Goal: Feedback & Contribution: Submit feedback/report problem

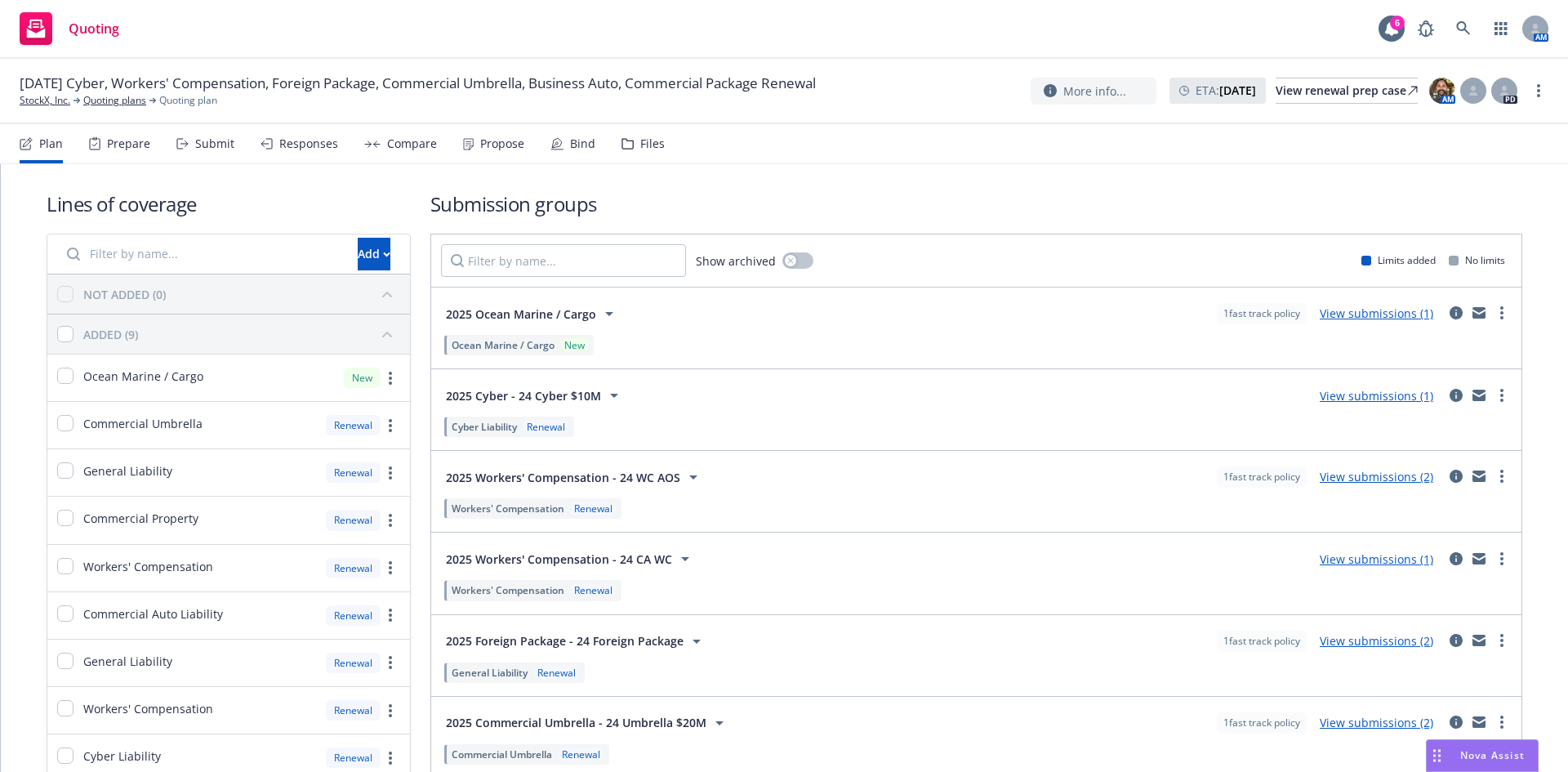
click at [1442, 749] on div "Drag to move" at bounding box center [1436, 755] width 21 height 31
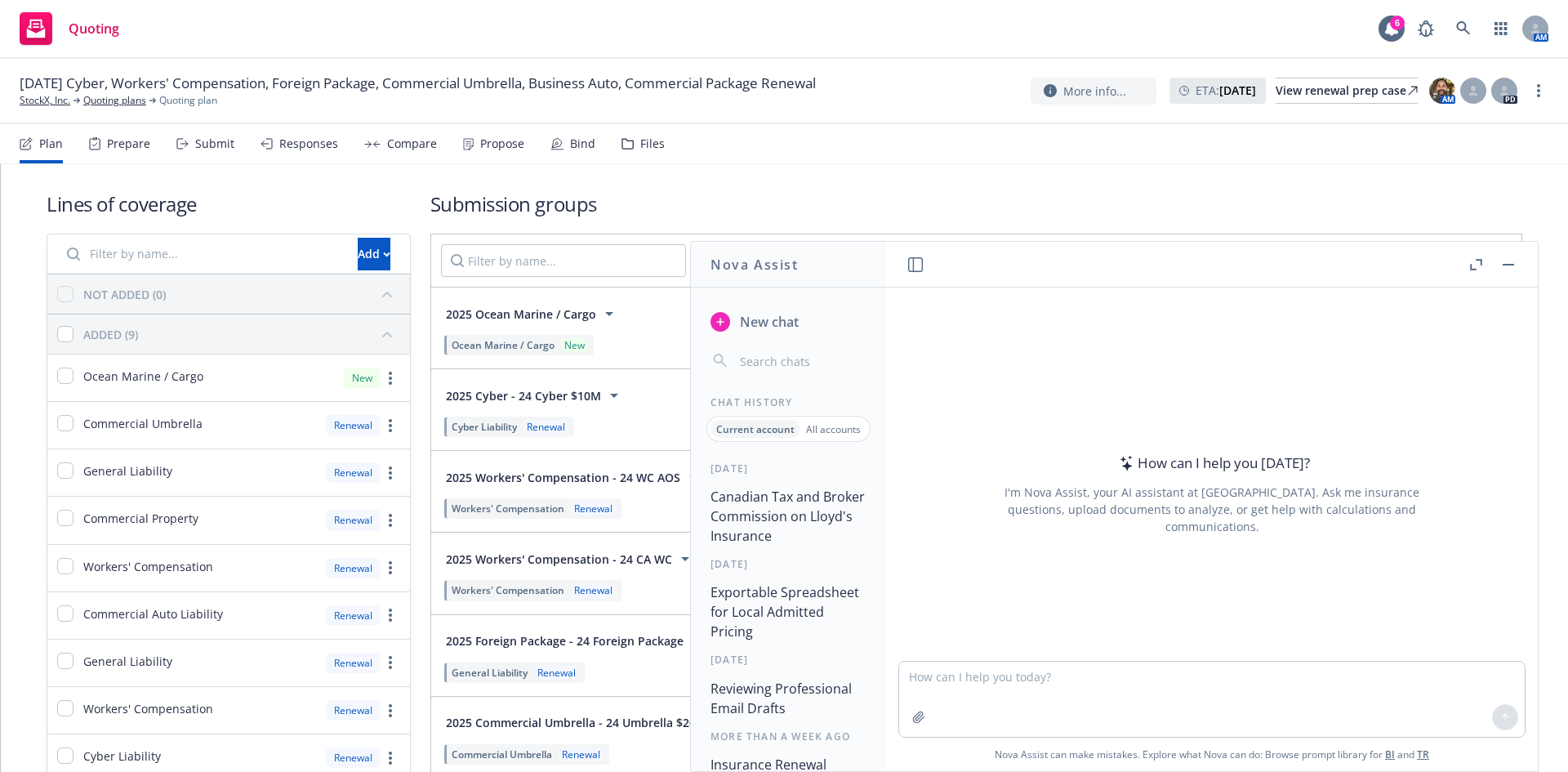
click at [754, 428] on p "Current account" at bounding box center [755, 429] width 78 height 13
click at [954, 672] on textarea at bounding box center [1212, 699] width 626 height 75
type textarea "For local india policies what is the PAN and GST and PEP?"
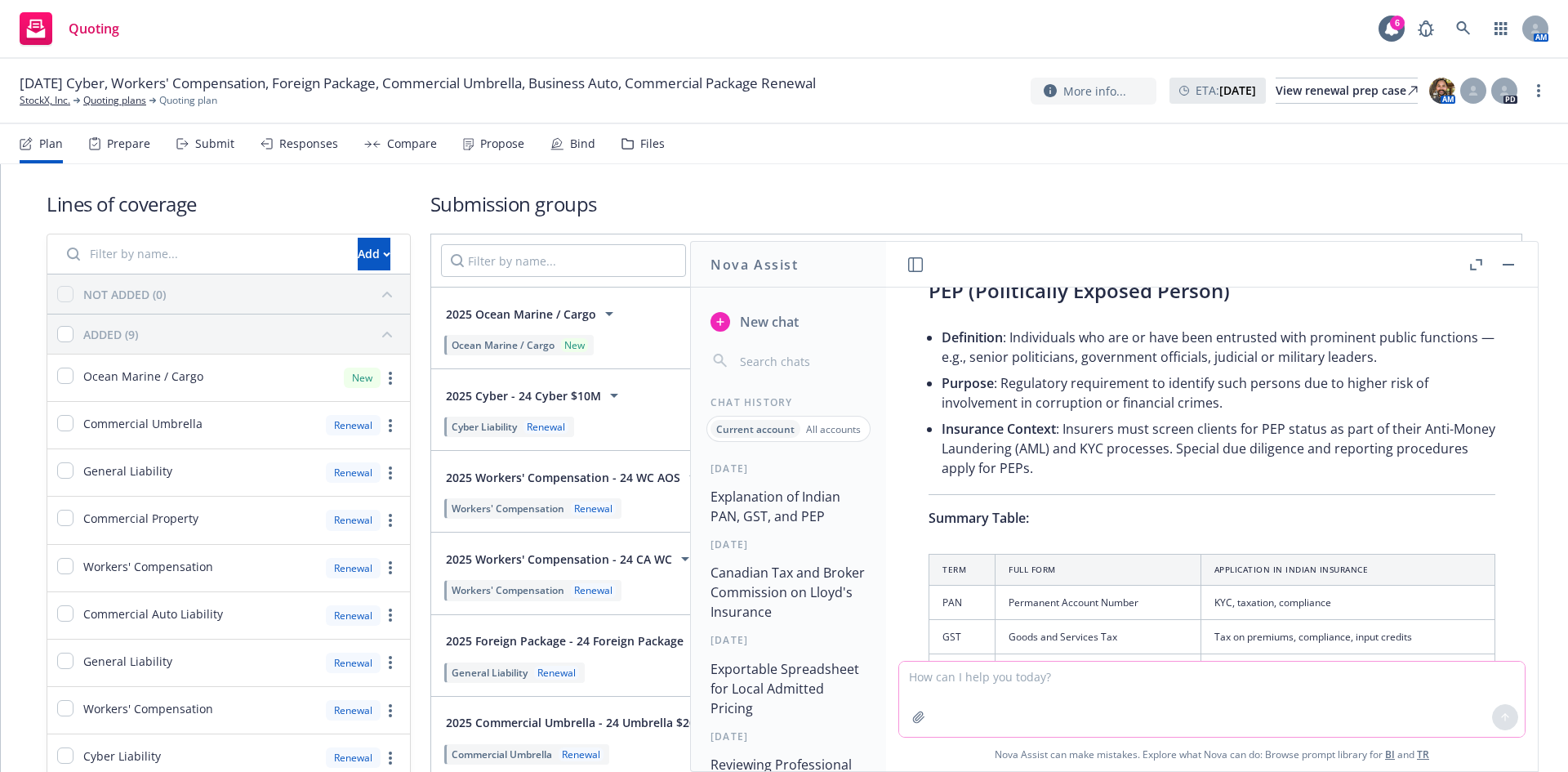
scroll to position [593, 0]
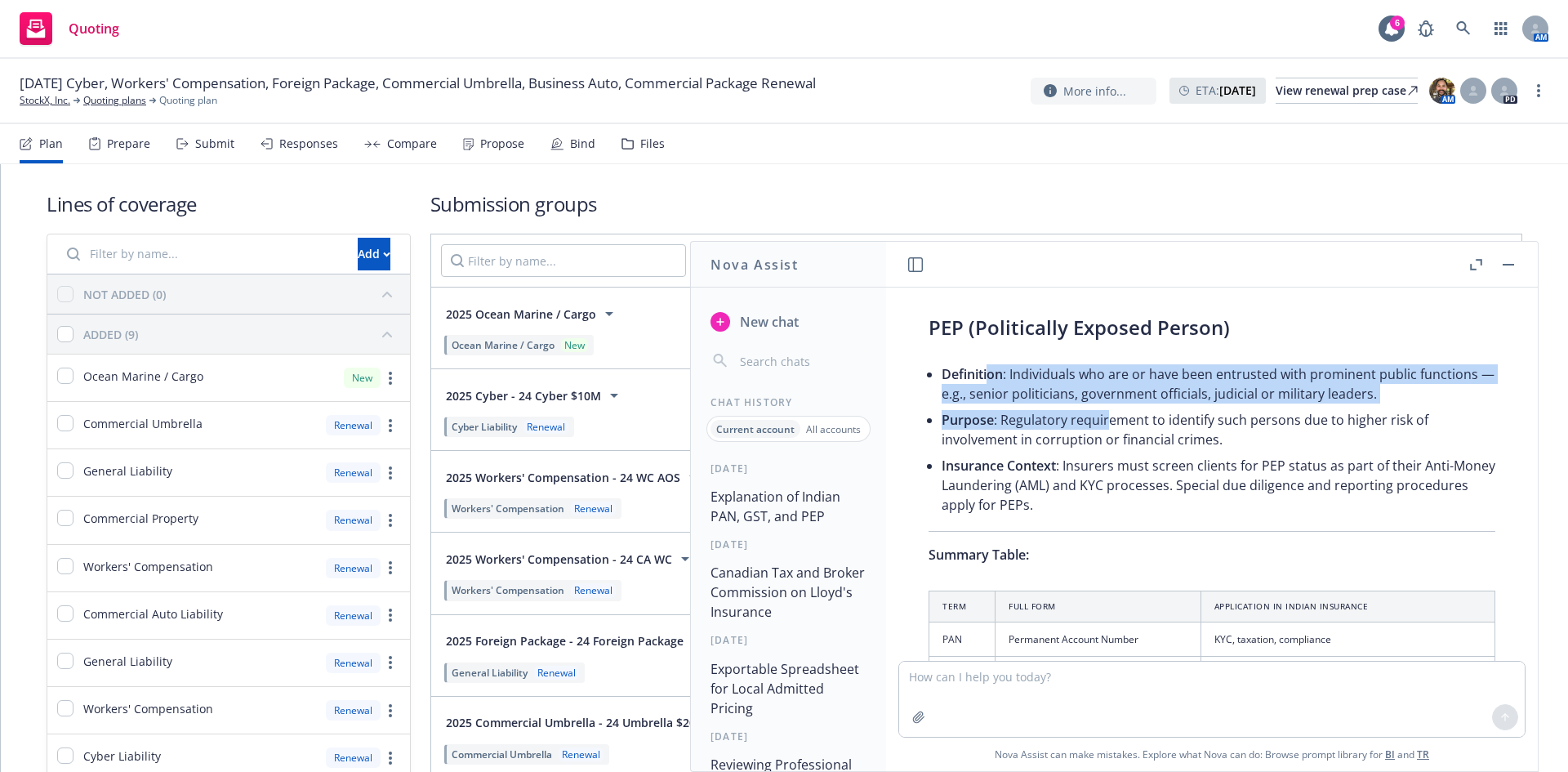
drag, startPoint x: 986, startPoint y: 378, endPoint x: 1110, endPoint y: 417, distance: 130.0
click at [1110, 417] on ul "Definition : Individuals who are or have been entrusted with prominent public f…" at bounding box center [1218, 439] width 554 height 157
click at [1110, 417] on li "Purpose : Regulatory requirement to identify such persons due to higher risk of…" at bounding box center [1218, 429] width 554 height 46
drag, startPoint x: 1111, startPoint y: 419, endPoint x: 1049, endPoint y: 382, distance: 72.2
click at [1049, 382] on ul "Definition : Individuals who are or have been entrusted with prominent public f…" at bounding box center [1218, 439] width 554 height 157
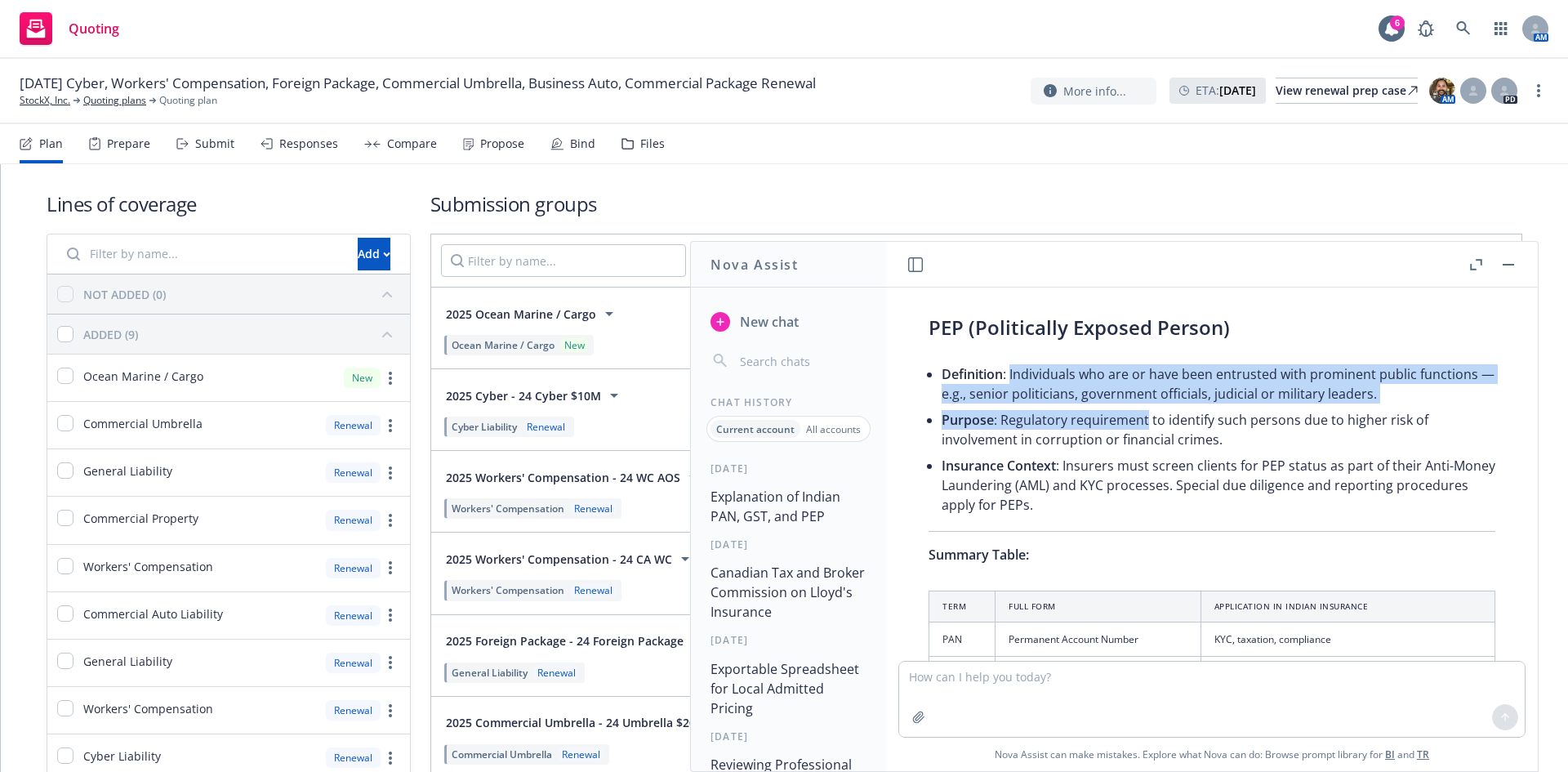
click at [1048, 382] on li "Definition : Individuals who are or have been entrusted with prominent public f…" at bounding box center [1218, 384] width 554 height 46
drag, startPoint x: 1121, startPoint y: 396, endPoint x: 1165, endPoint y: 408, distance: 45.6
click at [1165, 408] on ul "Definition : Individuals who are or have been entrusted with prominent public f…" at bounding box center [1218, 439] width 554 height 157
click at [1165, 408] on li "Purpose : Regulatory requirement to identify such persons due to higher risk of…" at bounding box center [1218, 429] width 554 height 46
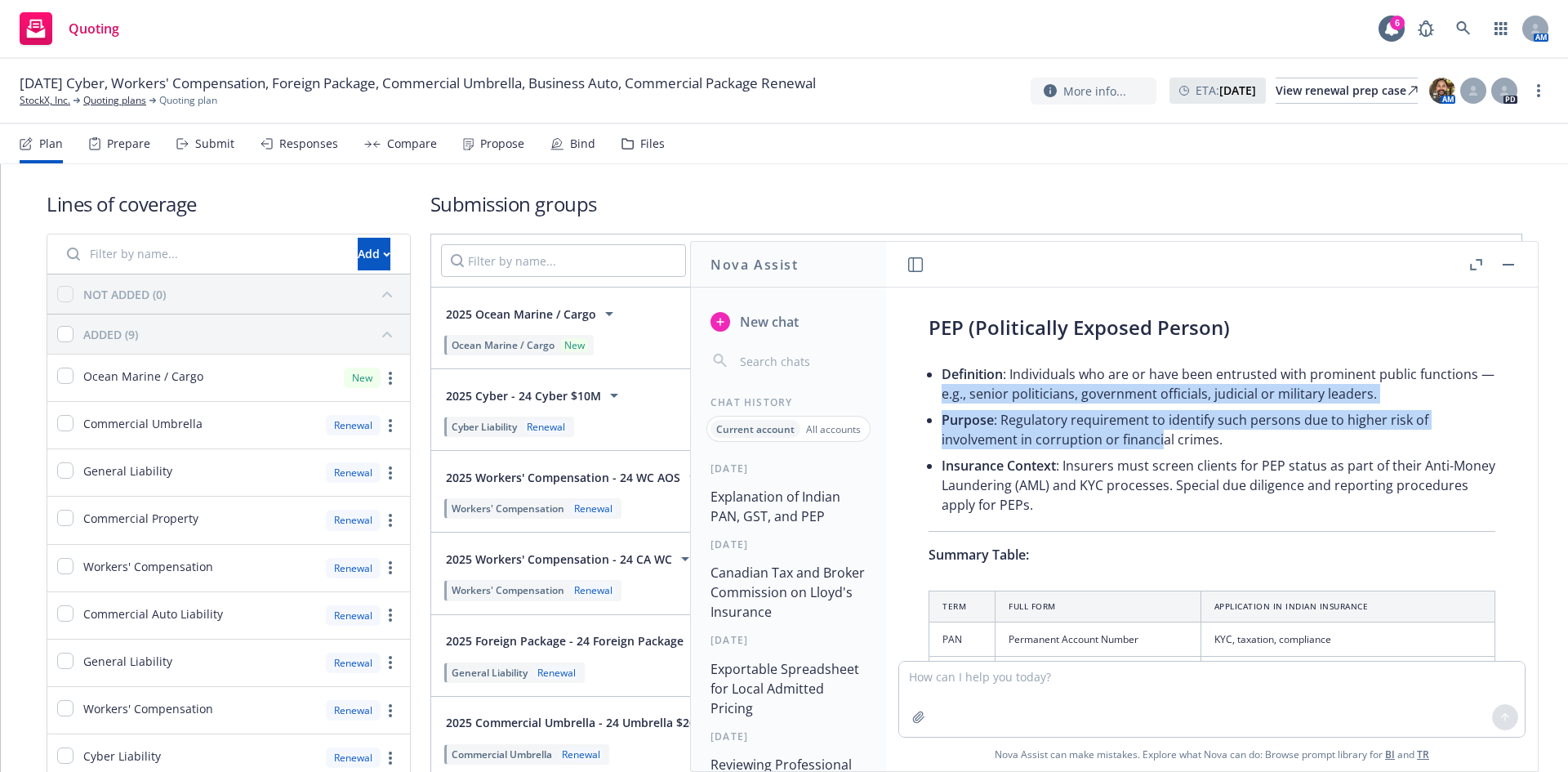
drag, startPoint x: 1159, startPoint y: 434, endPoint x: 1009, endPoint y: 386, distance: 157.5
click at [1010, 386] on ul "Definition : Individuals who are or have been entrusted with prominent public f…" at bounding box center [1218, 439] width 554 height 157
click at [1009, 386] on li "Definition : Individuals who are or have been entrusted with prominent public f…" at bounding box center [1218, 384] width 554 height 46
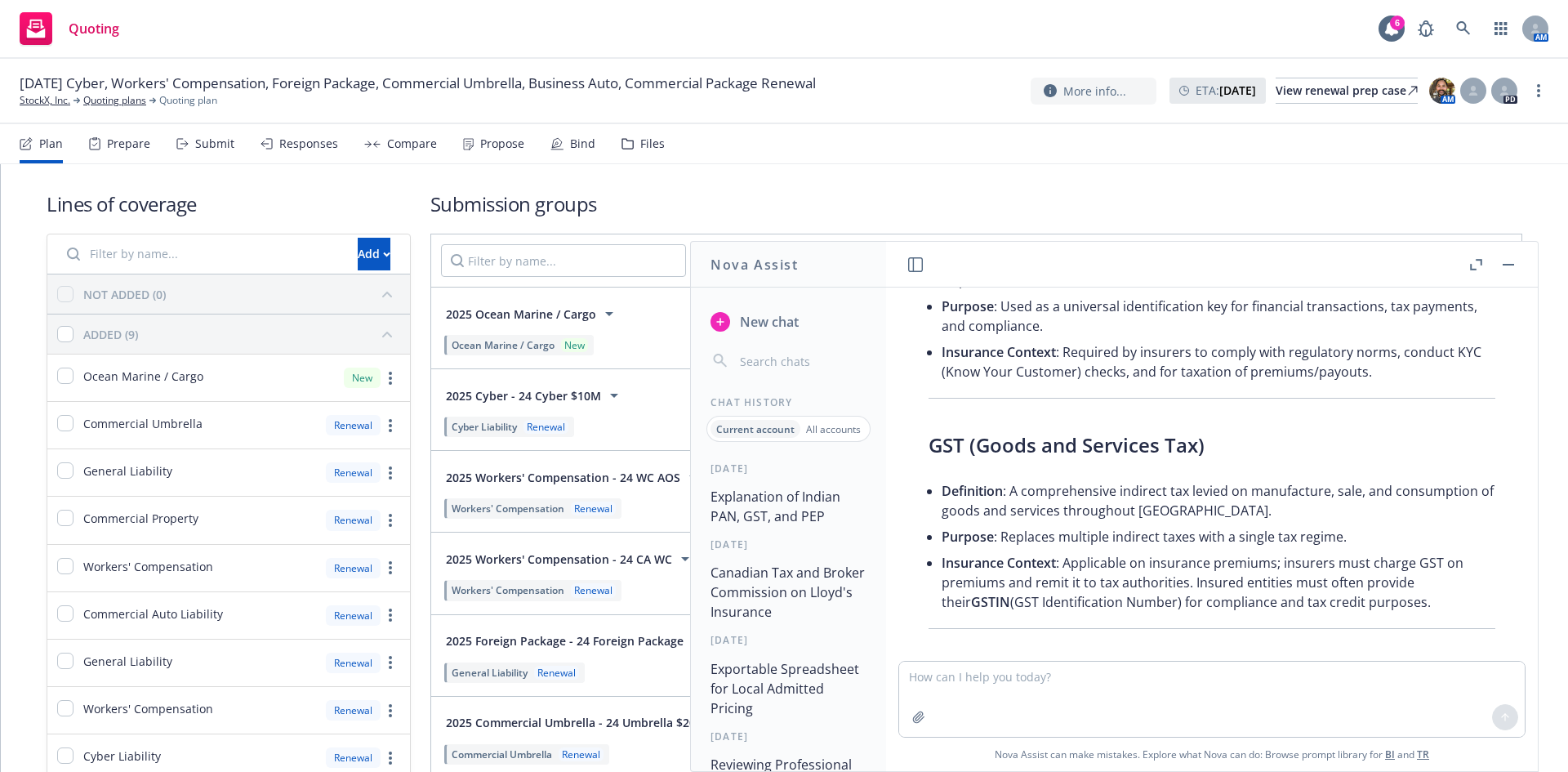
scroll to position [212, 0]
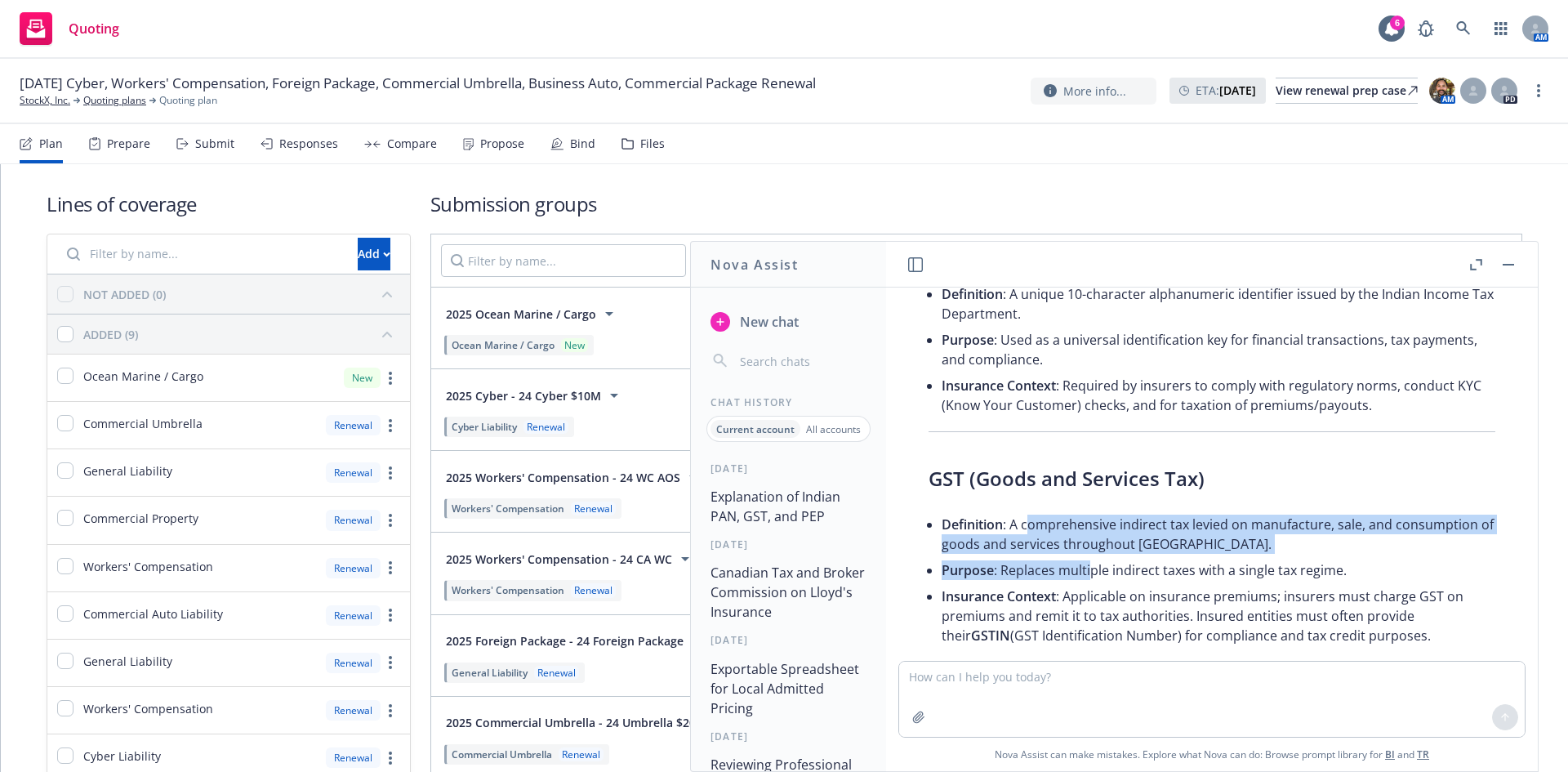
drag, startPoint x: 1027, startPoint y: 522, endPoint x: 1099, endPoint y: 560, distance: 81.4
click at [1099, 560] on ul "Definition : A comprehensive indirect tax levied on manufacture, sale, and cons…" at bounding box center [1218, 579] width 554 height 137
click at [1099, 560] on li "Purpose : Replaces multiple indirect taxes with a single tax regime." at bounding box center [1218, 569] width 554 height 26
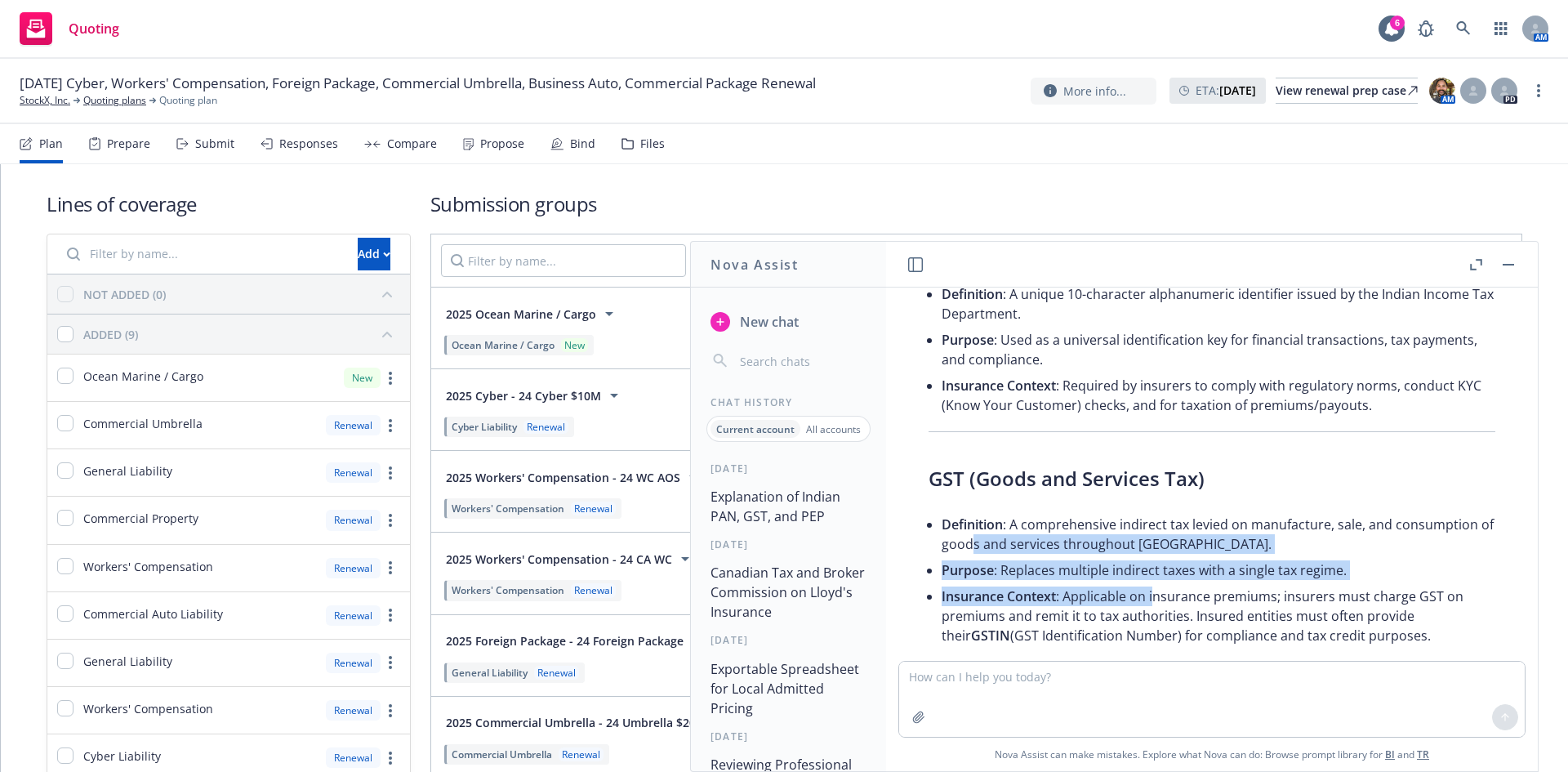
drag, startPoint x: 1154, startPoint y: 603, endPoint x: 1063, endPoint y: 539, distance: 111.3
click at [1066, 542] on ul "Definition : A comprehensive indirect tax levied on manufacture, sale, and cons…" at bounding box center [1218, 579] width 554 height 137
click at [1063, 539] on li "Definition : A comprehensive indirect tax levied on manufacture, sale, and cons…" at bounding box center [1218, 533] width 554 height 46
drag, startPoint x: 1041, startPoint y: 547, endPoint x: 1181, endPoint y: 604, distance: 151.2
click at [1182, 605] on ul "Definition : A comprehensive indirect tax levied on manufacture, sale, and cons…" at bounding box center [1218, 579] width 554 height 137
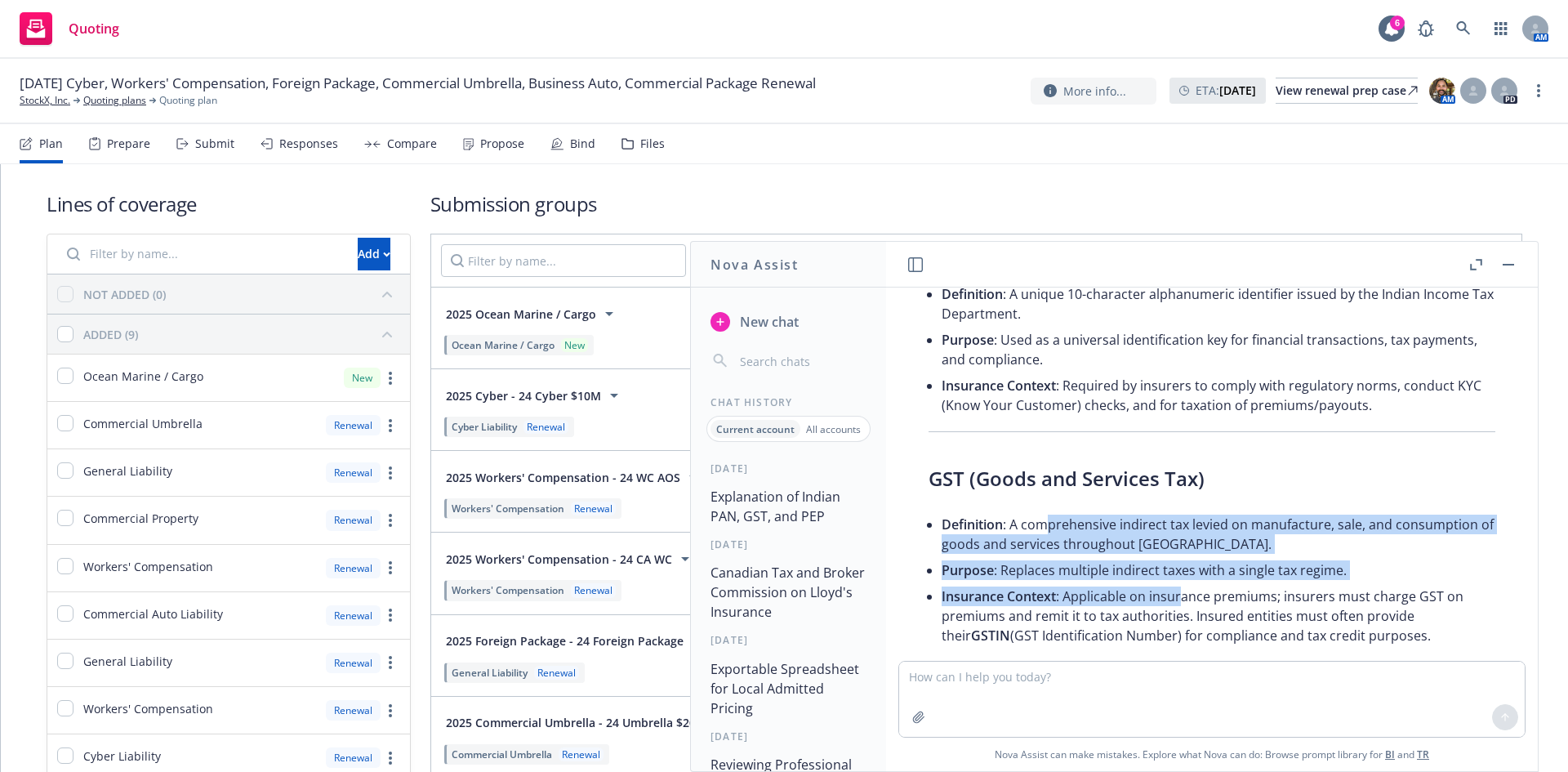
click at [1181, 604] on li "Insurance Context : Applicable on insurance premiums; insurers must charge GST …" at bounding box center [1218, 615] width 554 height 65
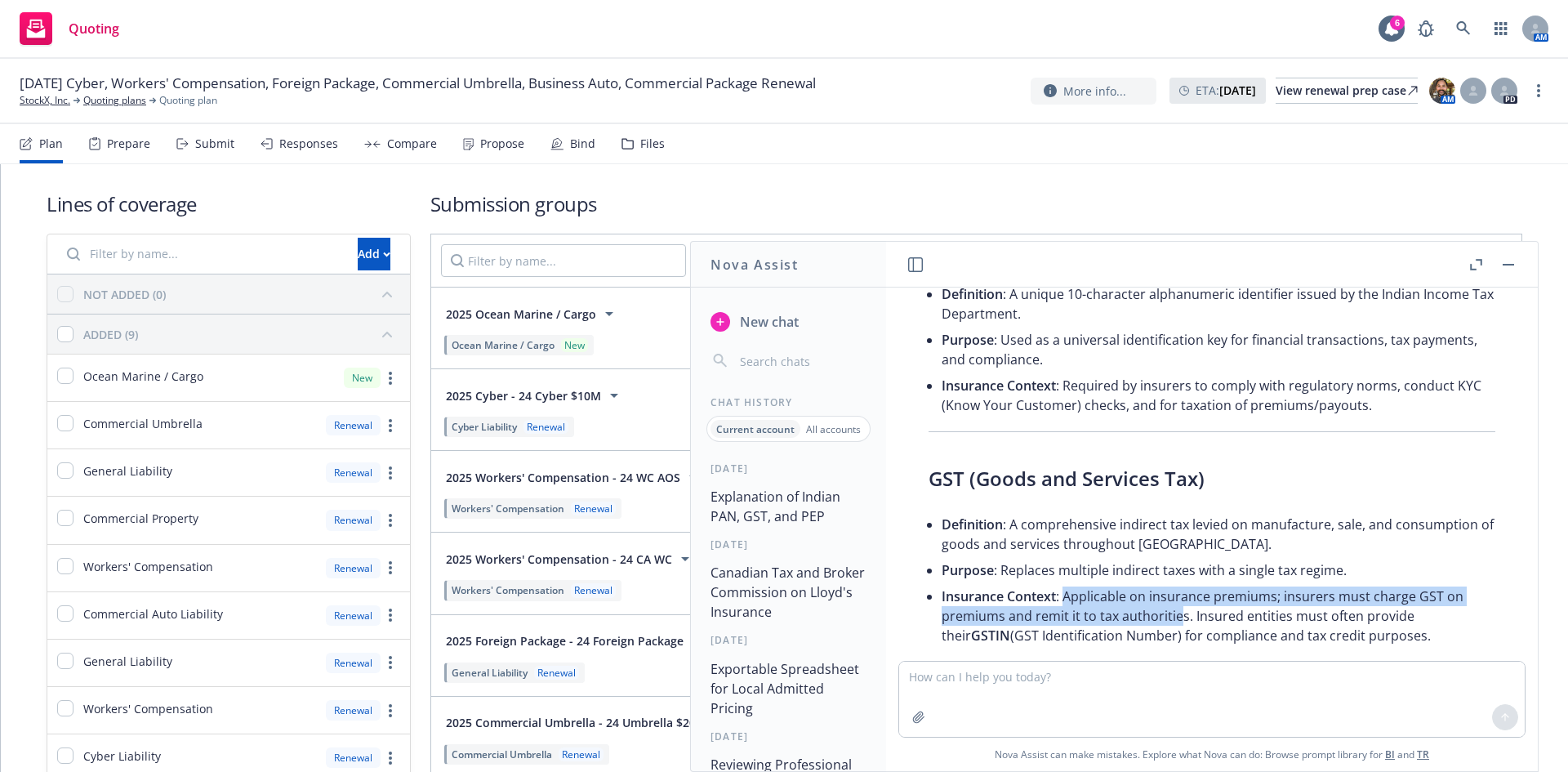
drag, startPoint x: 1142, startPoint y: 624, endPoint x: 1067, endPoint y: 584, distance: 85.0
click at [1067, 584] on li "Insurance Context : Applicable on insurance premiums; insurers must charge GST …" at bounding box center [1218, 615] width 554 height 65
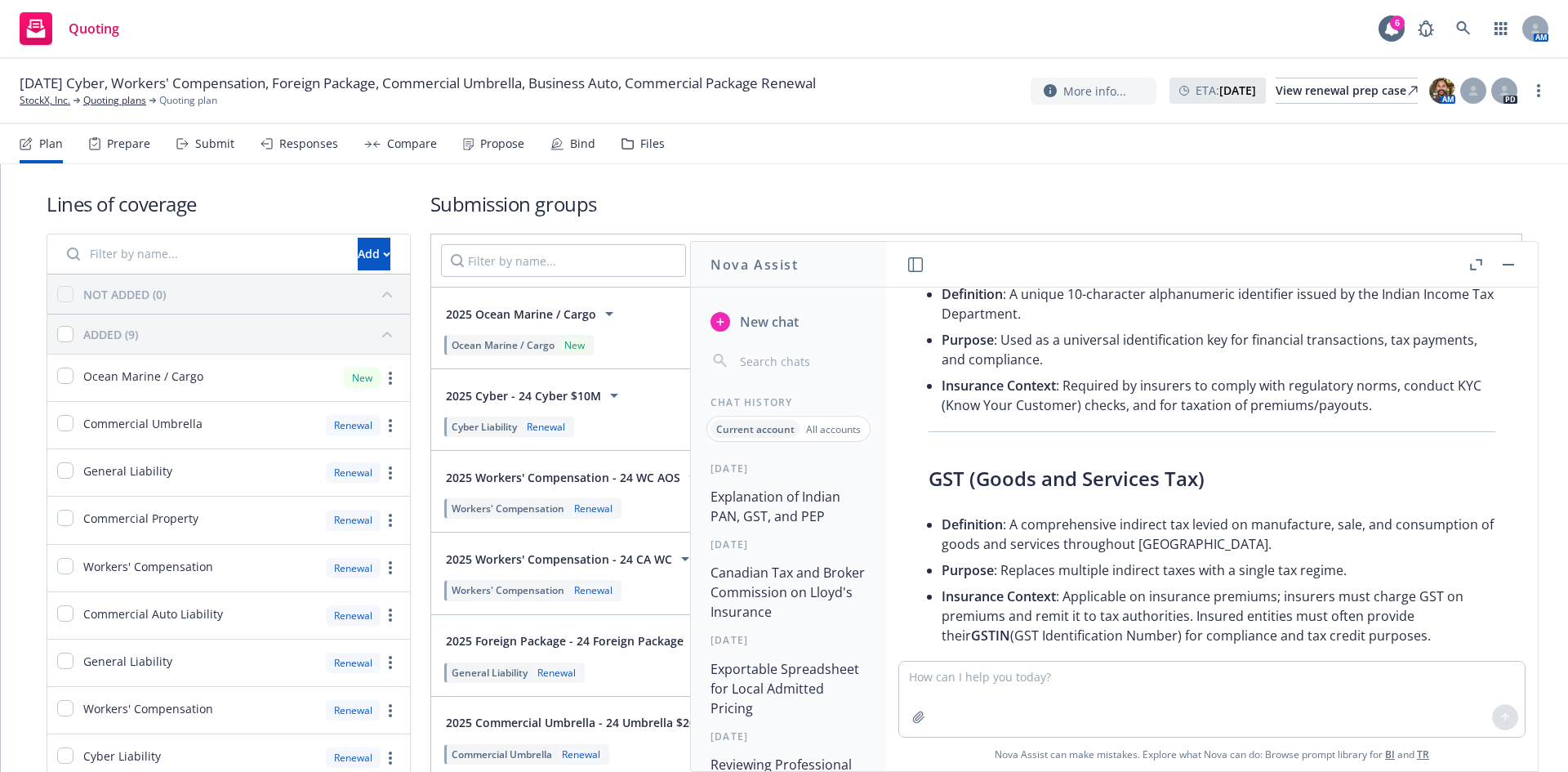
click at [1067, 582] on li "Purpose : Replaces multiple indirect taxes with a single tax regime." at bounding box center [1218, 569] width 554 height 26
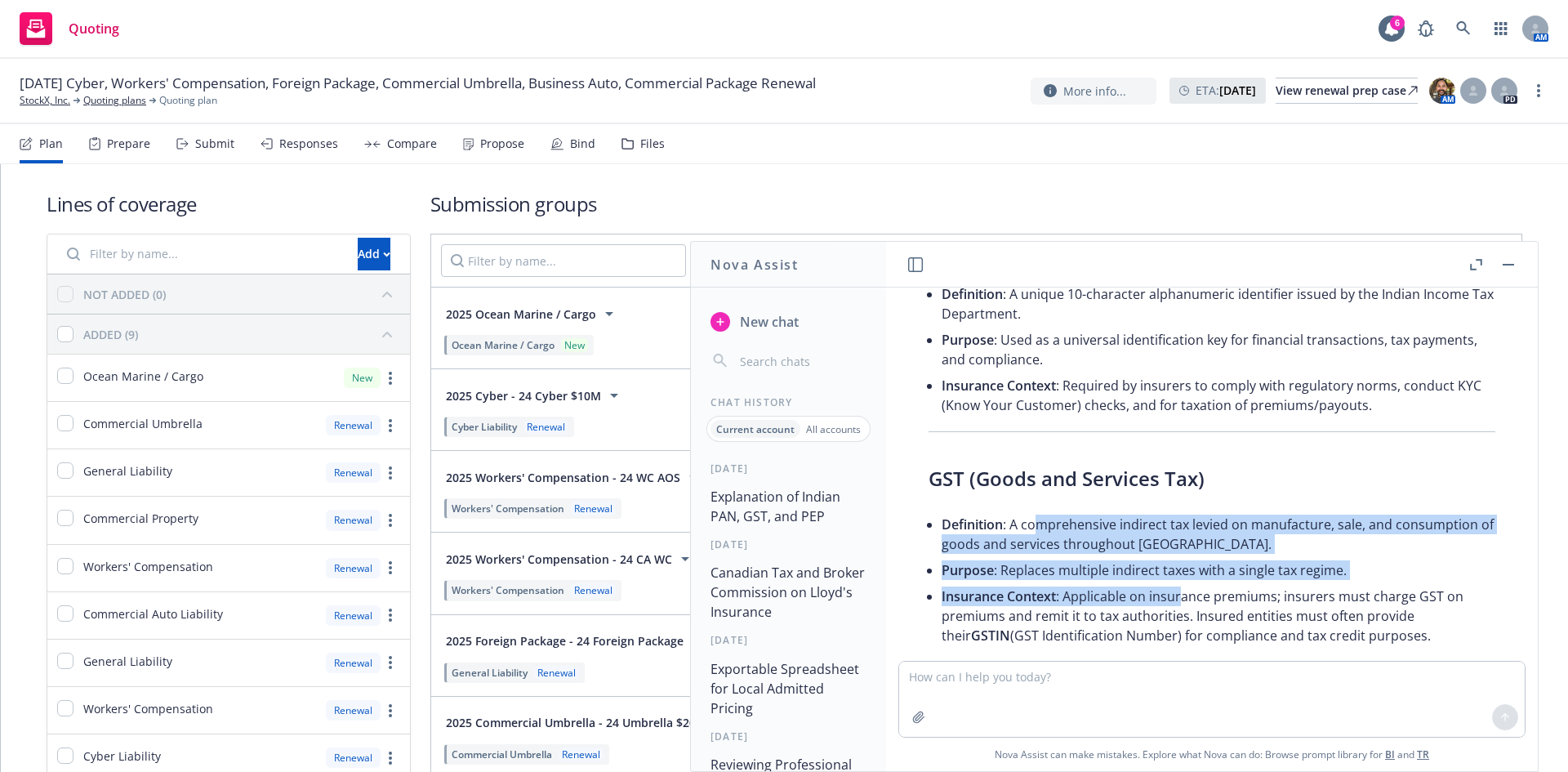
drag, startPoint x: 1031, startPoint y: 523, endPoint x: 1182, endPoint y: 600, distance: 169.5
click at [1182, 600] on ul "Definition : A comprehensive indirect tax levied on manufacture, sale, and cons…" at bounding box center [1218, 579] width 554 height 137
drag, startPoint x: 1183, startPoint y: 600, endPoint x: 1259, endPoint y: 616, distance: 77.7
click at [1184, 600] on li "Insurance Context : Applicable on insurance premiums; insurers must charge GST …" at bounding box center [1218, 615] width 554 height 65
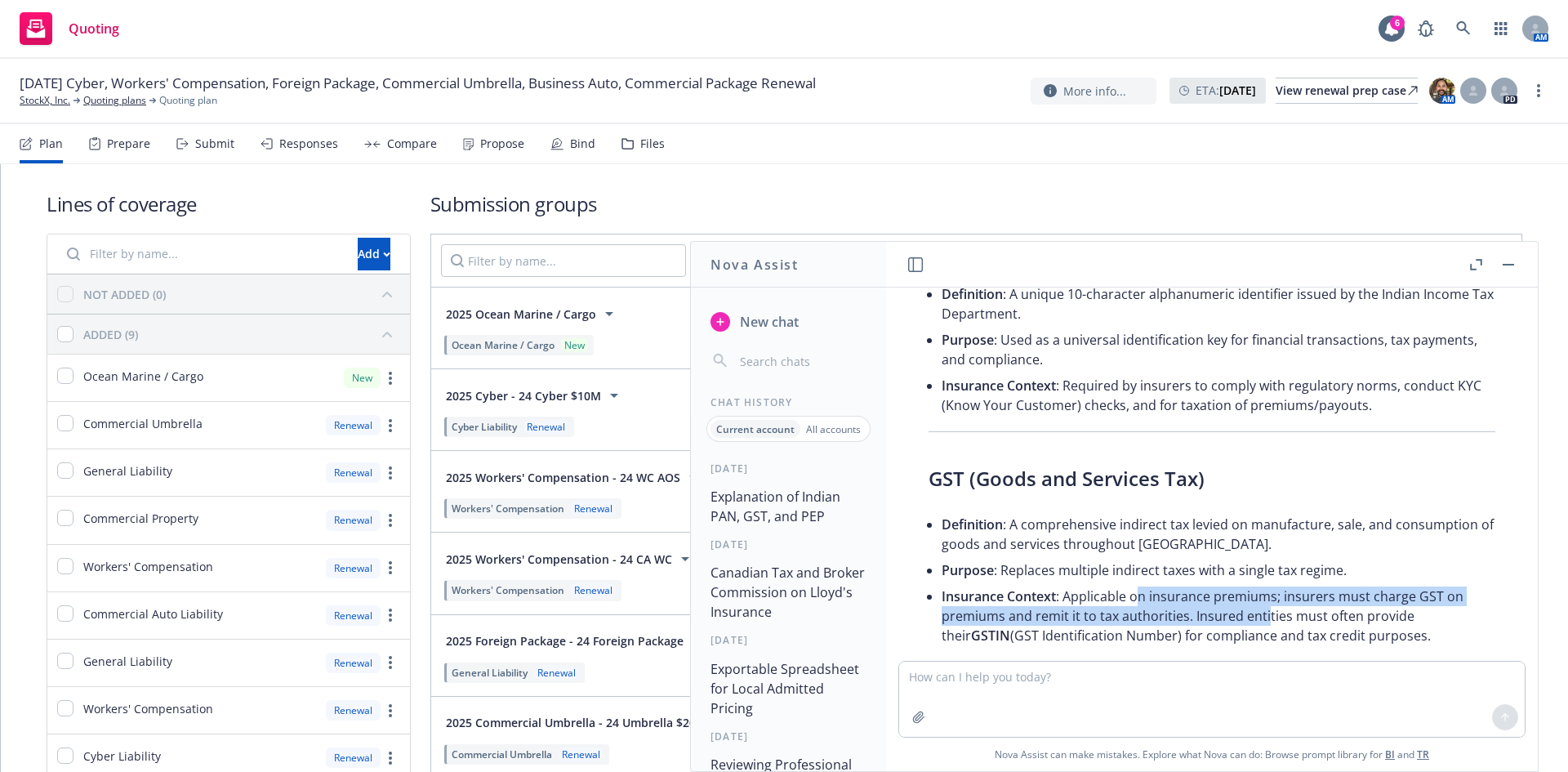
drag, startPoint x: 1264, startPoint y: 619, endPoint x: 1132, endPoint y: 587, distance: 135.8
click at [1132, 587] on li "Insurance Context : Applicable on insurance premiums; insurers must charge GST …" at bounding box center [1218, 615] width 554 height 65
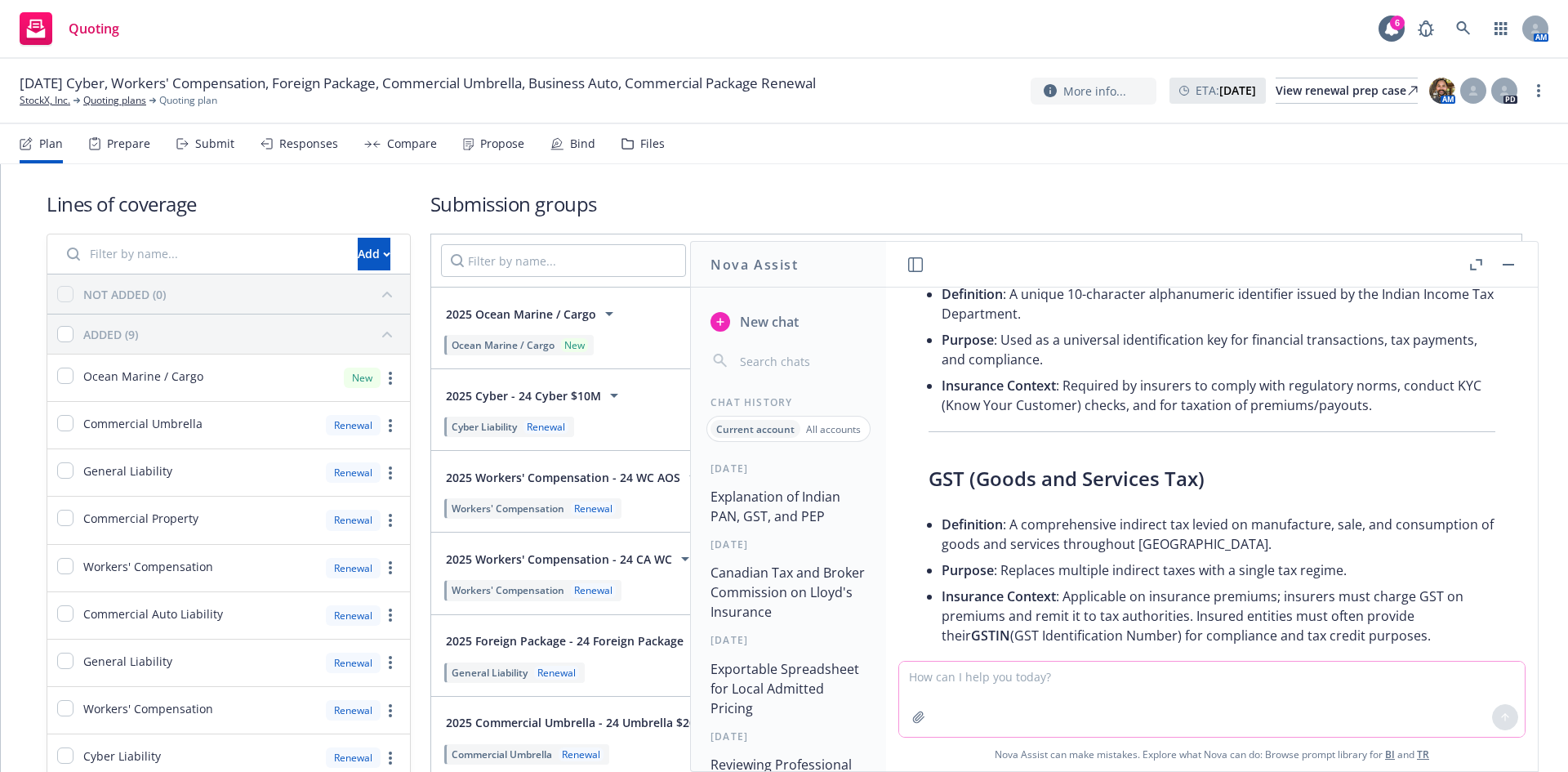
click at [1154, 686] on textarea at bounding box center [1212, 699] width 626 height 75
paste textarea "Kindly share PAN, GST and PEP declaration"
type textarea "The india insurance rep said "Kindly share PAN, GST and PEP declaration""
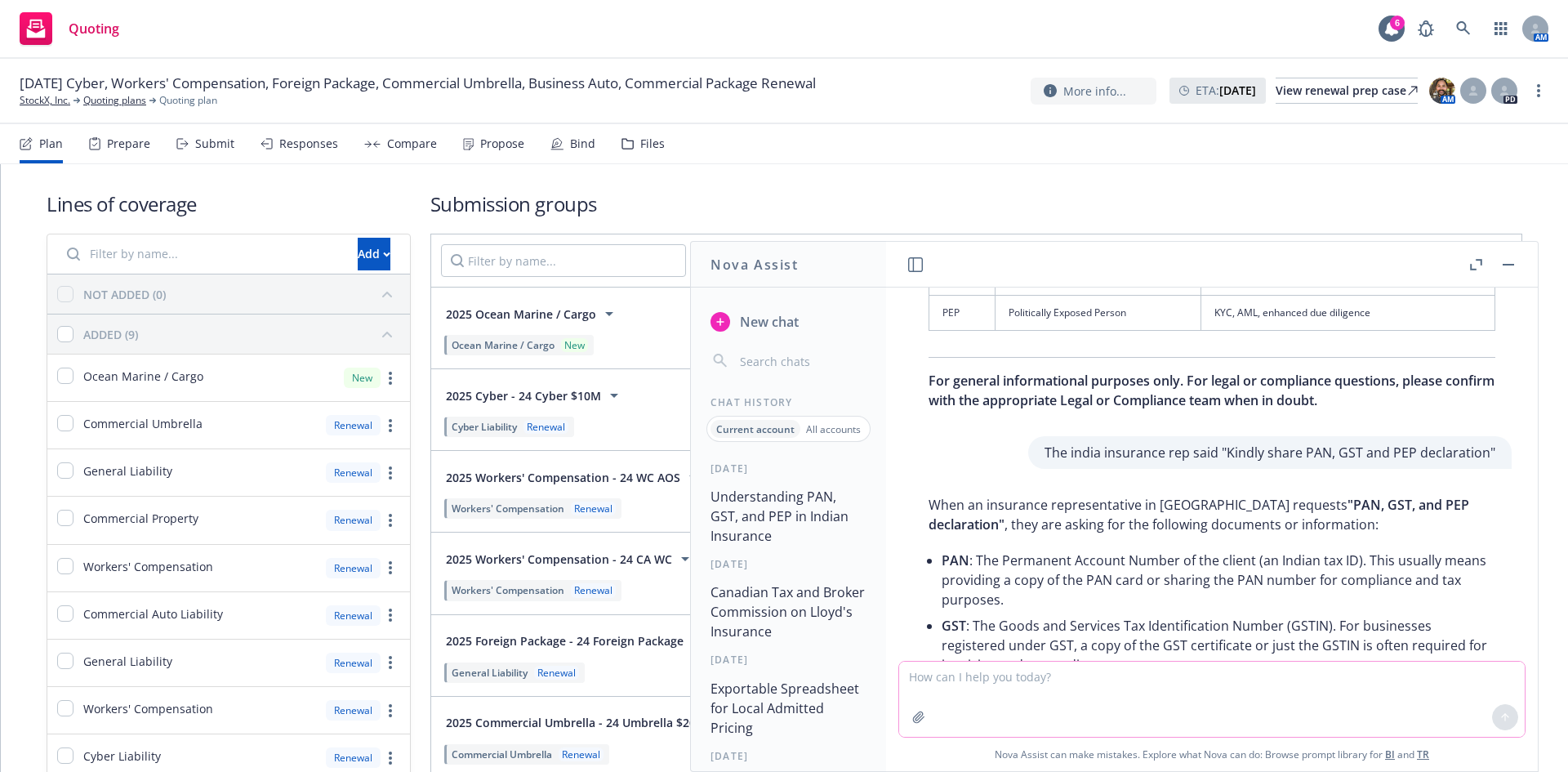
scroll to position [977, 0]
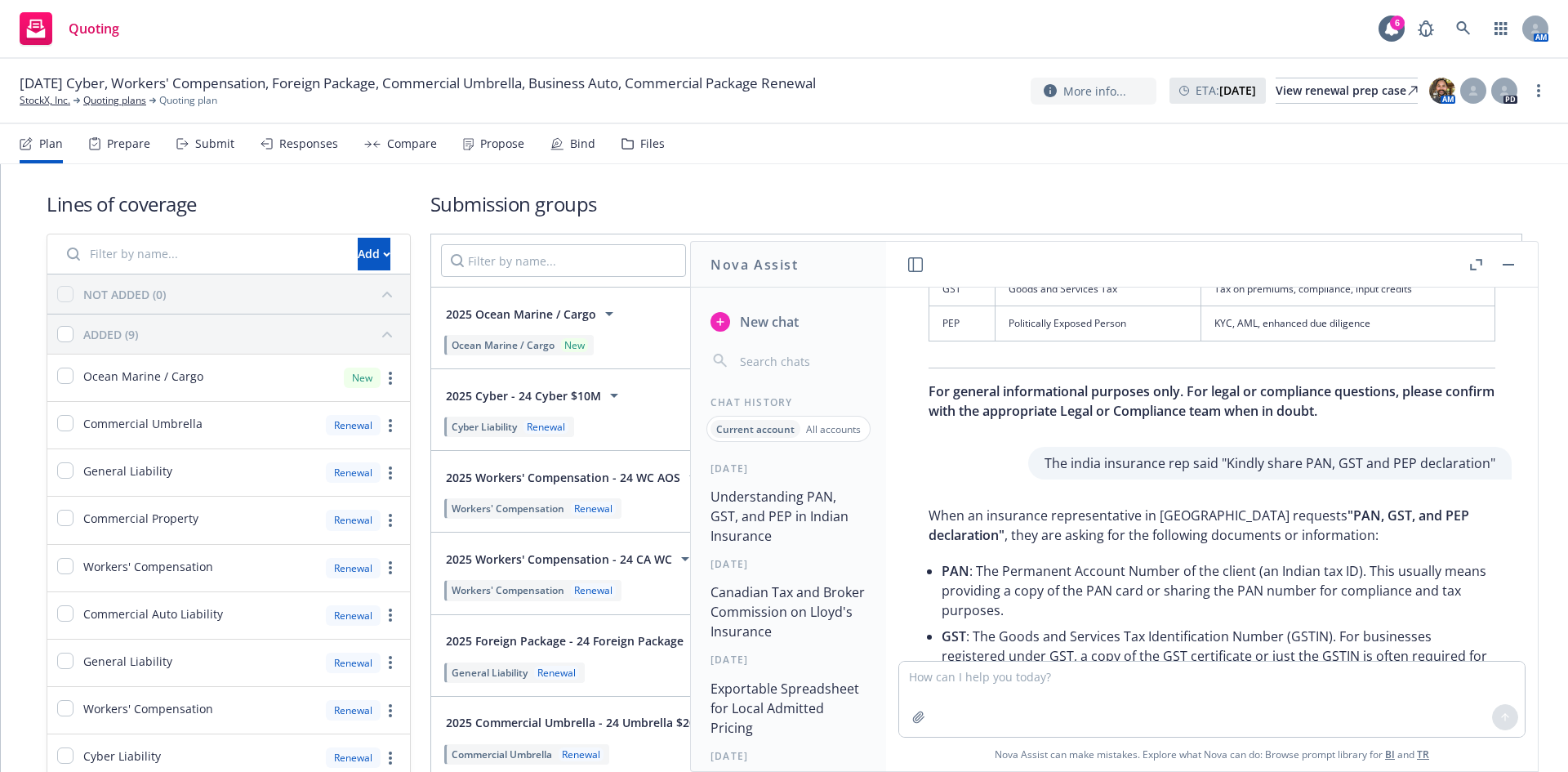
click at [1524, 261] on header at bounding box center [1211, 265] width 652 height 46
click at [1514, 256] on button "button" at bounding box center [1509, 265] width 20 height 20
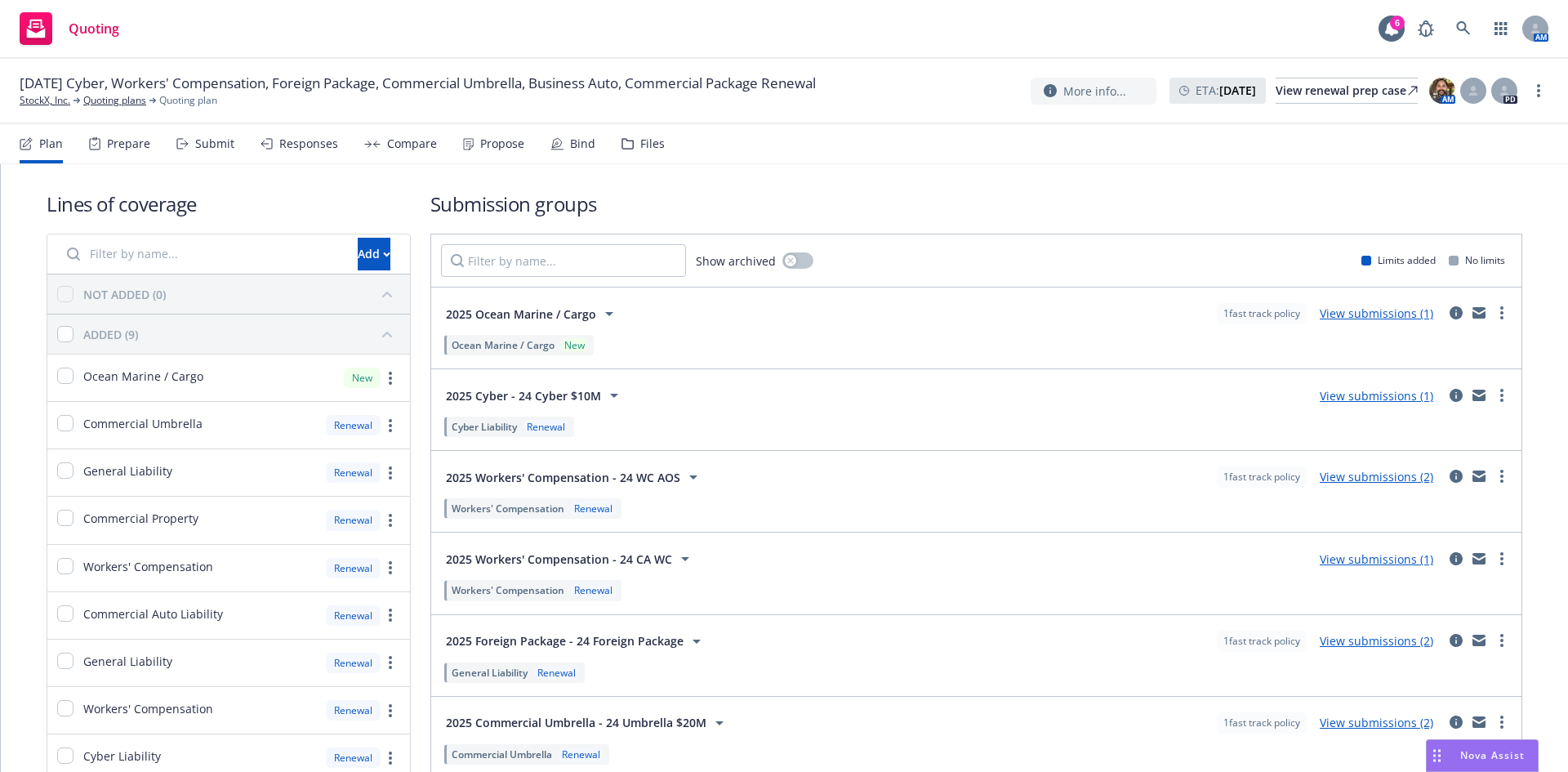
click at [570, 149] on div "Bind" at bounding box center [583, 143] width 25 height 13
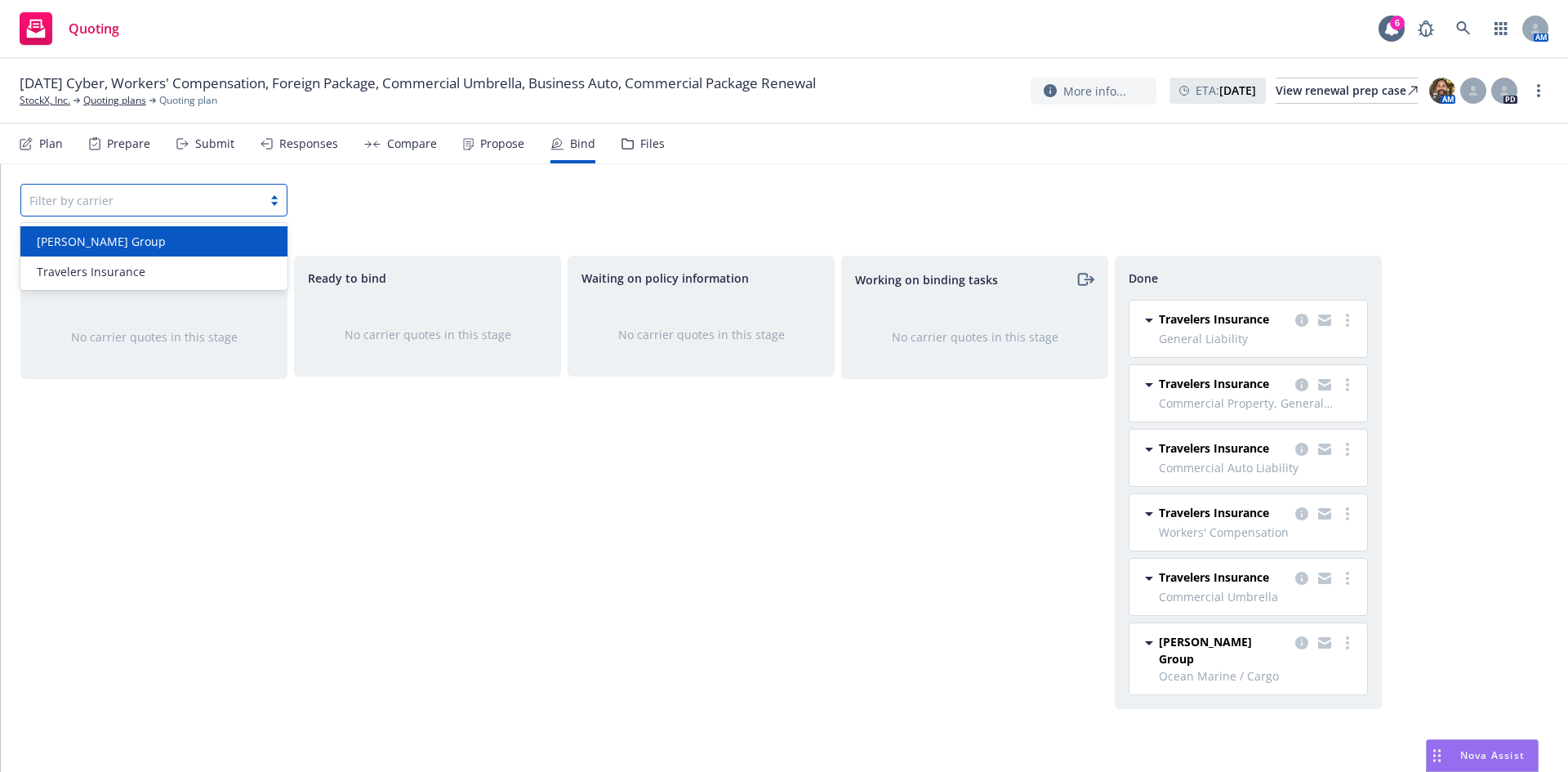
click at [122, 188] on div "Filter by carrier" at bounding box center [142, 200] width 241 height 26
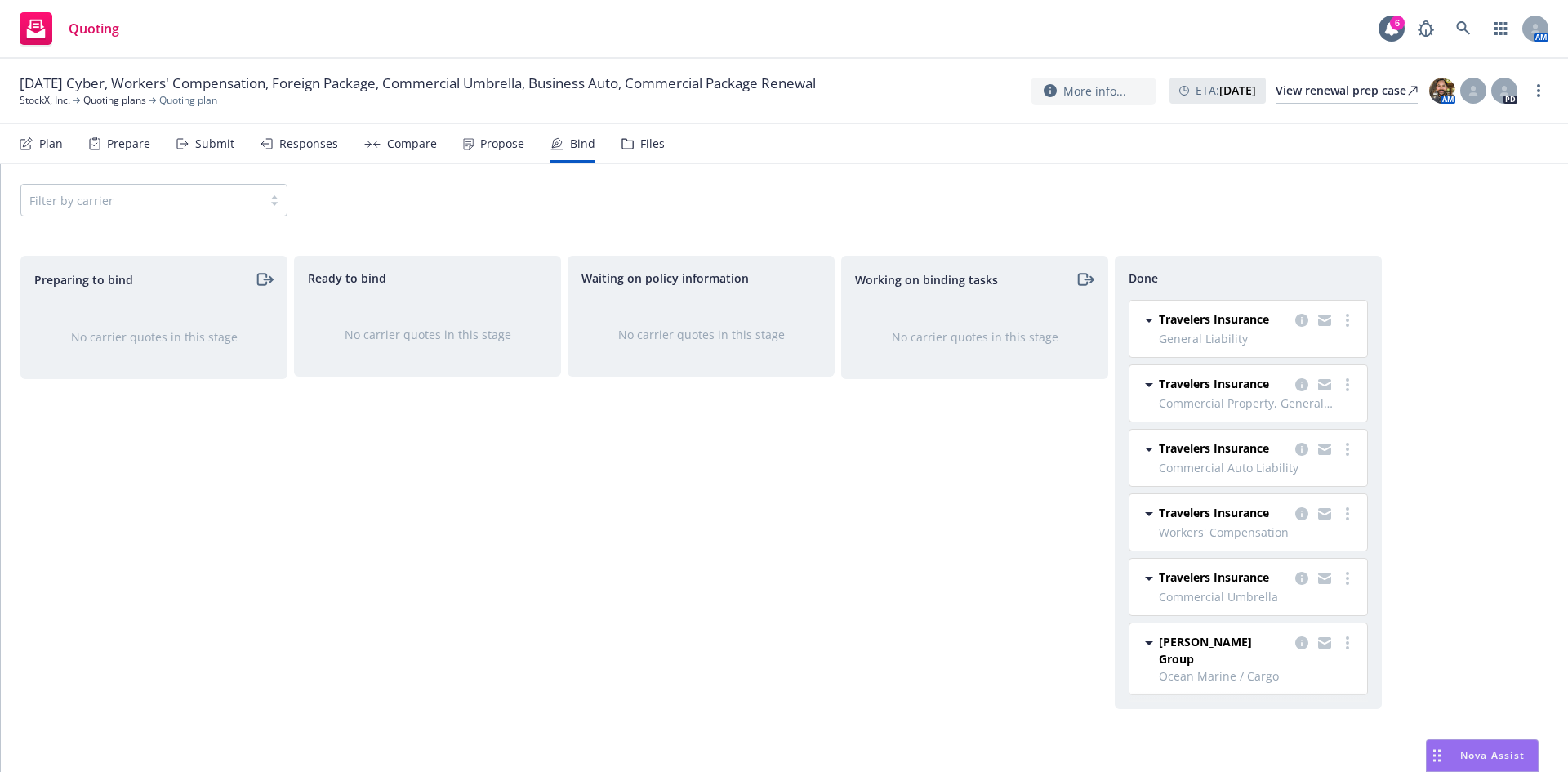
click at [714, 522] on div "Waiting on policy information No carrier quotes in this stage" at bounding box center [701, 496] width 267 height 481
click at [494, 143] on div "Propose" at bounding box center [502, 143] width 44 height 13
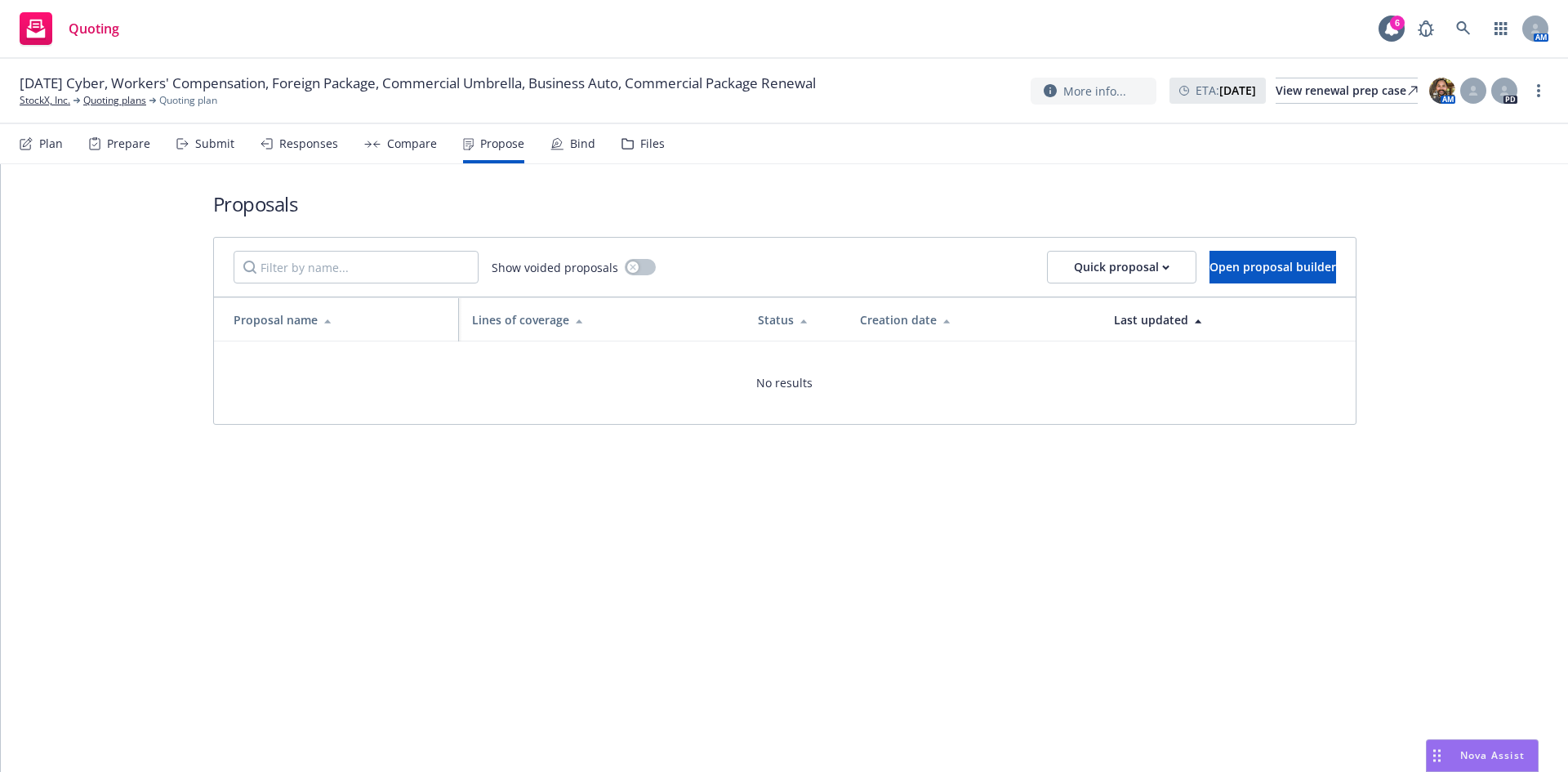
click at [572, 141] on div "Bind" at bounding box center [583, 143] width 25 height 13
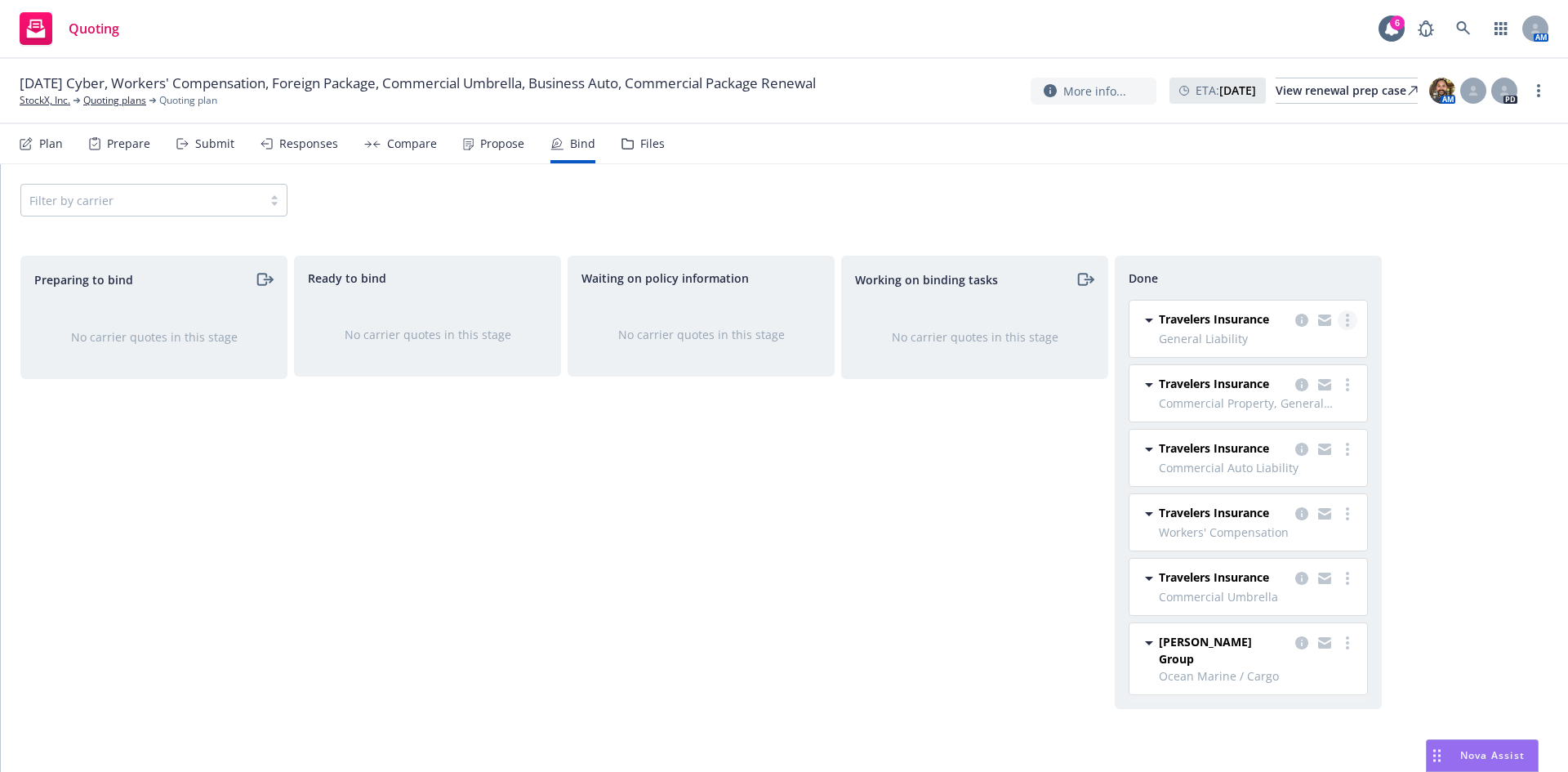
click at [1347, 323] on icon "more" at bounding box center [1347, 320] width 4 height 13
click at [910, 481] on div "Working on binding tasks No carrier quotes in this stage" at bounding box center [975, 496] width 267 height 481
click at [196, 146] on div "Submit" at bounding box center [215, 143] width 39 height 13
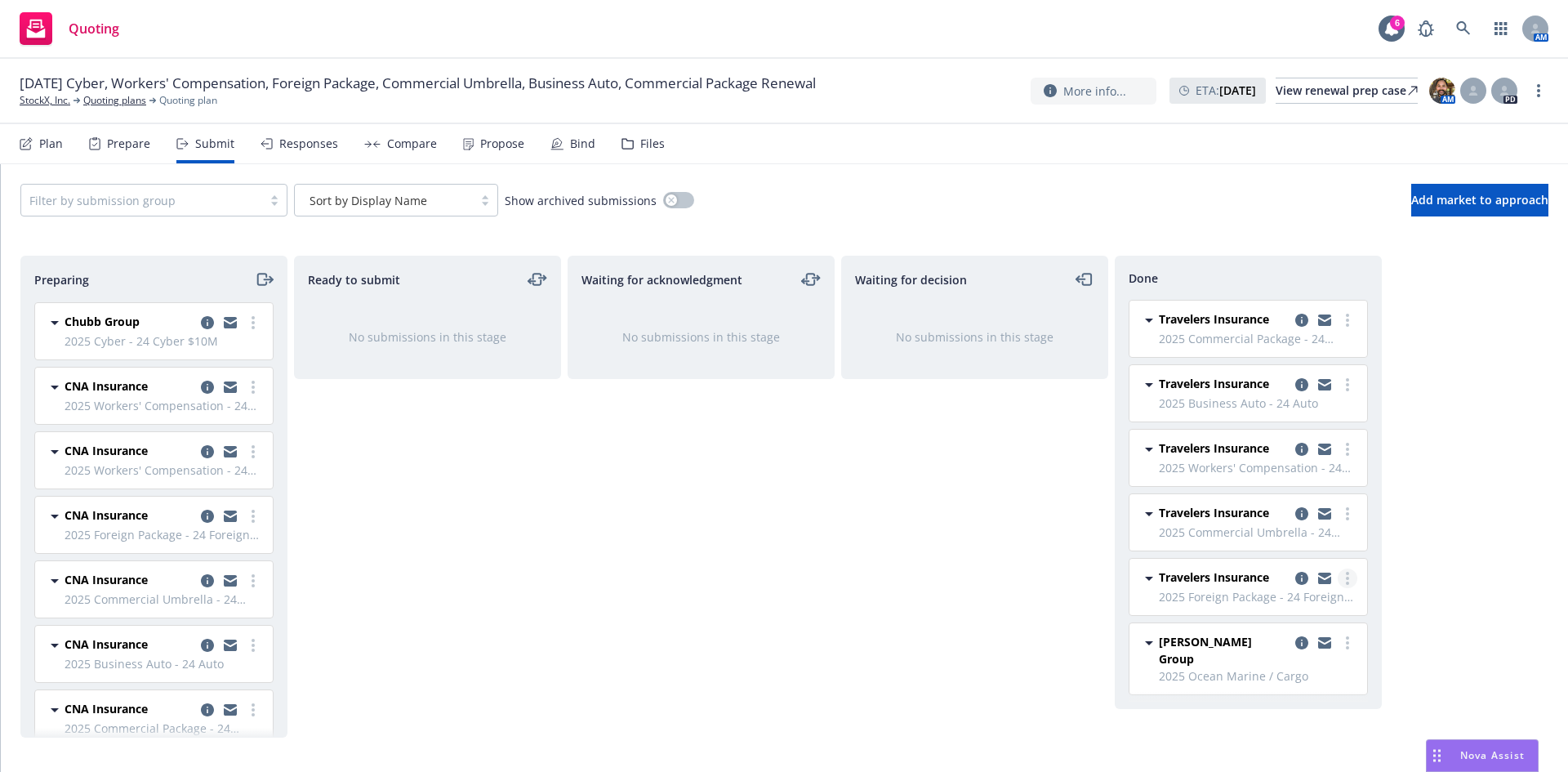
click at [1356, 578] on link "more" at bounding box center [1347, 578] width 20 height 20
click at [1009, 573] on div "Waiting for decision No submissions in this stage" at bounding box center [975, 496] width 267 height 481
click at [1352, 455] on link "more" at bounding box center [1347, 449] width 20 height 20
click at [982, 525] on div "Waiting for decision No submissions in this stage" at bounding box center [975, 496] width 267 height 481
click at [1346, 320] on circle "more" at bounding box center [1347, 320] width 4 height 4
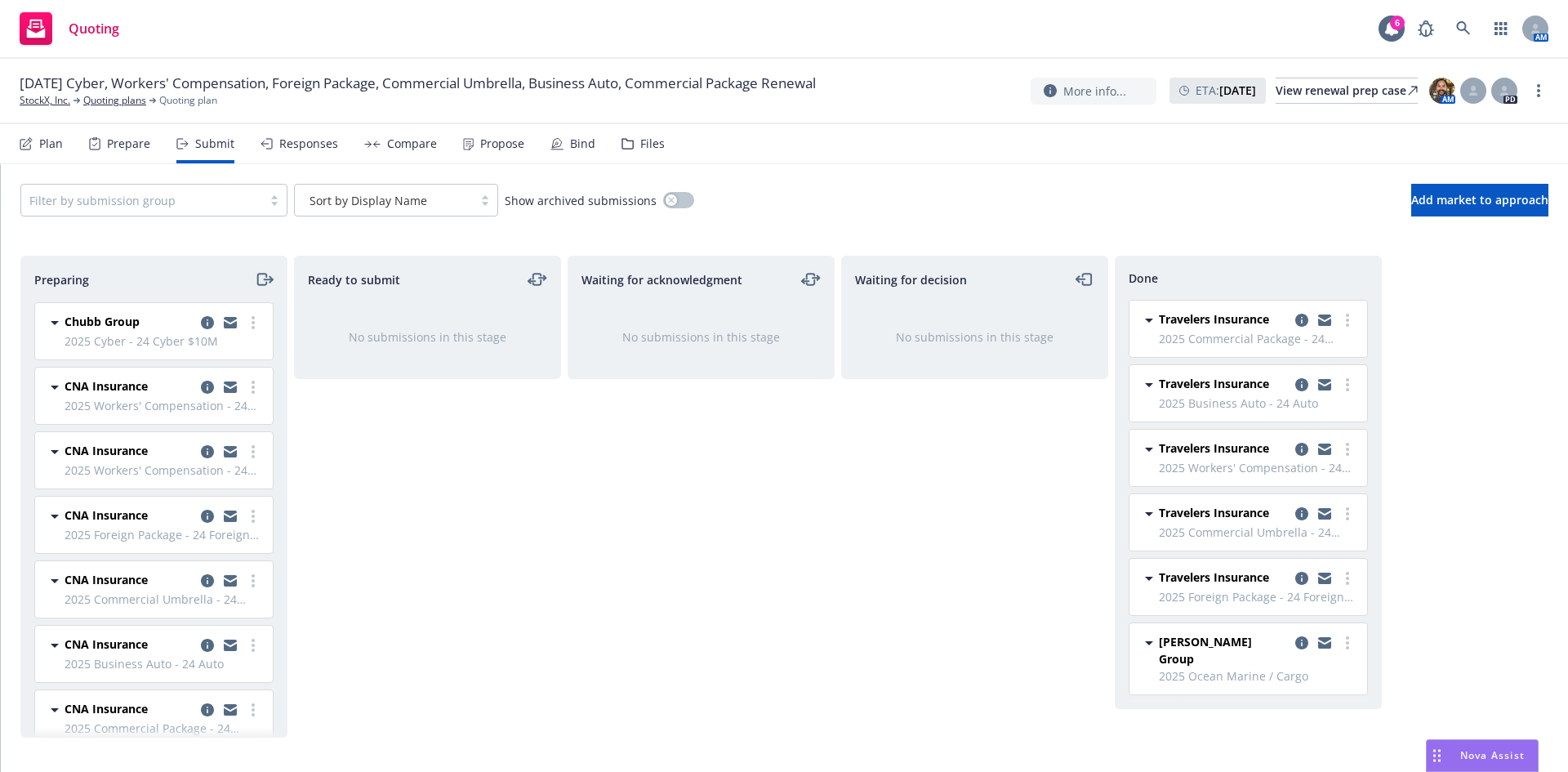
click at [947, 507] on div "Waiting for decision No submissions in this stage" at bounding box center [975, 496] width 267 height 481
click at [1301, 575] on icon "copy logging email" at bounding box center [1302, 578] width 13 height 13
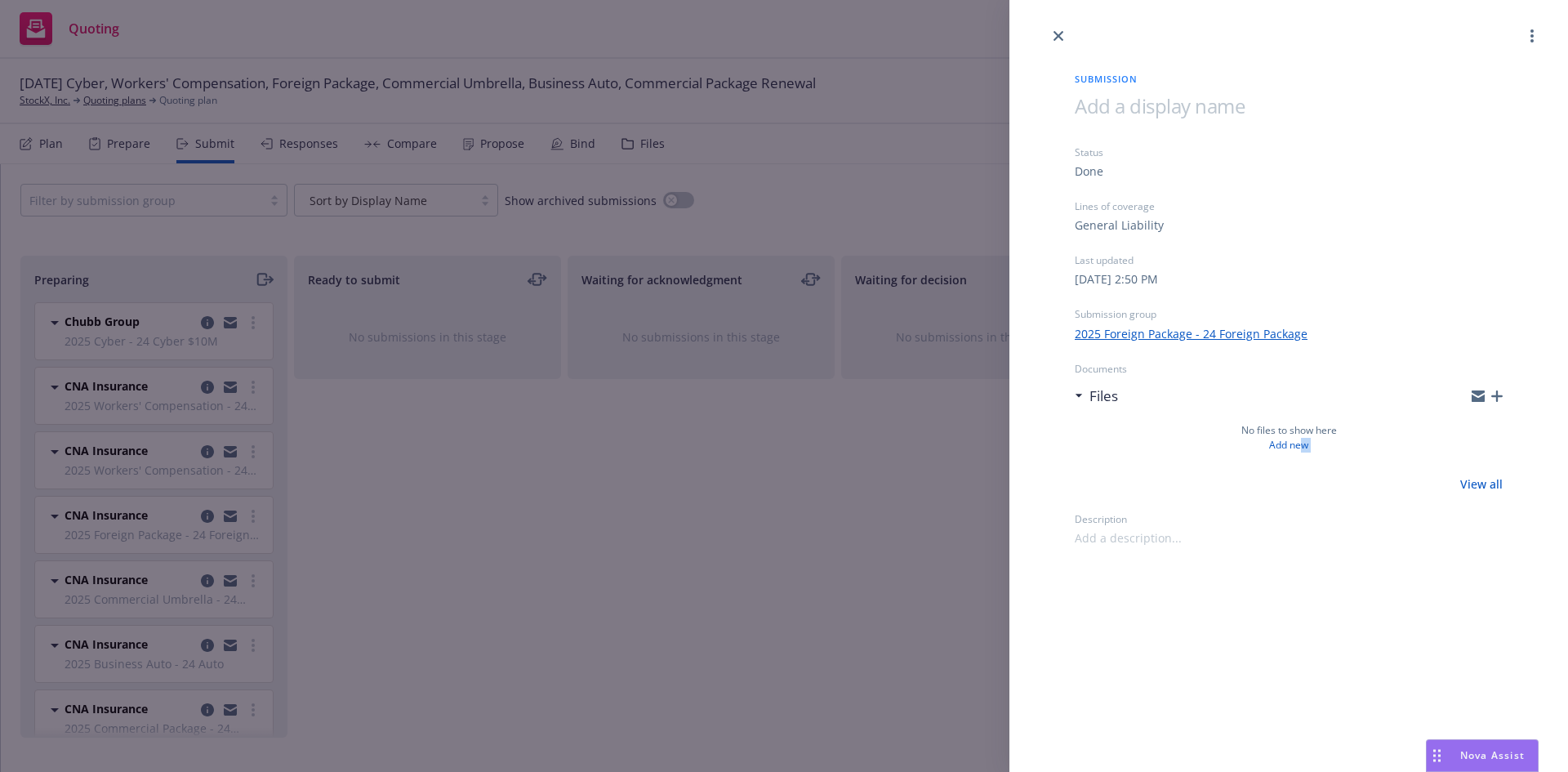
drag, startPoint x: 1302, startPoint y: 447, endPoint x: 1269, endPoint y: 454, distance: 33.7
click at [1244, 458] on div "No files to show here Add new" at bounding box center [1288, 441] width 428 height 56
click at [1287, 445] on link "Add new" at bounding box center [1289, 445] width 39 height 14
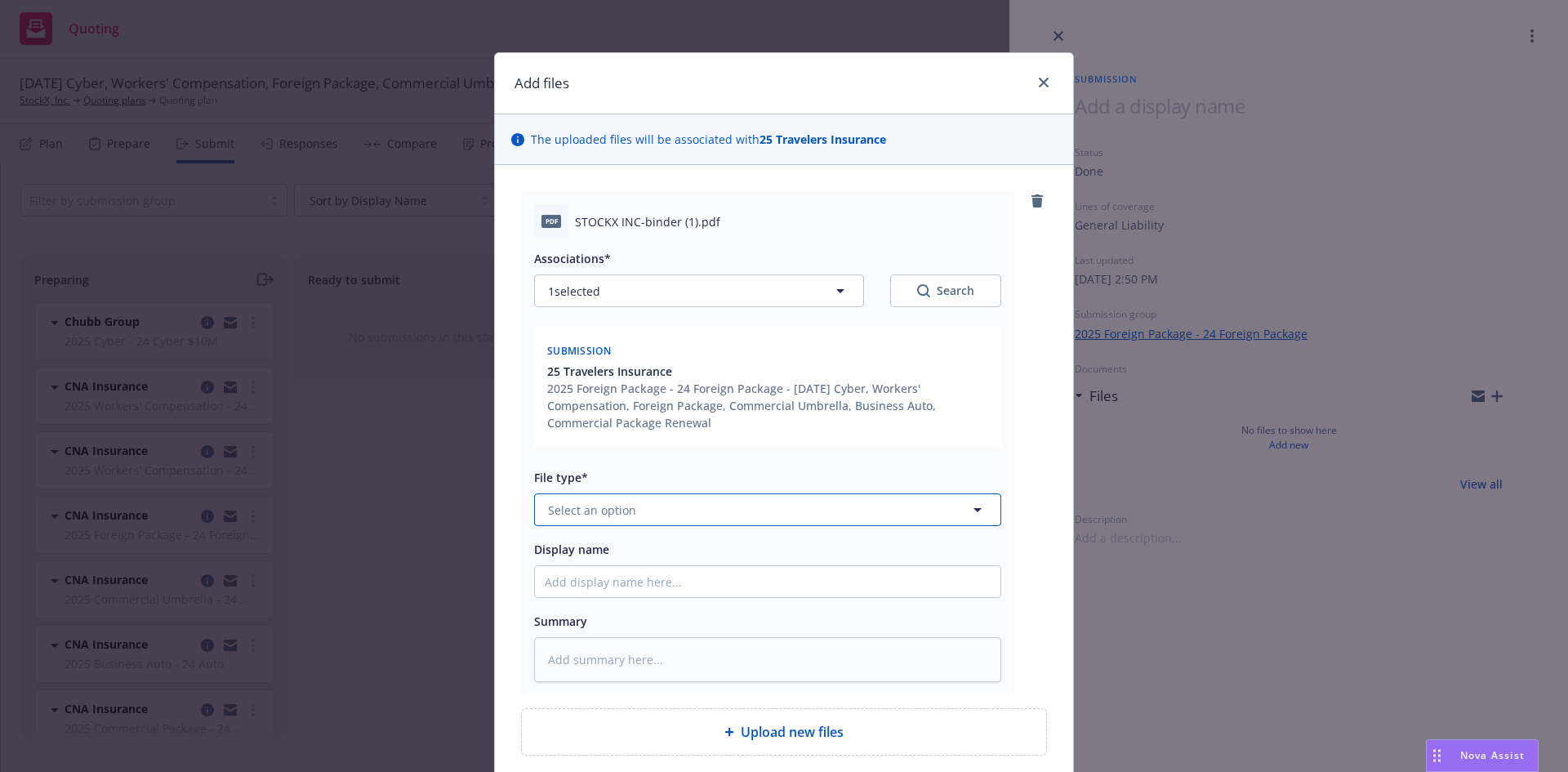
click at [632, 516] on button "Select an option" at bounding box center [767, 509] width 467 height 32
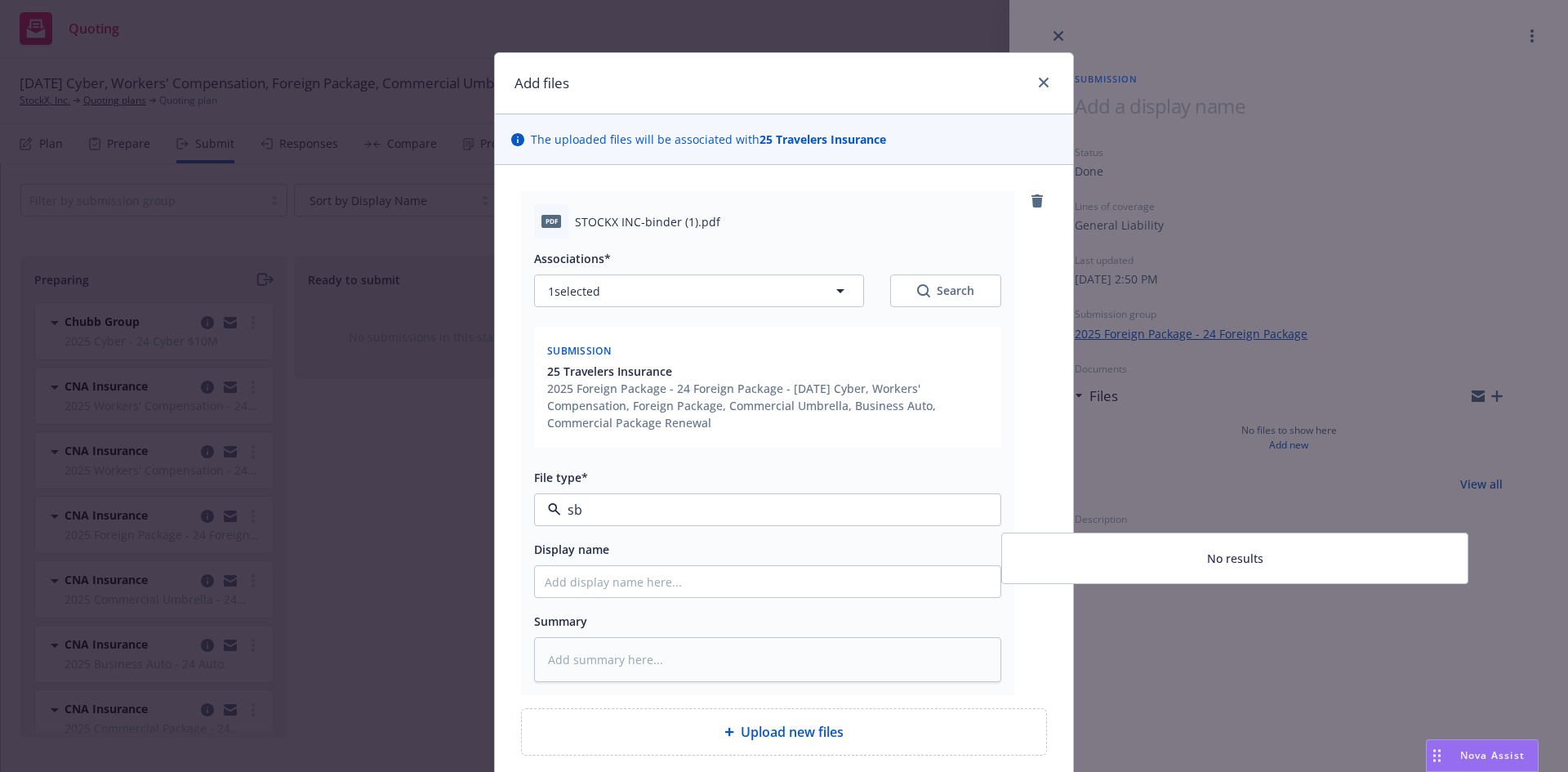
type input "s"
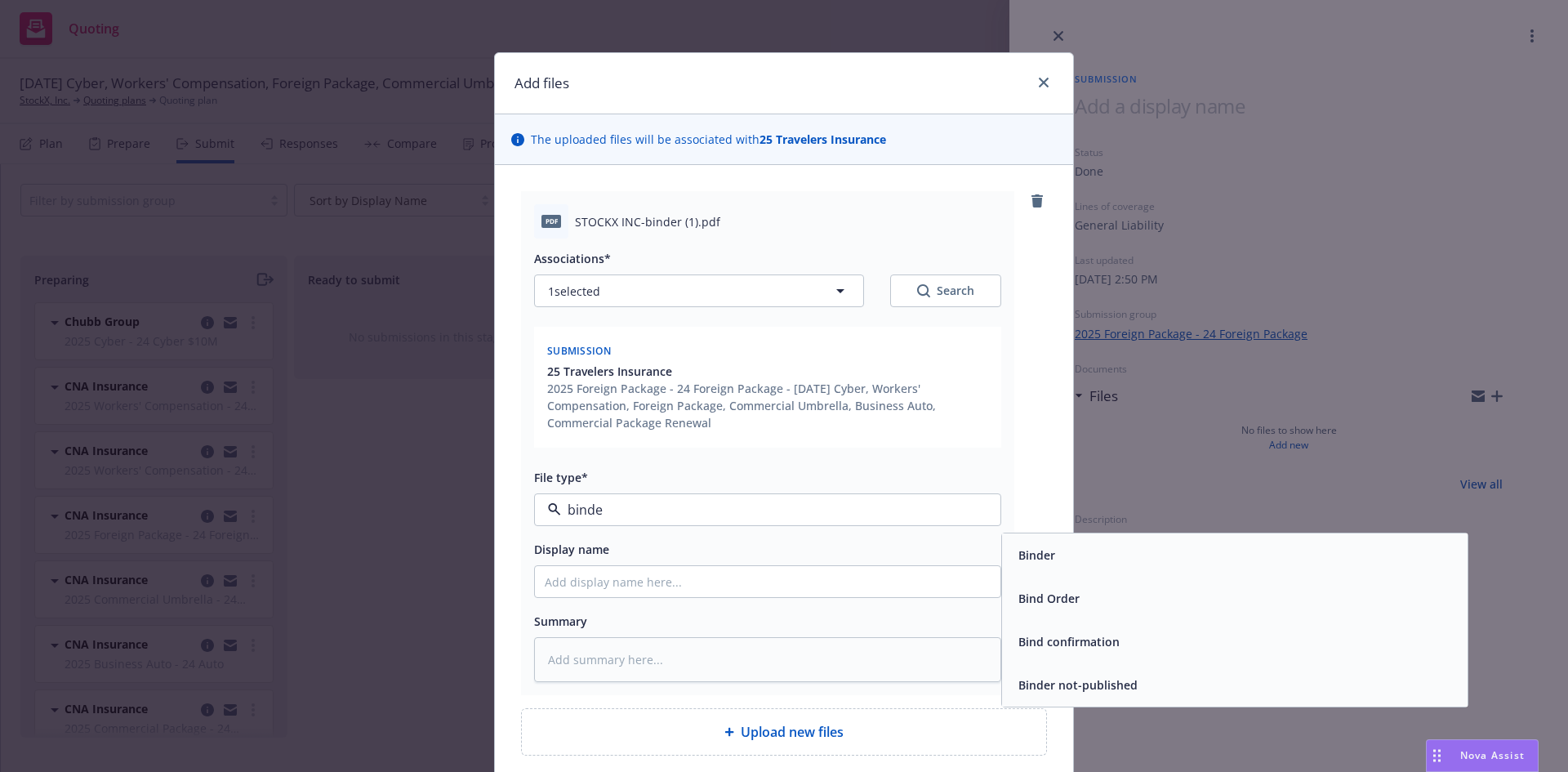
type input "binder"
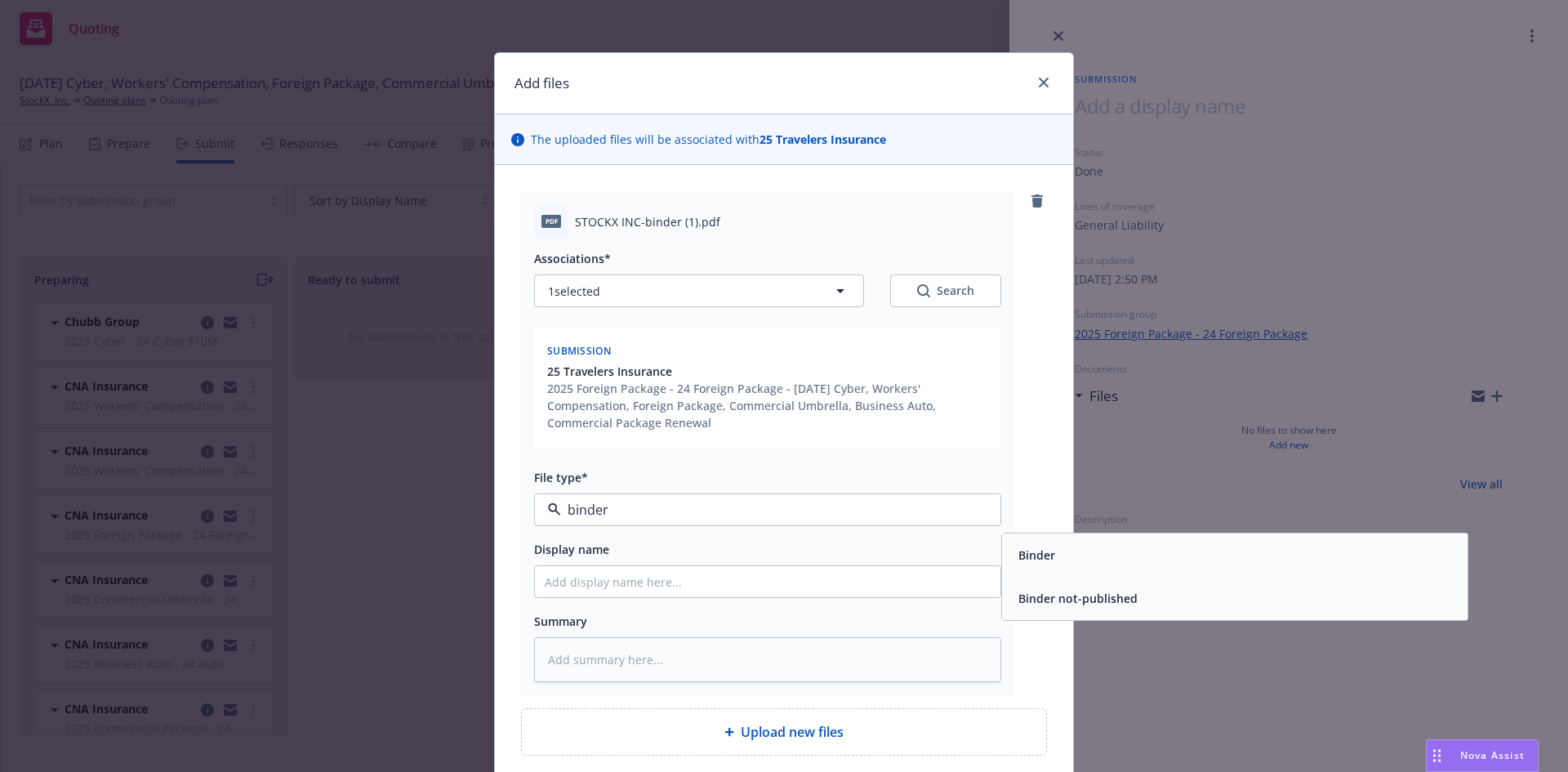
click at [1033, 557] on span "Binder" at bounding box center [1036, 554] width 37 height 17
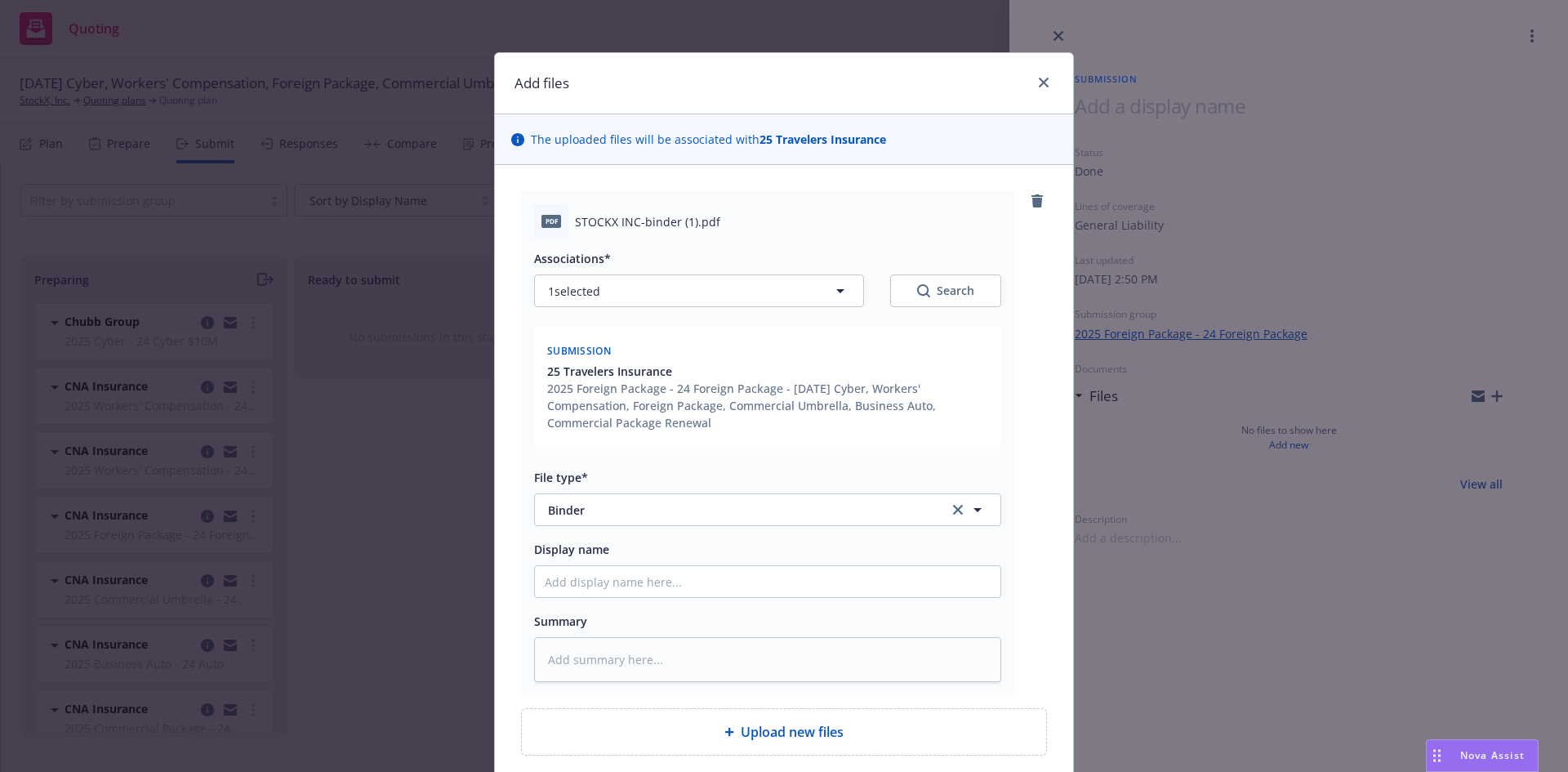
type textarea "x"
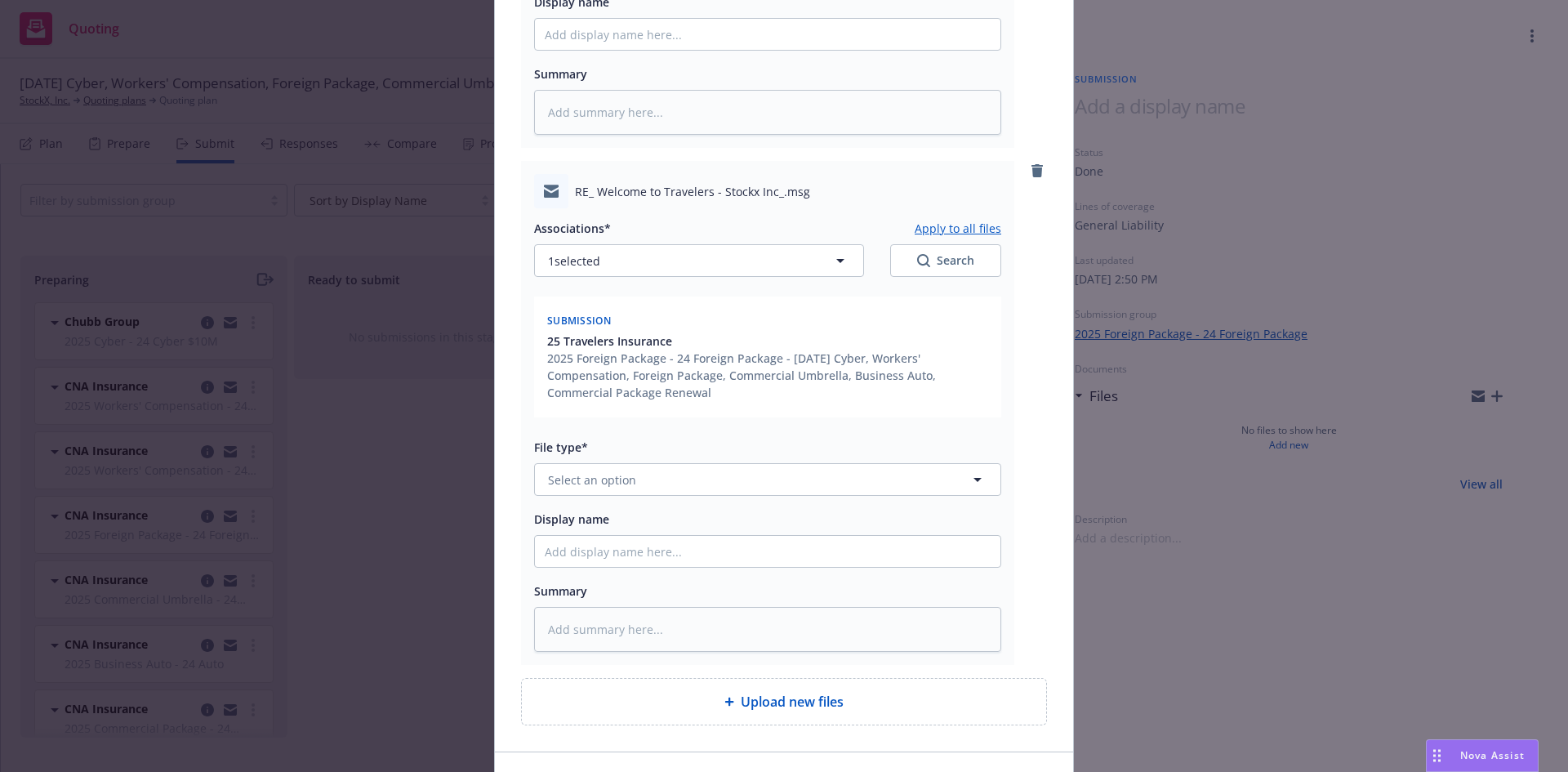
scroll to position [572, 0]
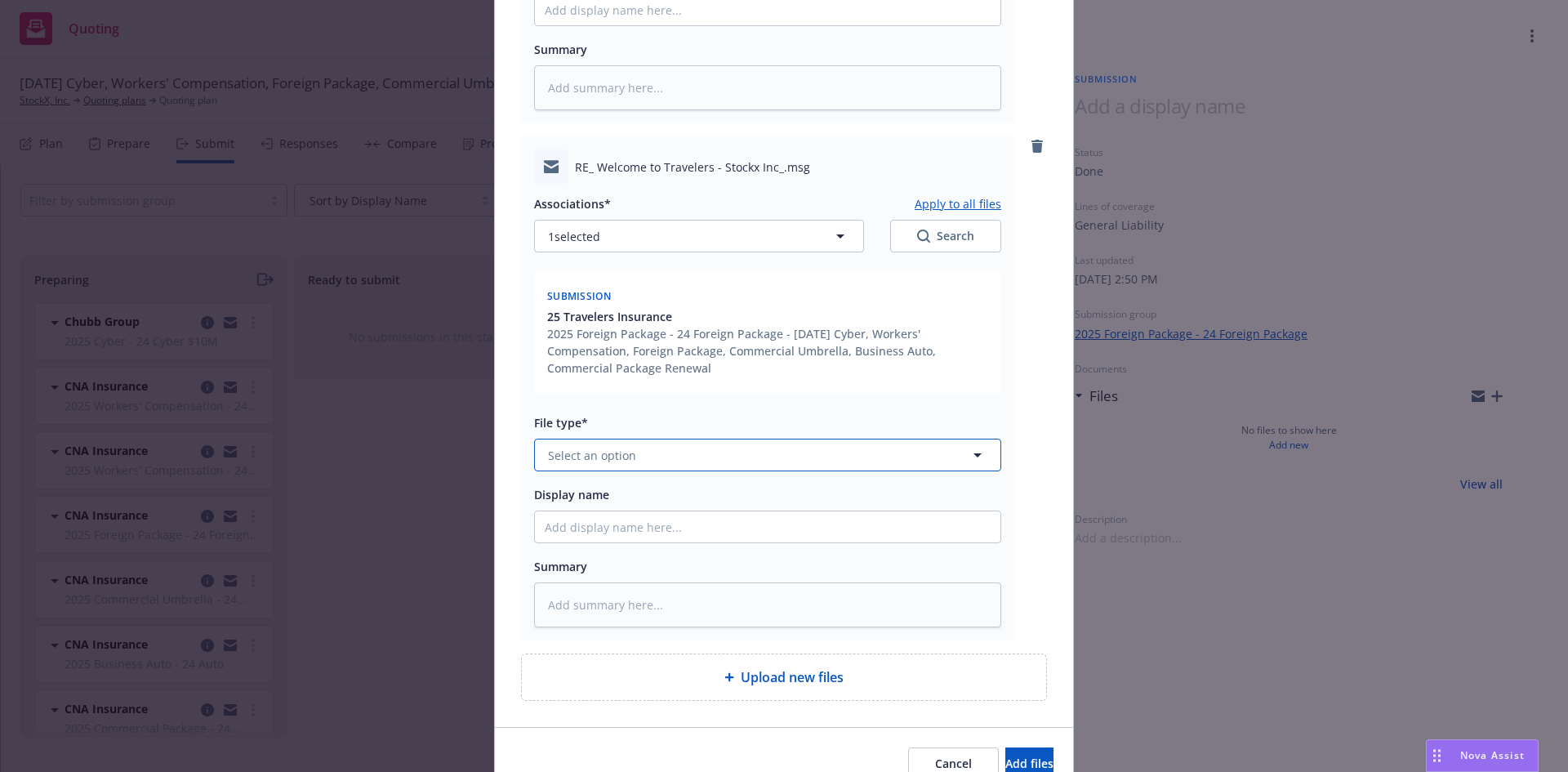
click at [633, 459] on button "Select an option" at bounding box center [767, 455] width 467 height 32
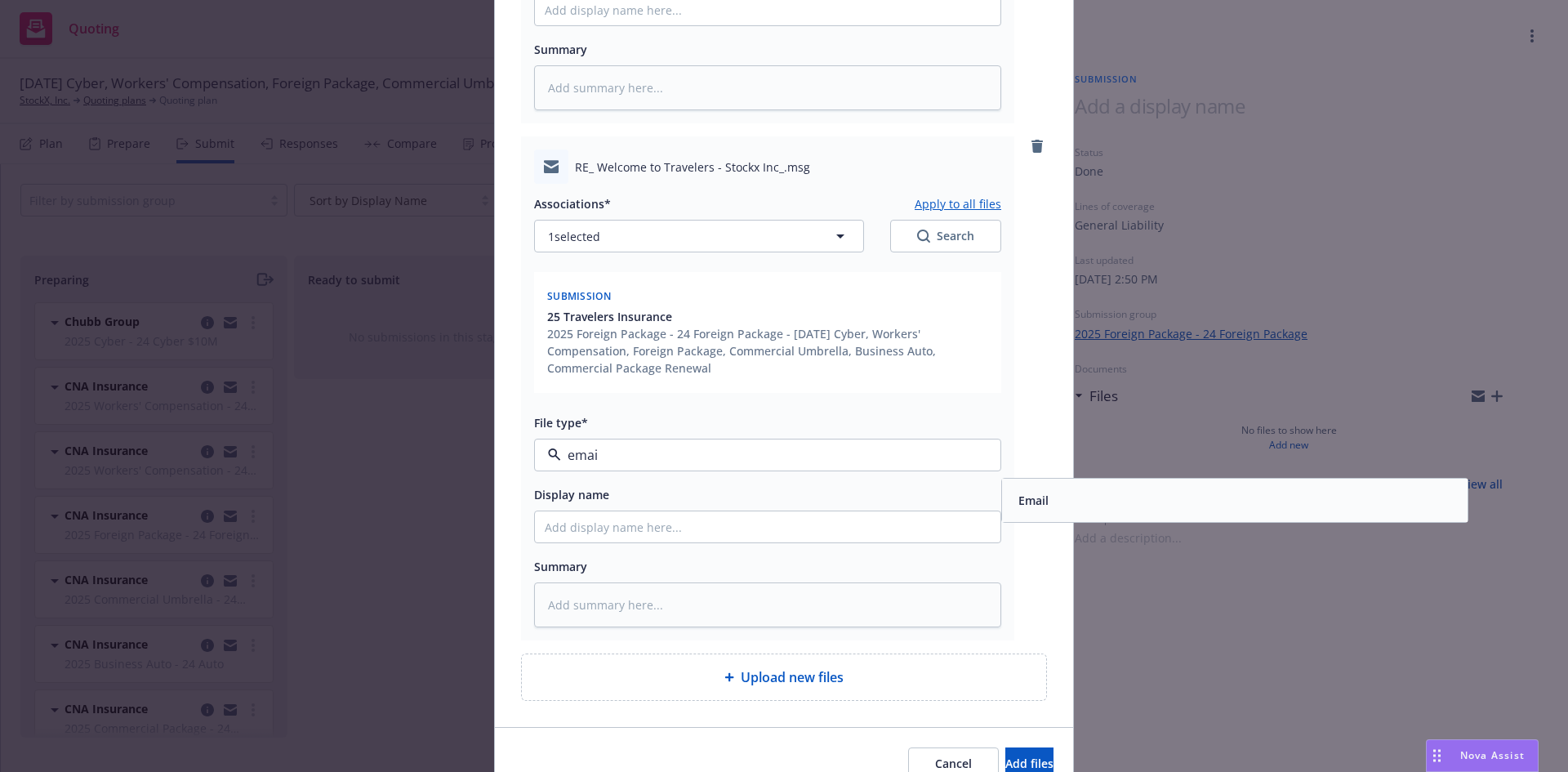
type input "email"
click at [1087, 499] on div "Email" at bounding box center [1234, 500] width 446 height 23
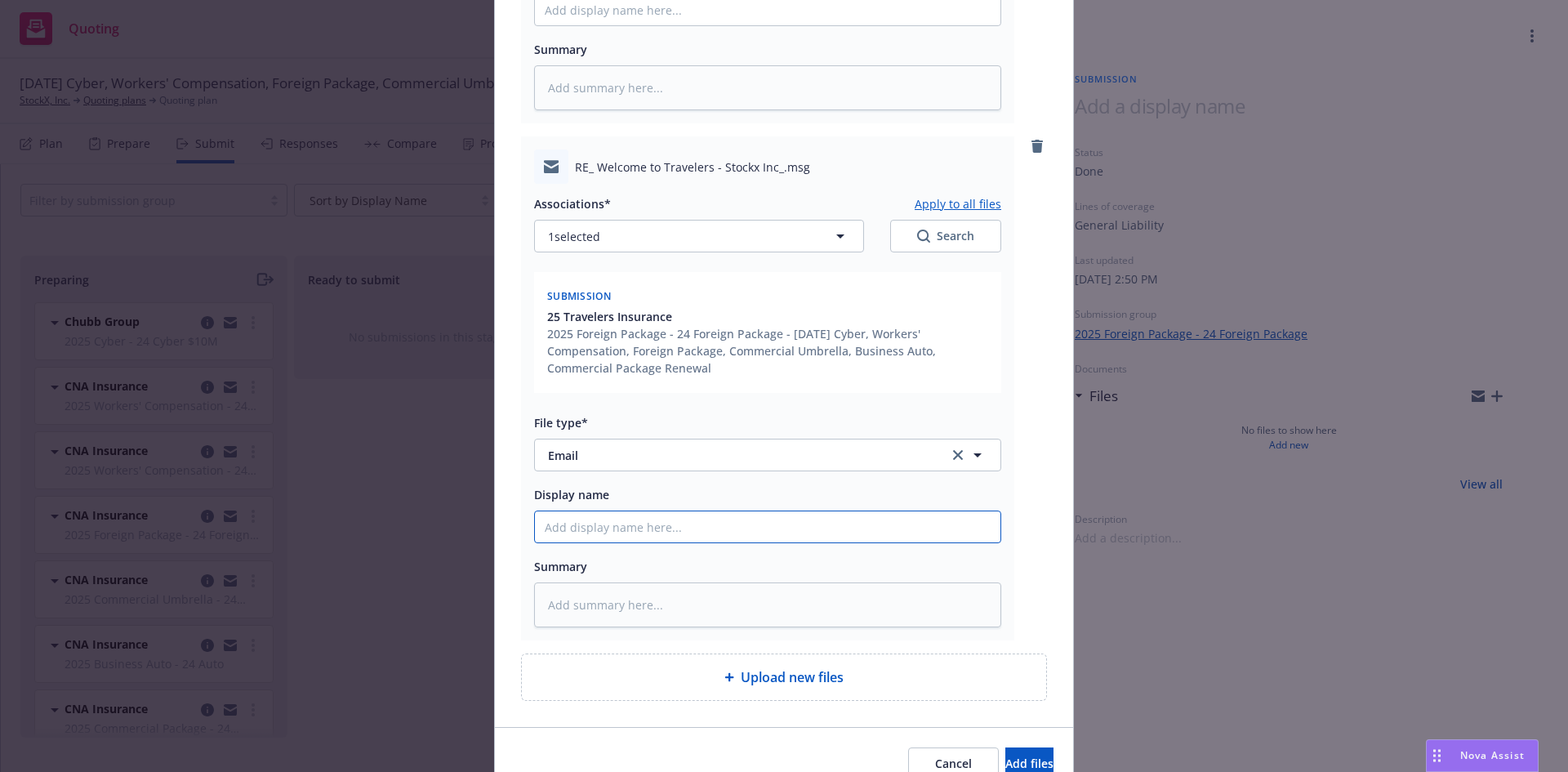
click at [567, 526] on input "Display name" at bounding box center [767, 526] width 465 height 31
type textarea "x"
type input "T"
type textarea "x"
type input "Tr"
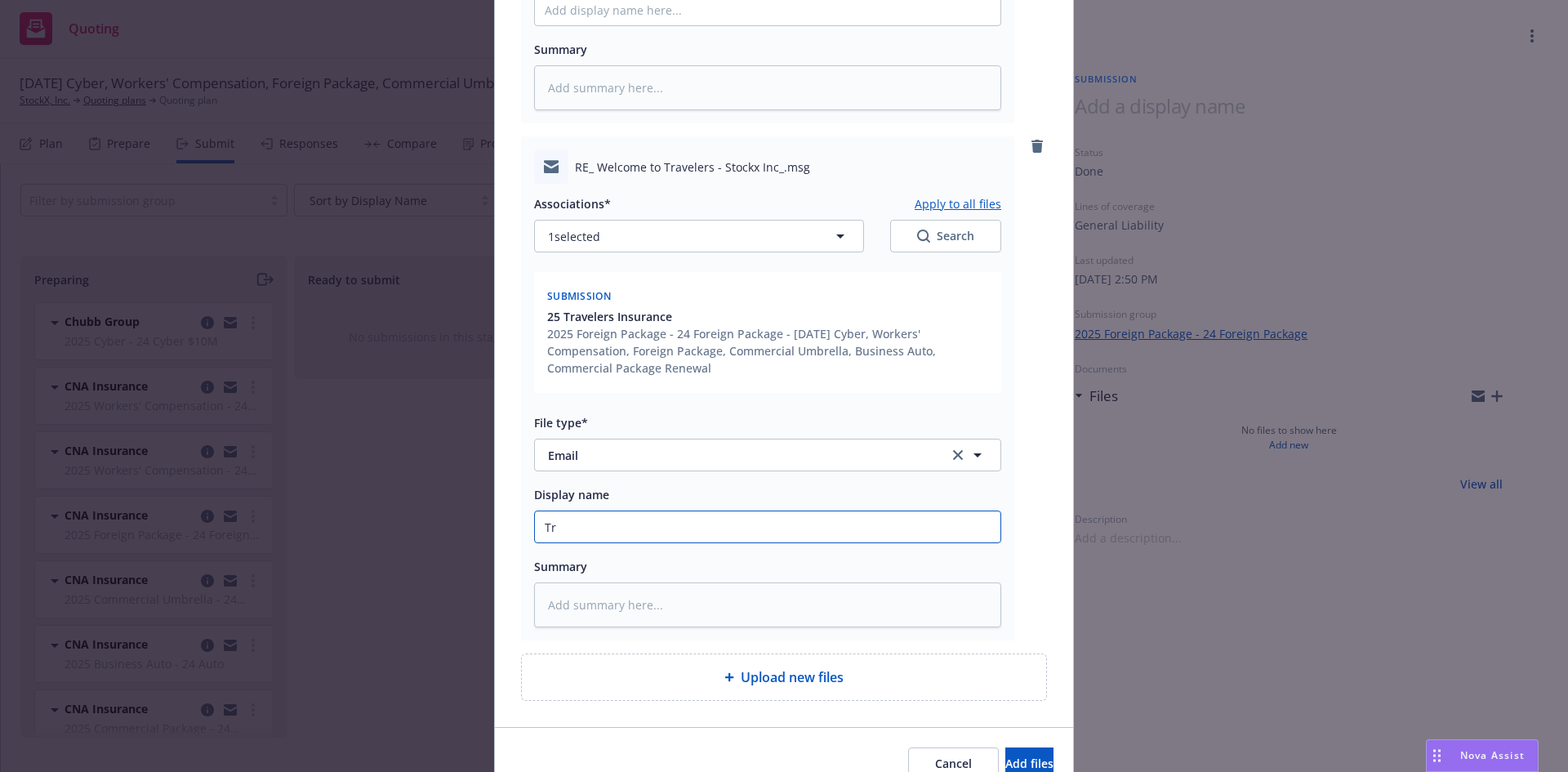
type textarea "x"
type input "Trav"
type textarea "x"
type input "Trave"
type textarea "x"
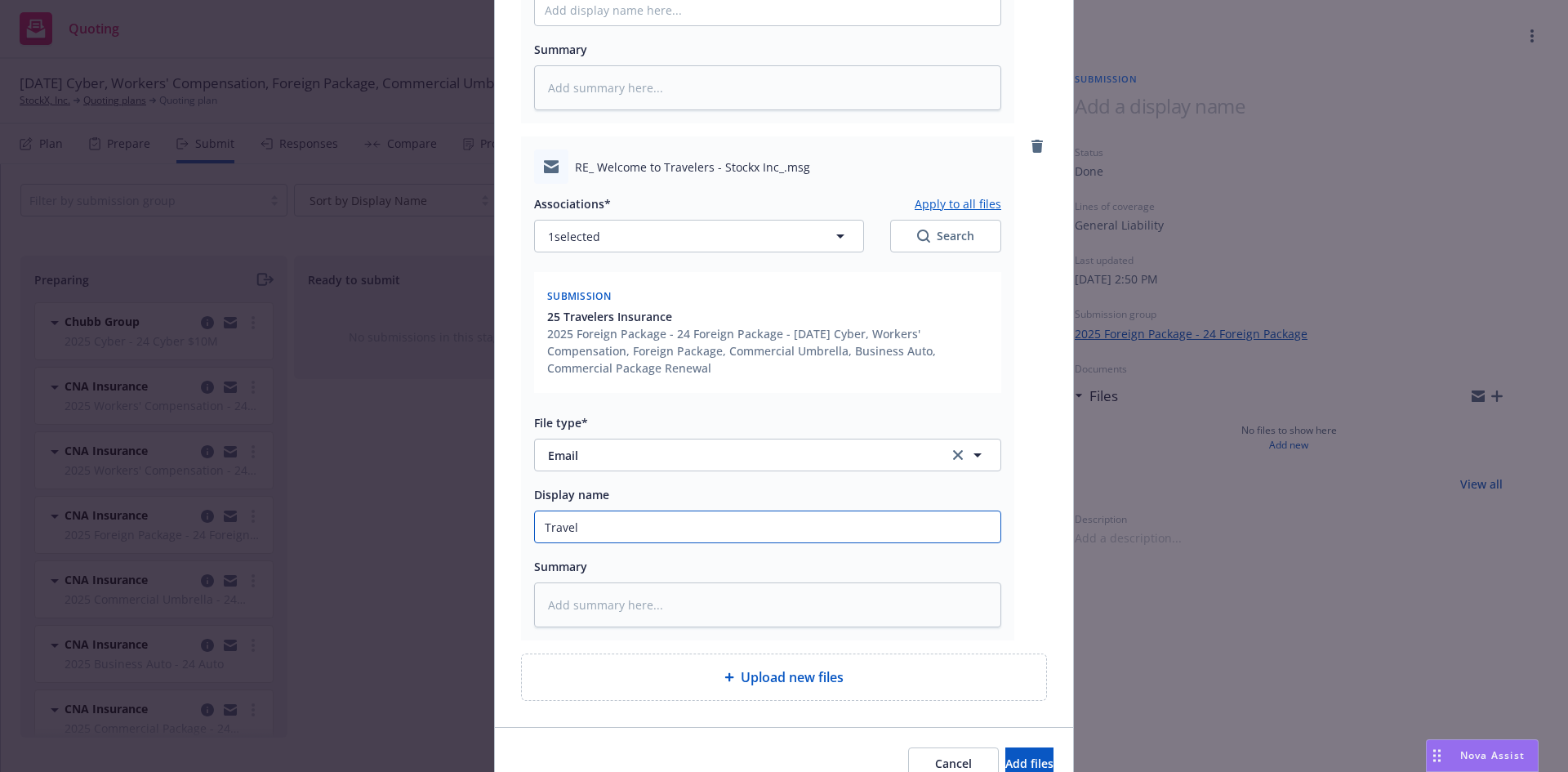
type input "Travele"
type textarea "x"
type input "Traveler"
type textarea "x"
type input "Travelers"
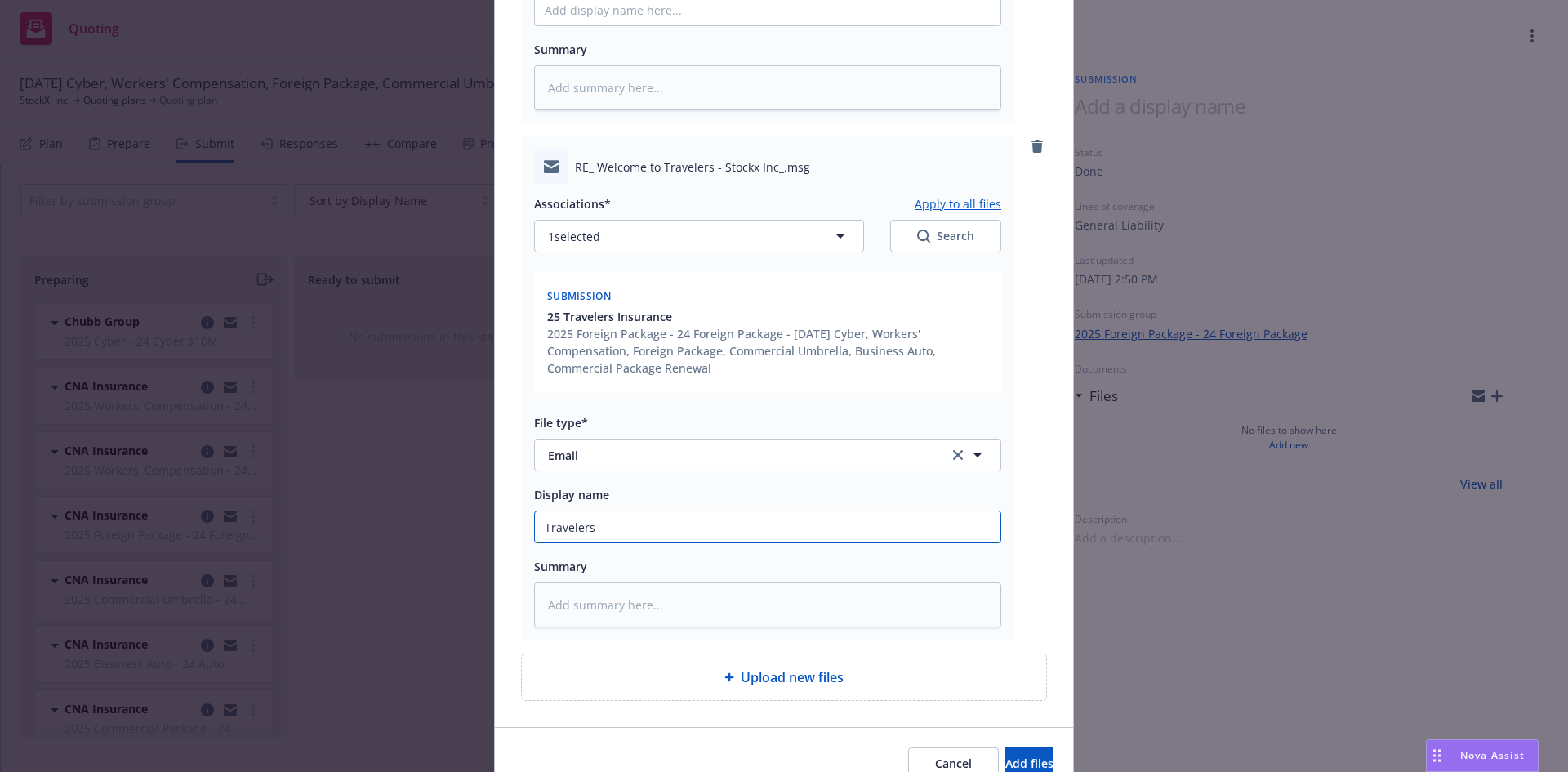
type textarea "x"
type input "Travelers"
type textarea "x"
type input "Travelers F"
type textarea "x"
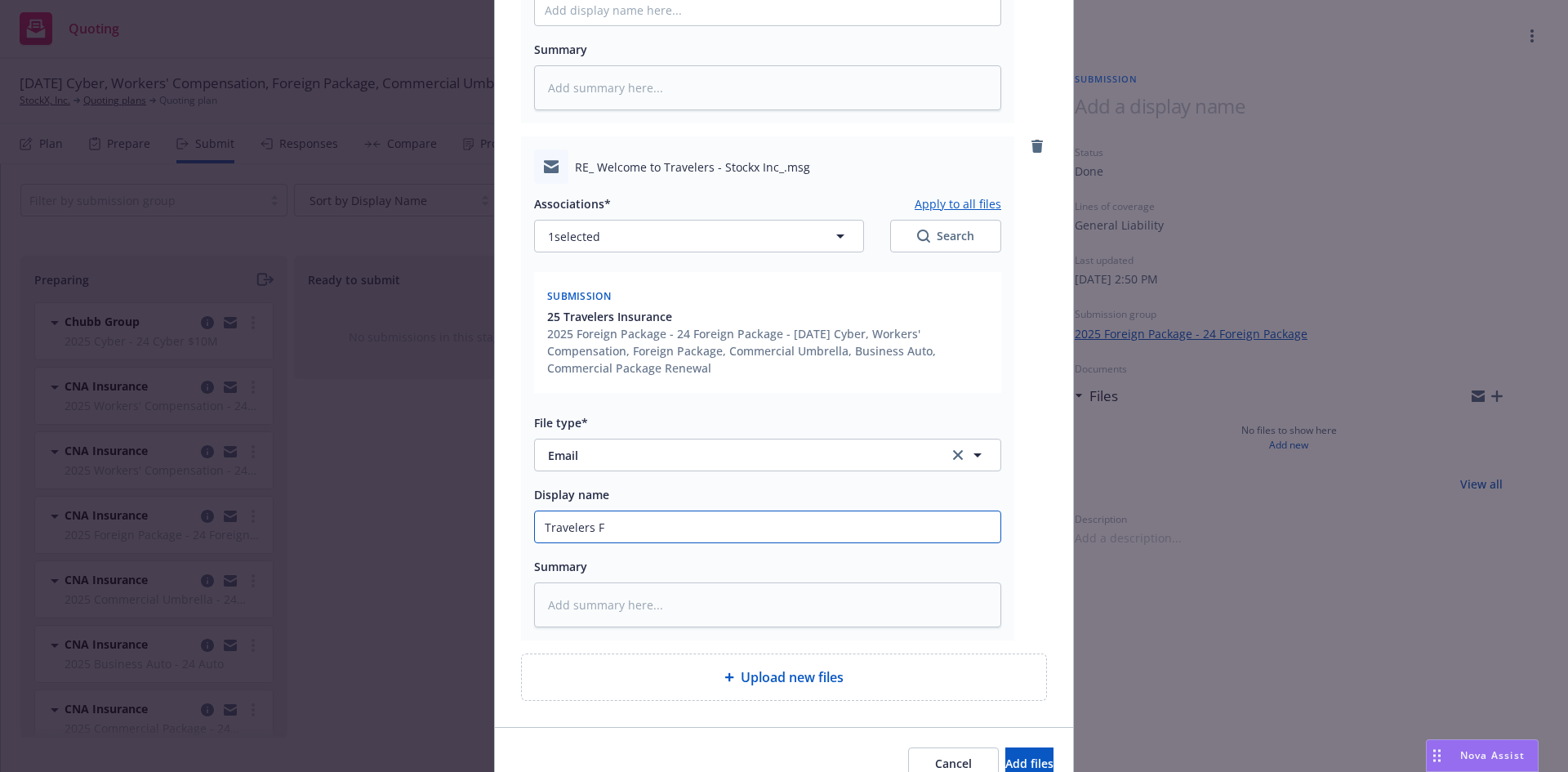
type input "Travelers Fo"
type textarea "x"
type input "Travelers For"
type textarea "x"
type input "Travelers Fore"
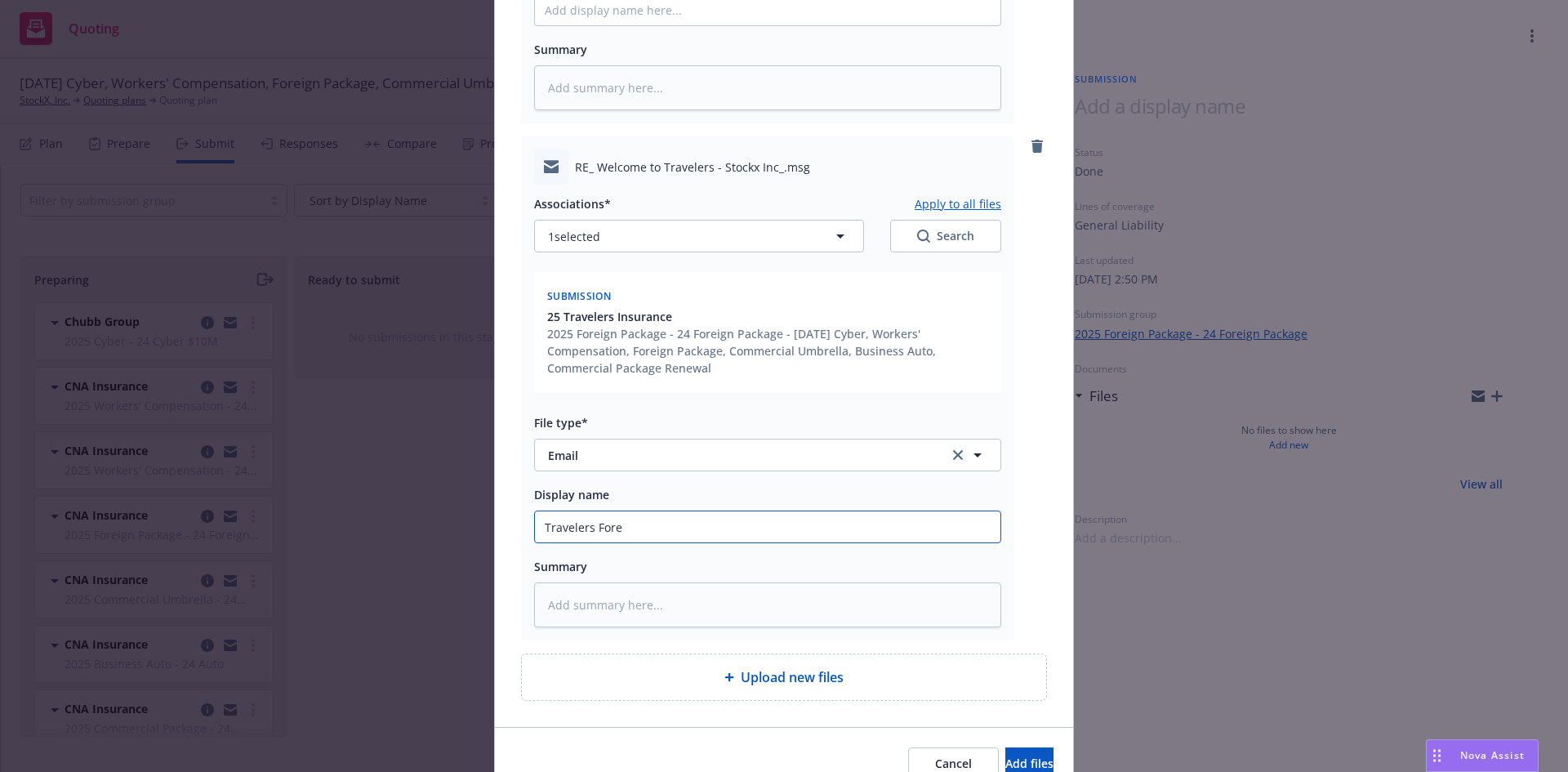
type textarea "x"
type input "Travelers Forei"
type textarea "x"
type input "Travelers Foreig"
type textarea "x"
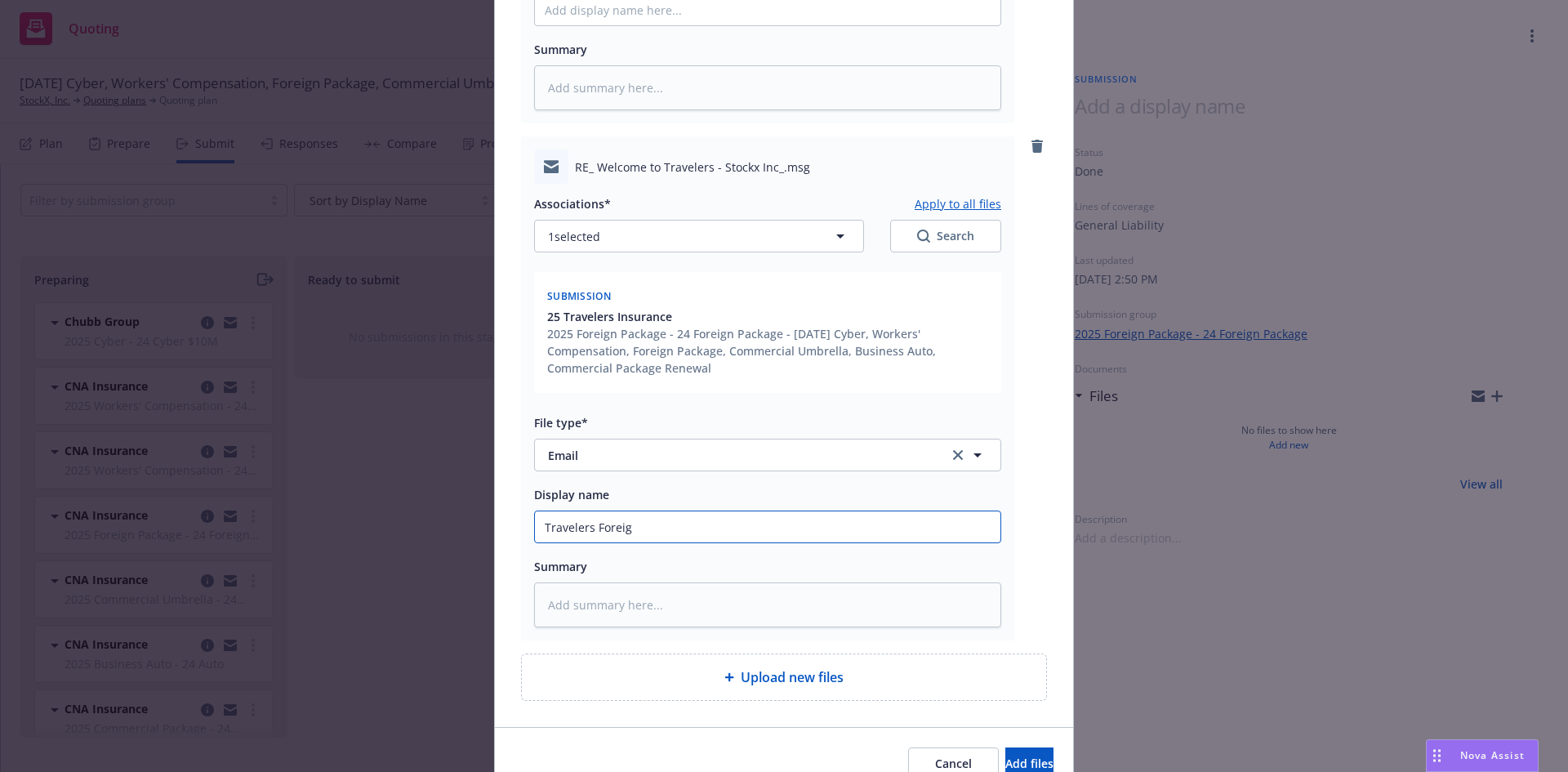
type input "Travelers Foreign"
type textarea "x"
type input "Travelers Foreign P"
type textarea "x"
type input "Travelers Foreign Pac"
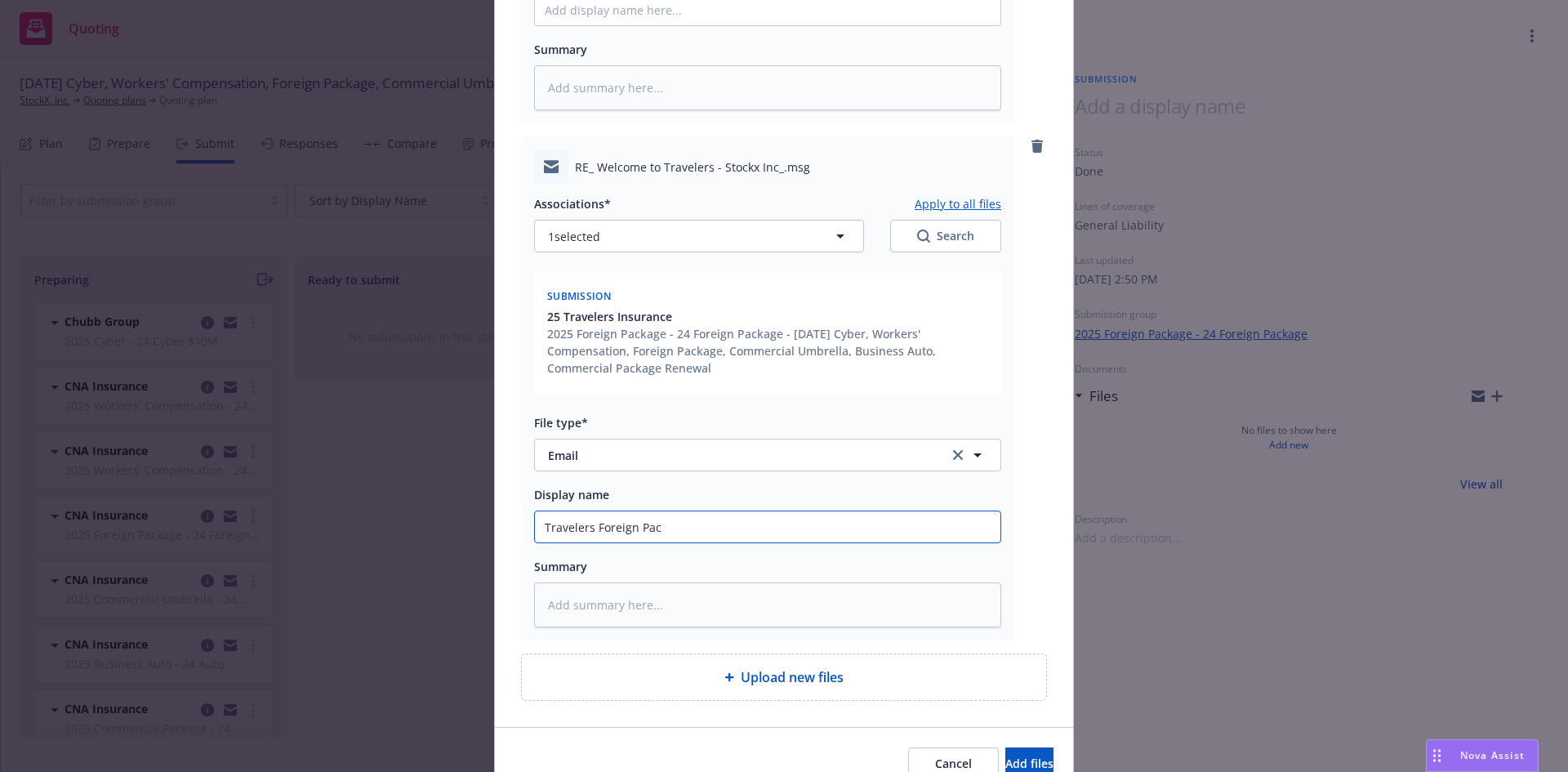
type textarea "x"
type input "Travelers Foreign Pack"
type textarea "x"
type input "Travelers Foreign Packa"
type textarea "x"
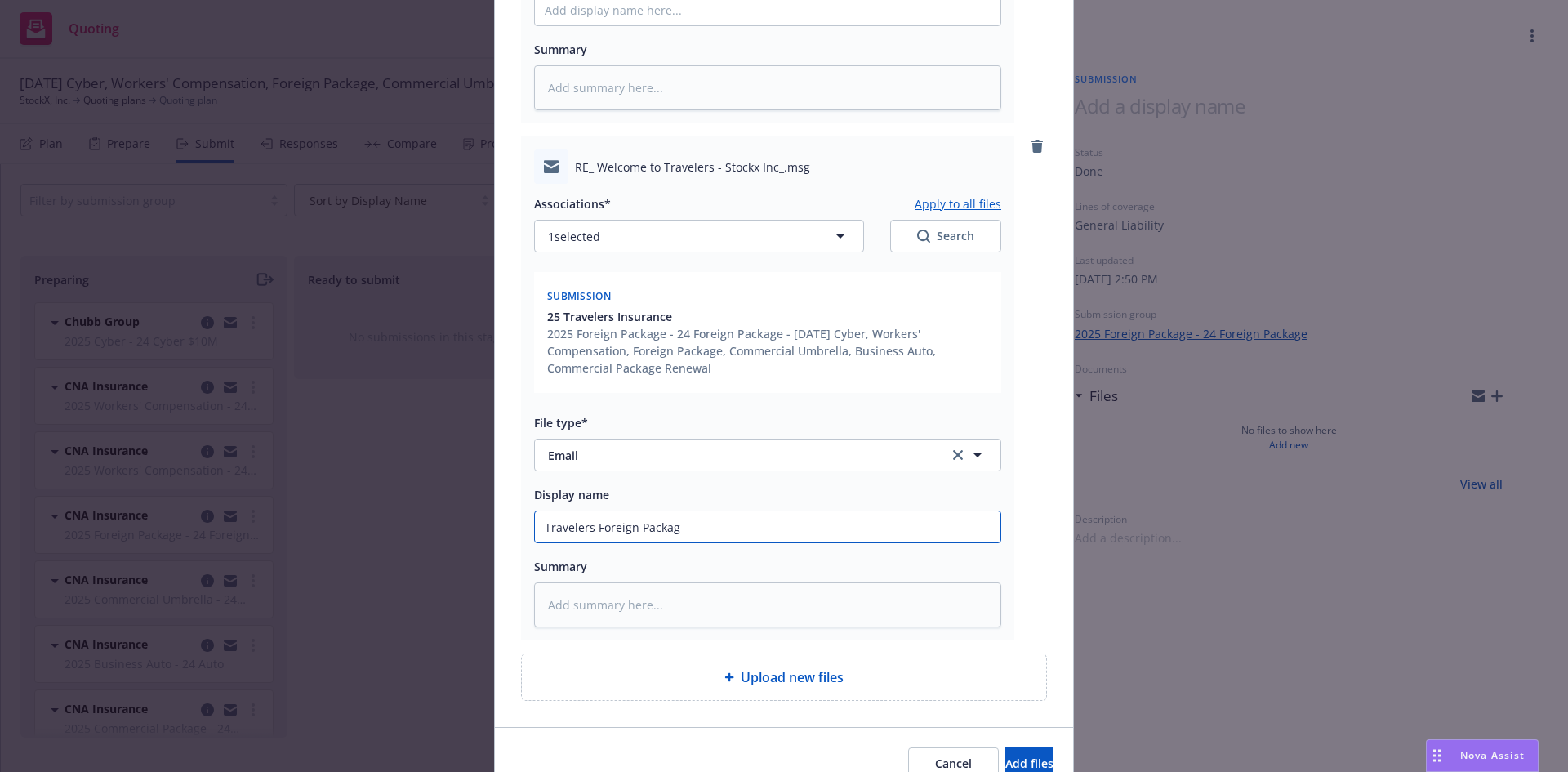
type input "Travelers Foreign Package"
type textarea "x"
type input "Travelers Foreign Package"
type textarea "x"
type input "Travelers Foreign Package bi"
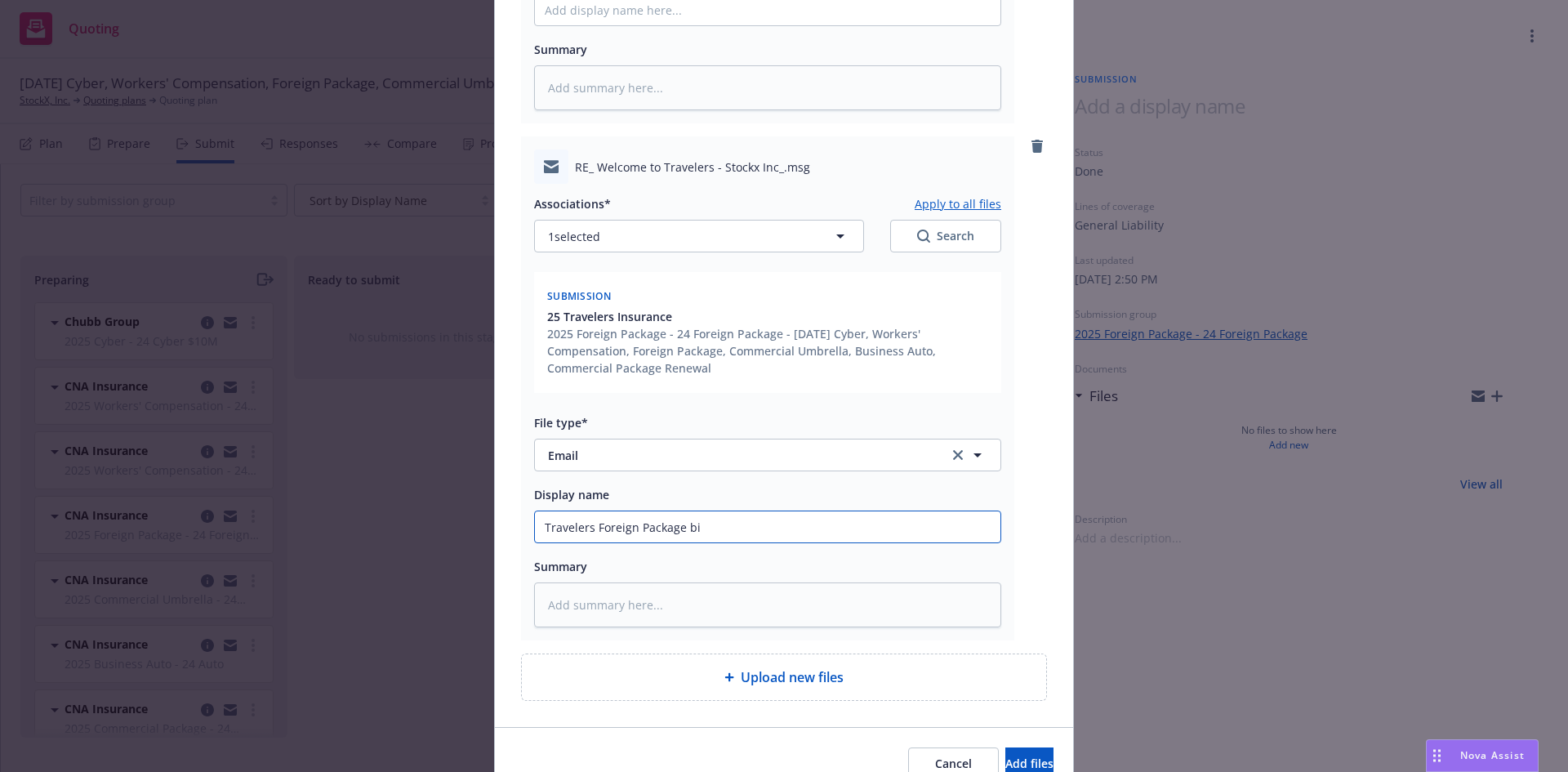
type textarea "x"
type input "Travelers Foreign Package bin"
type textarea "x"
type input "Travelers Foreign Package bined"
type textarea "x"
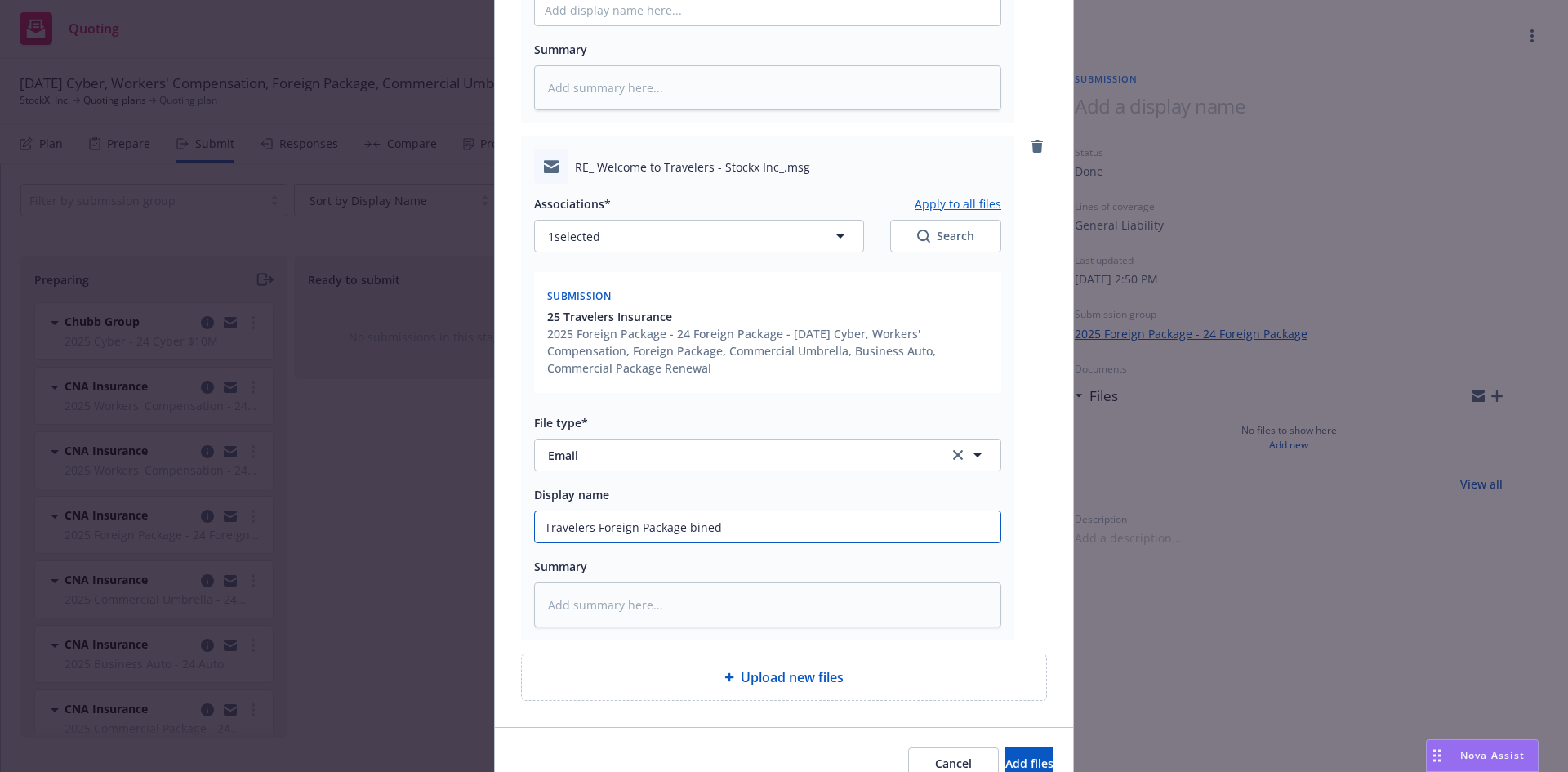
type input "Travelers Foreign Package binede"
type textarea "x"
type input "Travelers Foreign Package bineder"
type textarea "x"
type input "Travelers Foreign Package binede"
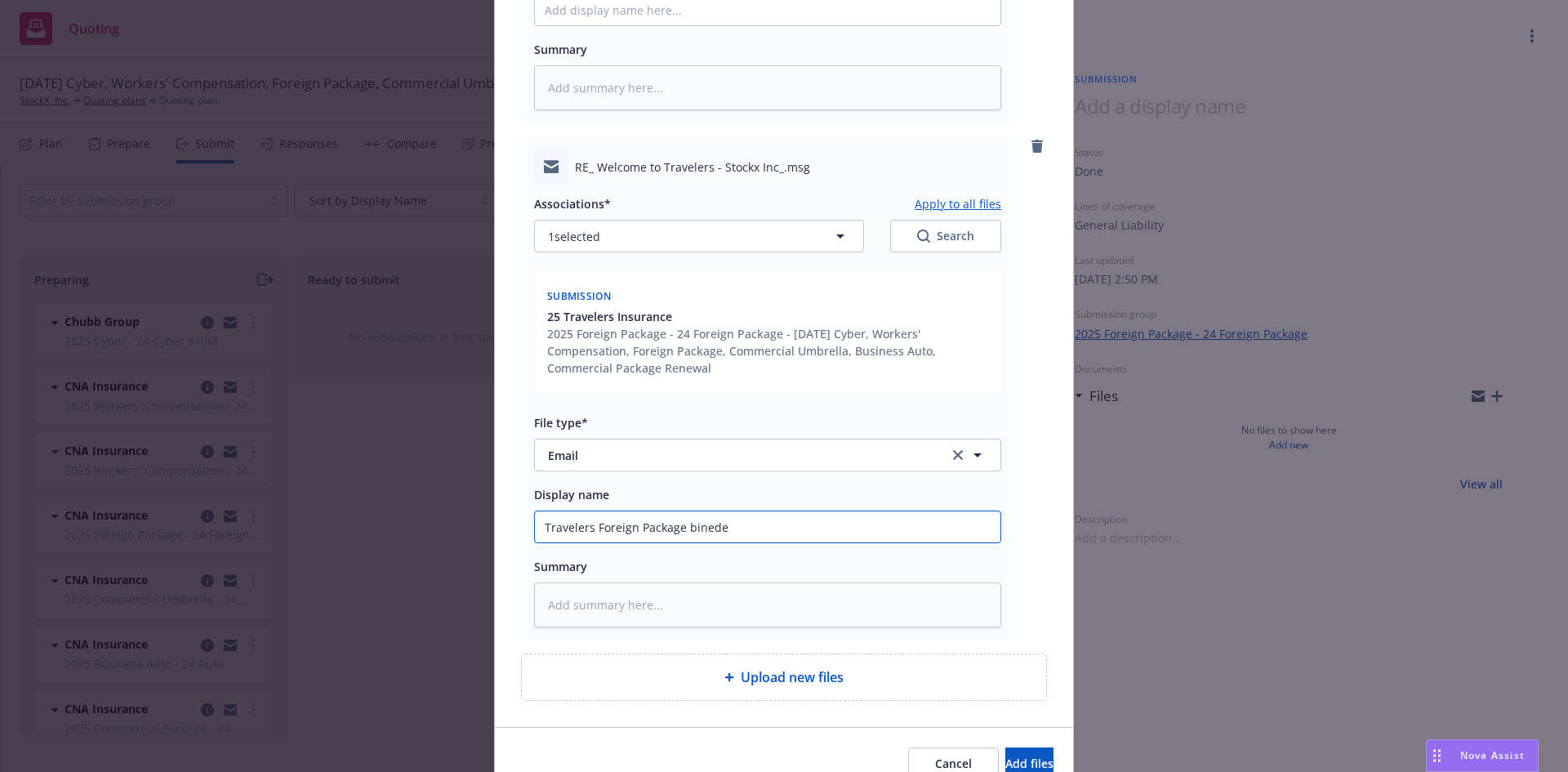
type textarea "x"
type input "Travelers Foreign Package bined"
type textarea "x"
type input "Travelers Foreign Package bine"
type textarea "x"
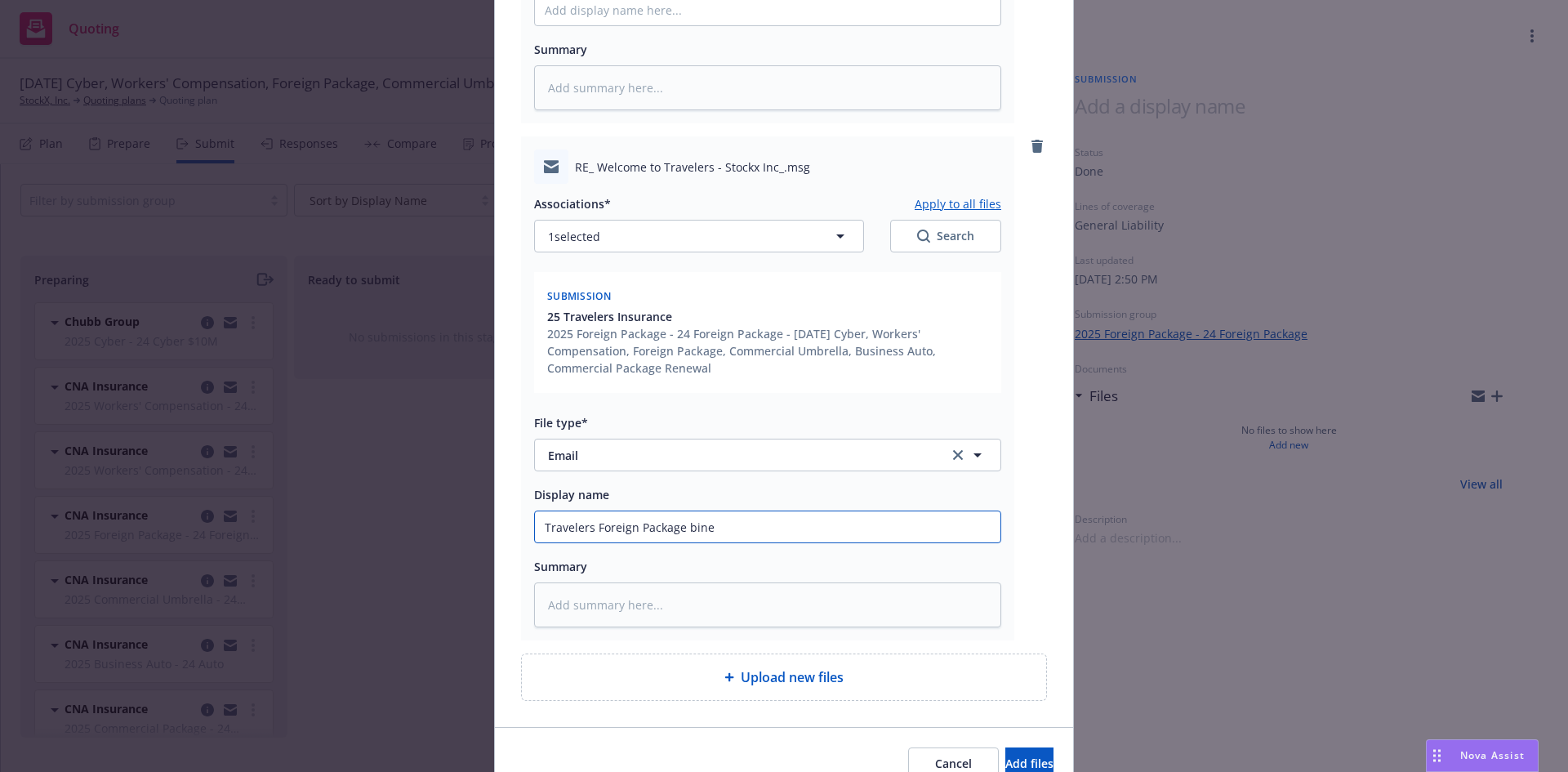
type input "Travelers Foreign Package bin"
type textarea "x"
type input "Travelers Foreign Package bind"
type textarea "x"
type input "Travelers Foreign Package binder"
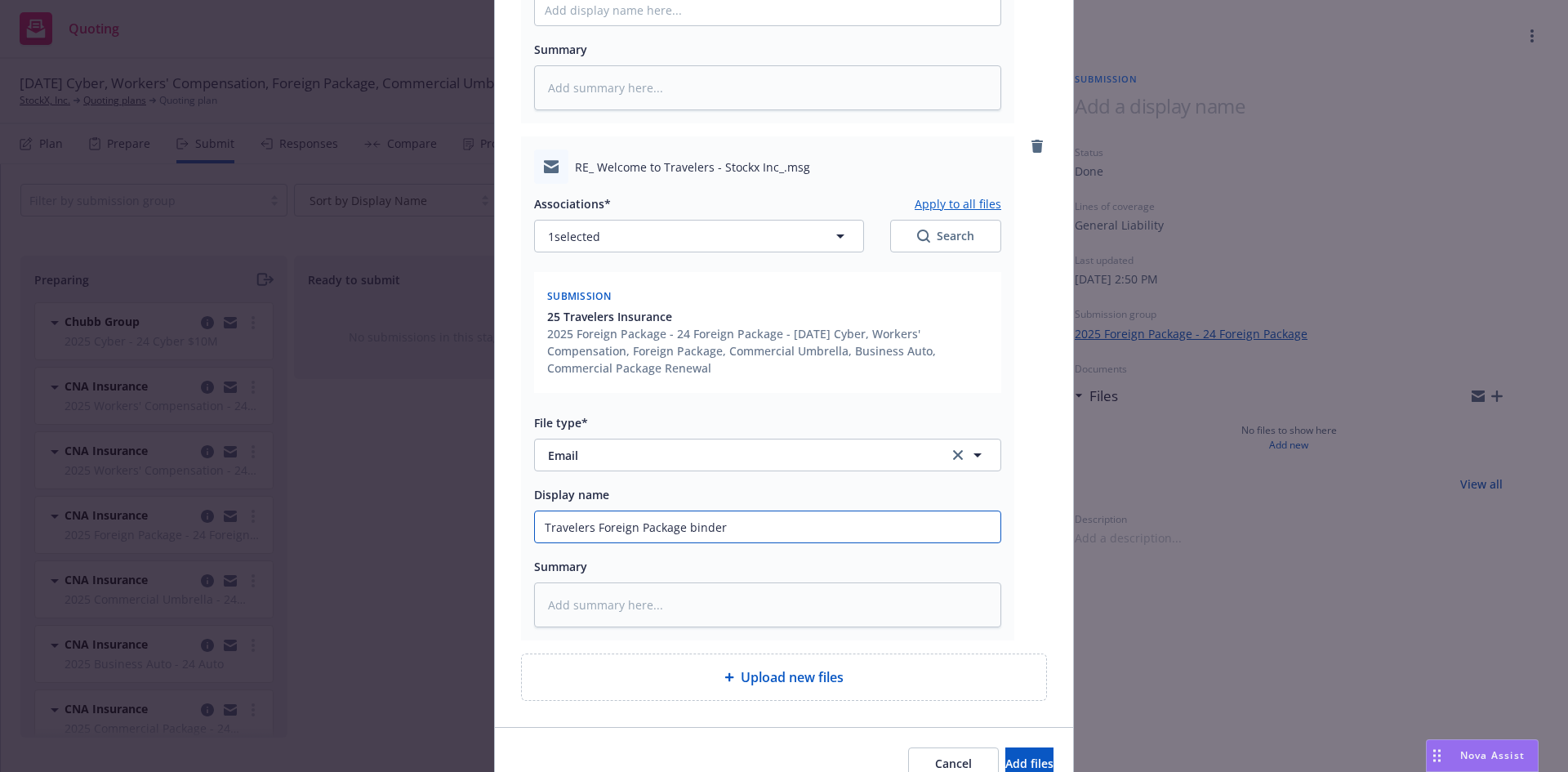
type textarea "x"
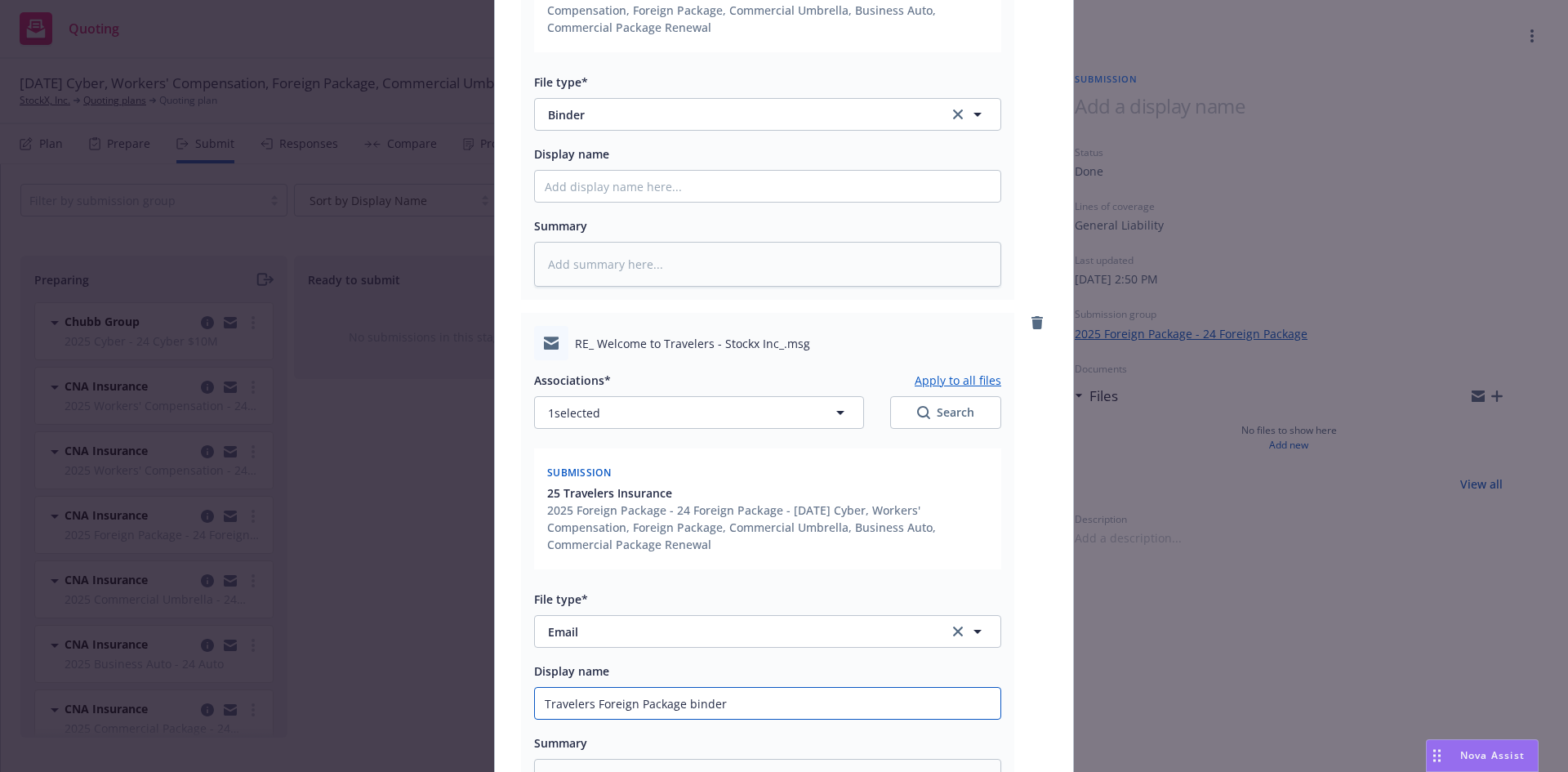
scroll to position [653, 0]
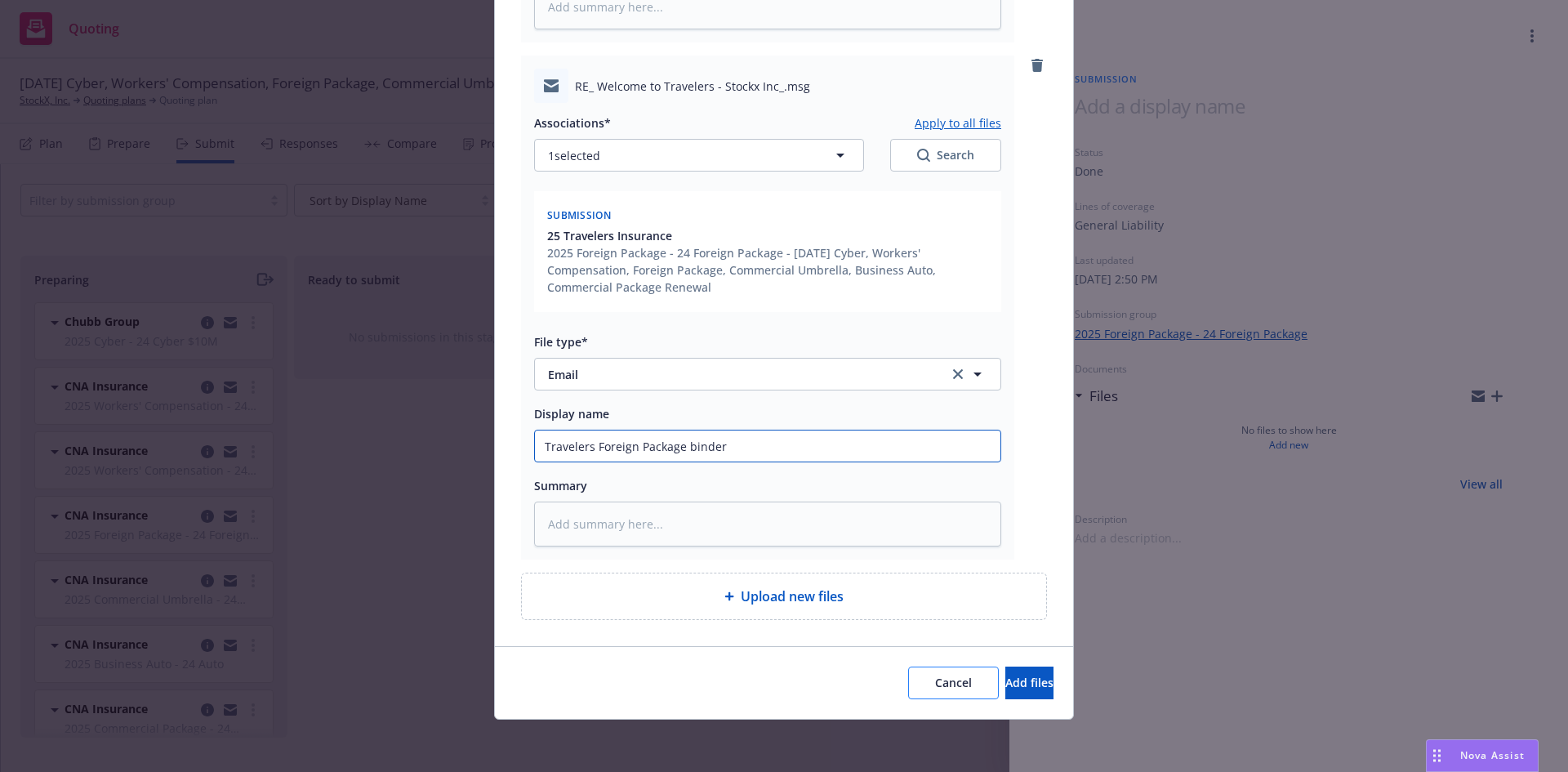
type input "Travelers Foreign Package binder"
click at [935, 683] on span "Cancel" at bounding box center [953, 681] width 37 height 15
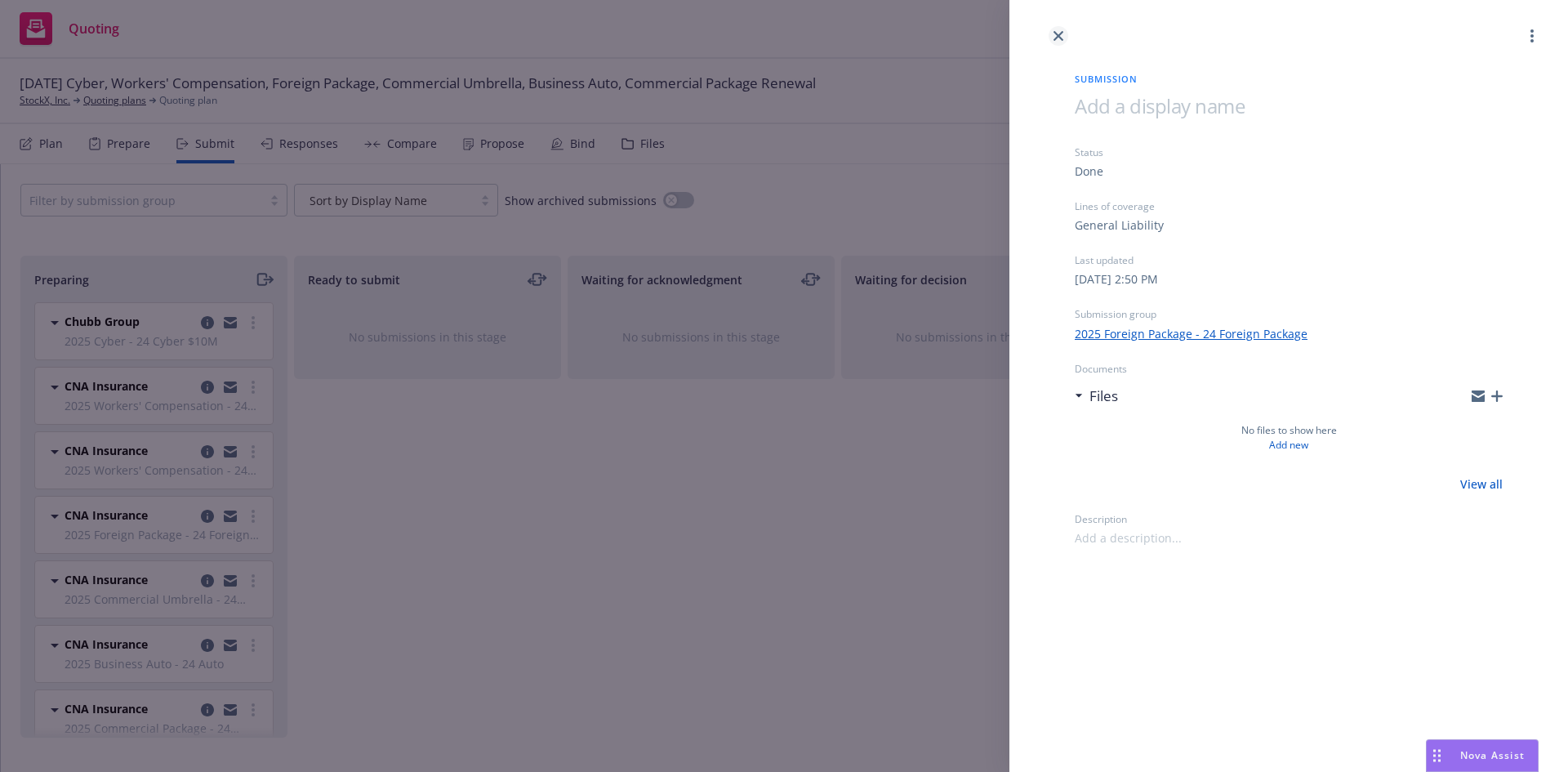
click at [1057, 37] on icon "close" at bounding box center [1058, 36] width 10 height 10
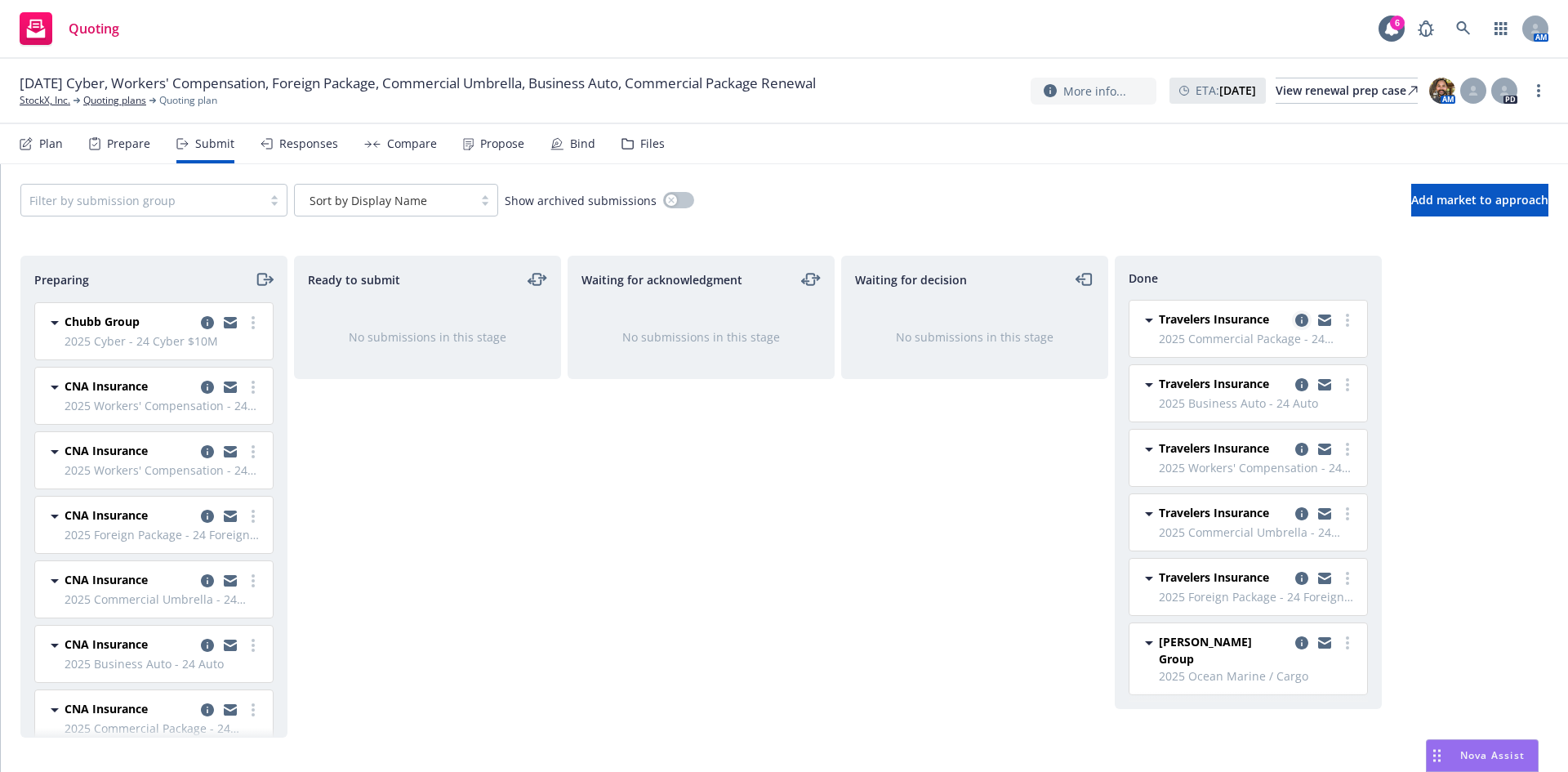
click at [1303, 322] on icon "copy logging email" at bounding box center [1302, 320] width 13 height 13
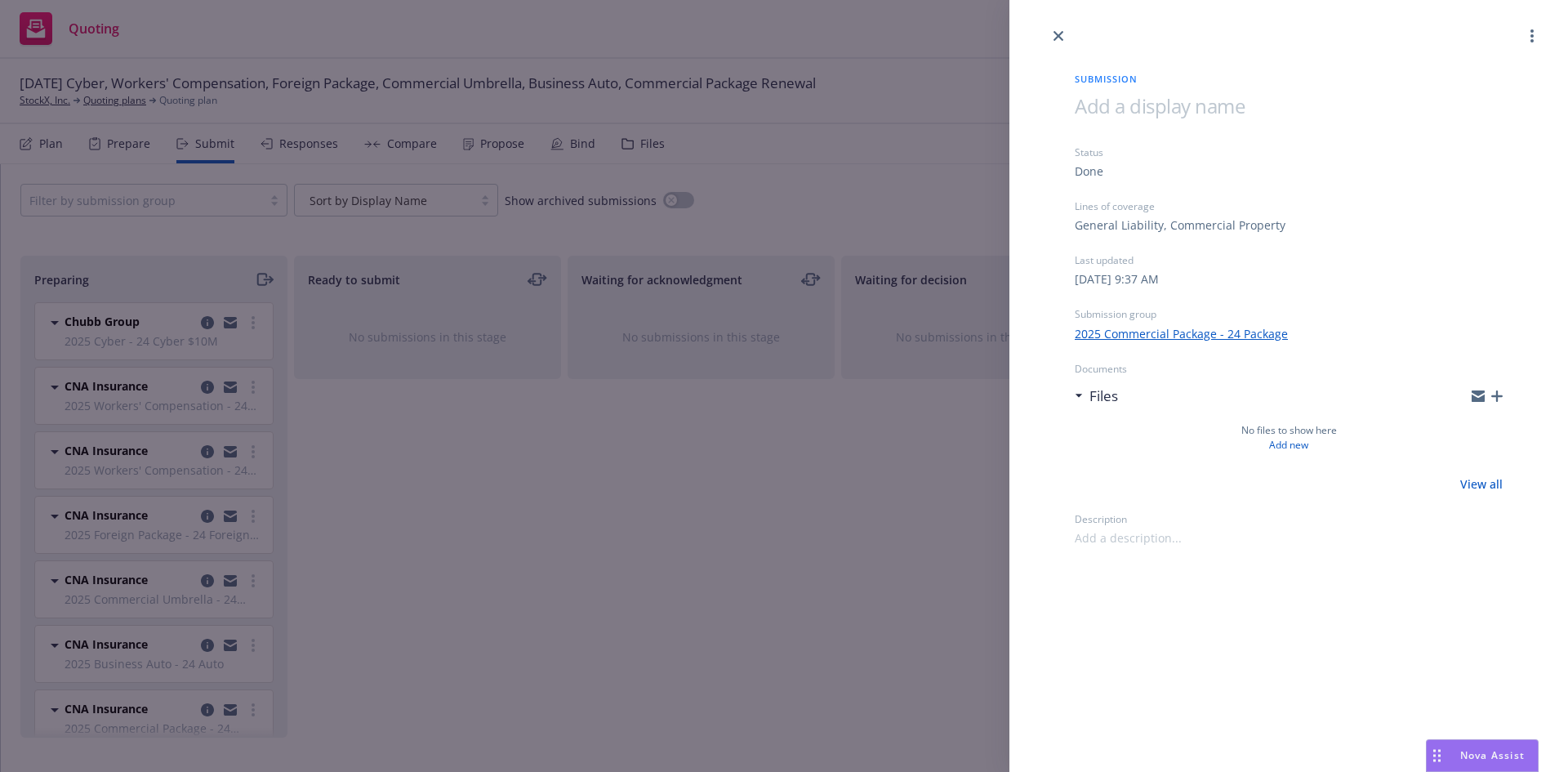
click at [1482, 488] on link "View all" at bounding box center [1481, 483] width 42 height 17
click at [1497, 399] on icon "button" at bounding box center [1496, 395] width 12 height 12
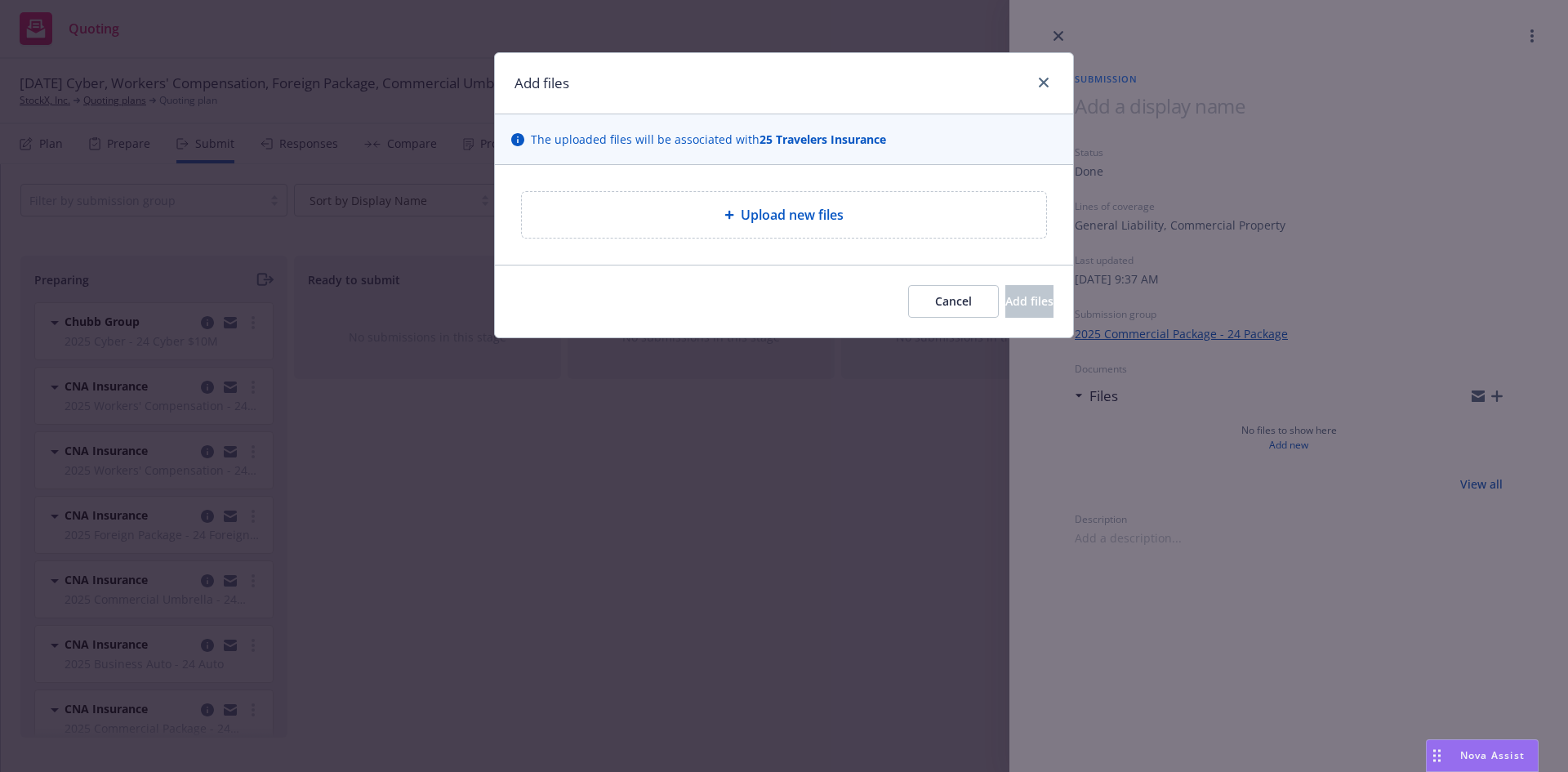
type textarea "x"
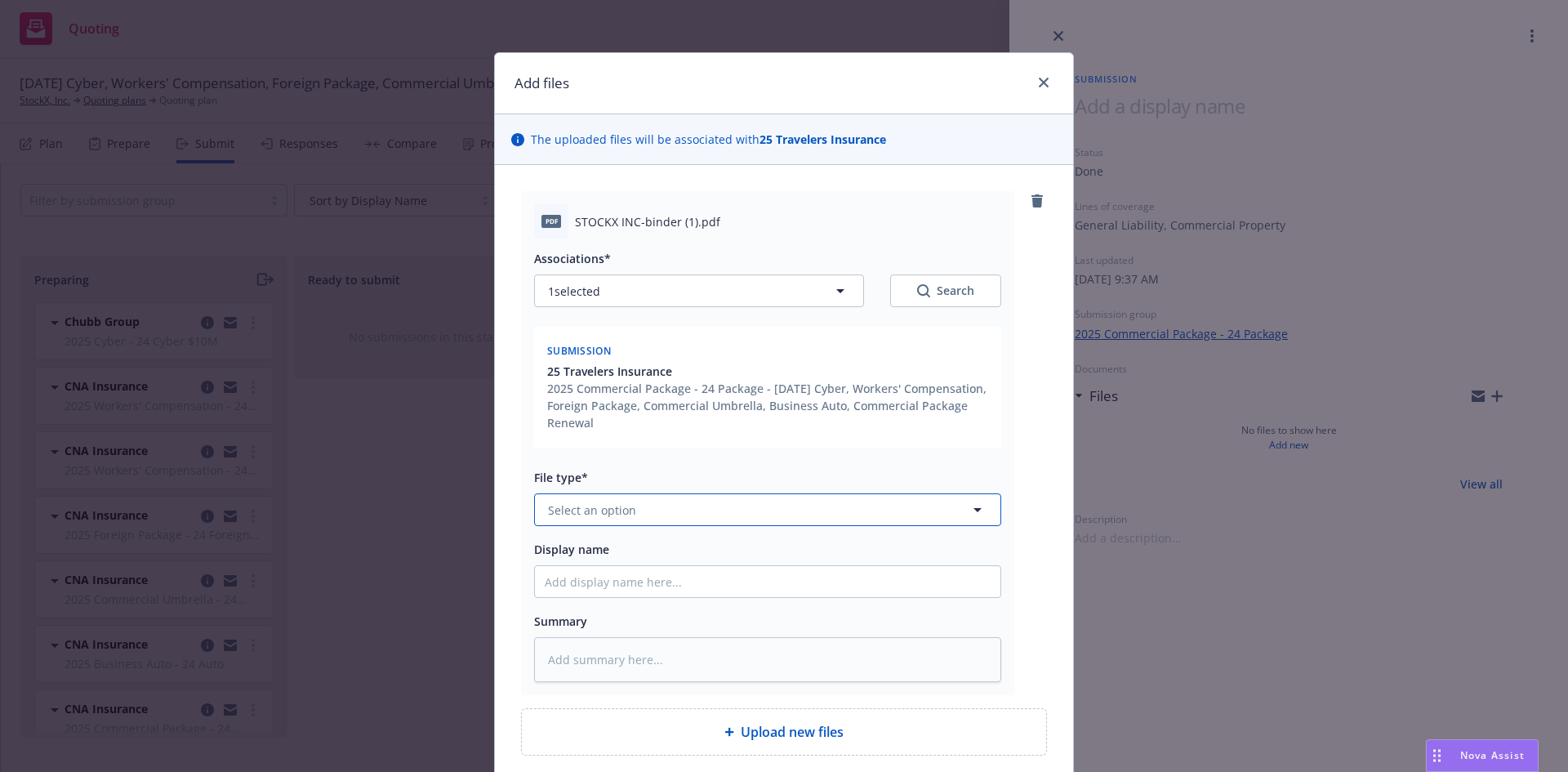
click at [619, 515] on span "Select an option" at bounding box center [592, 509] width 88 height 17
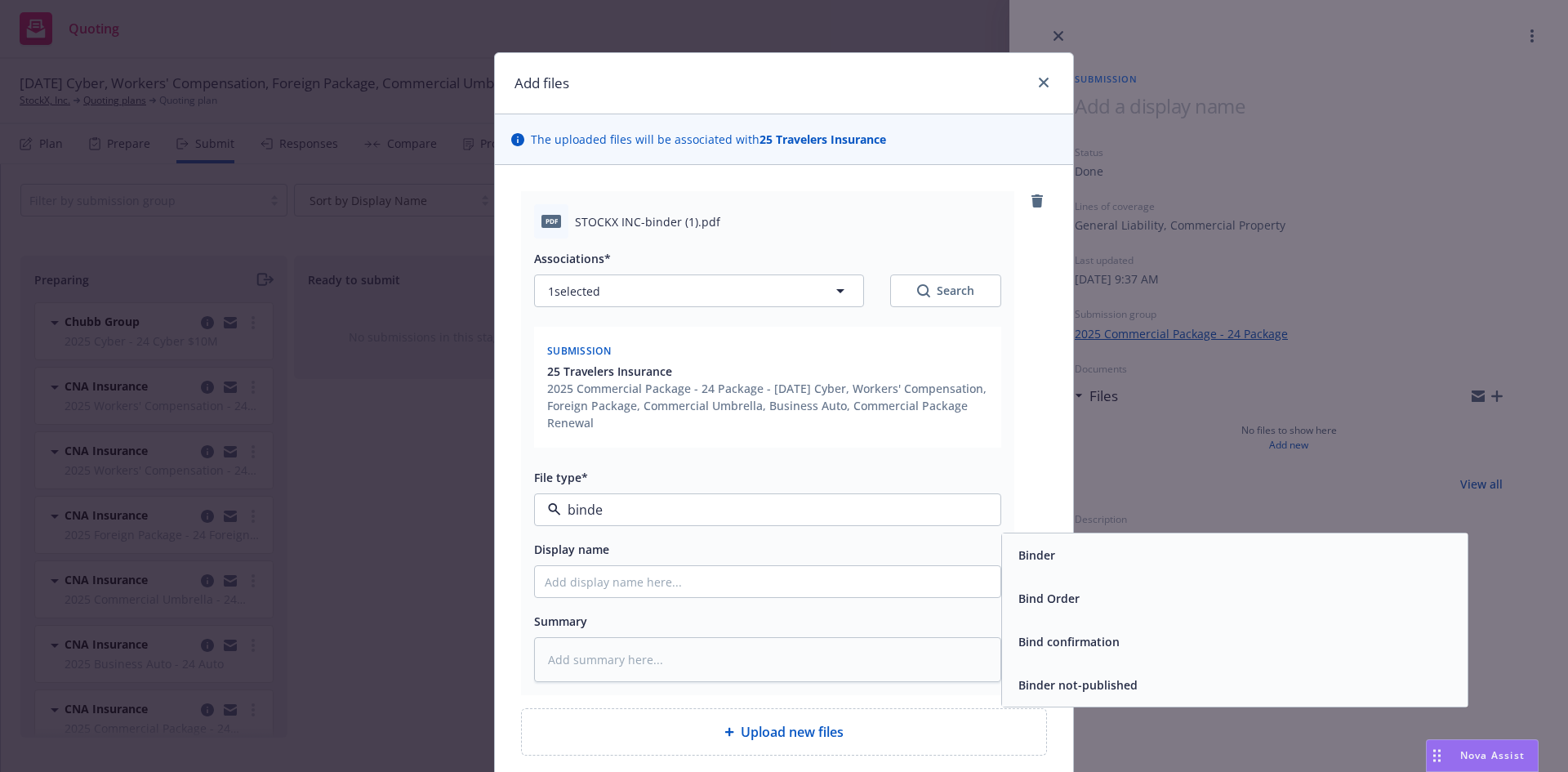
type input "binder"
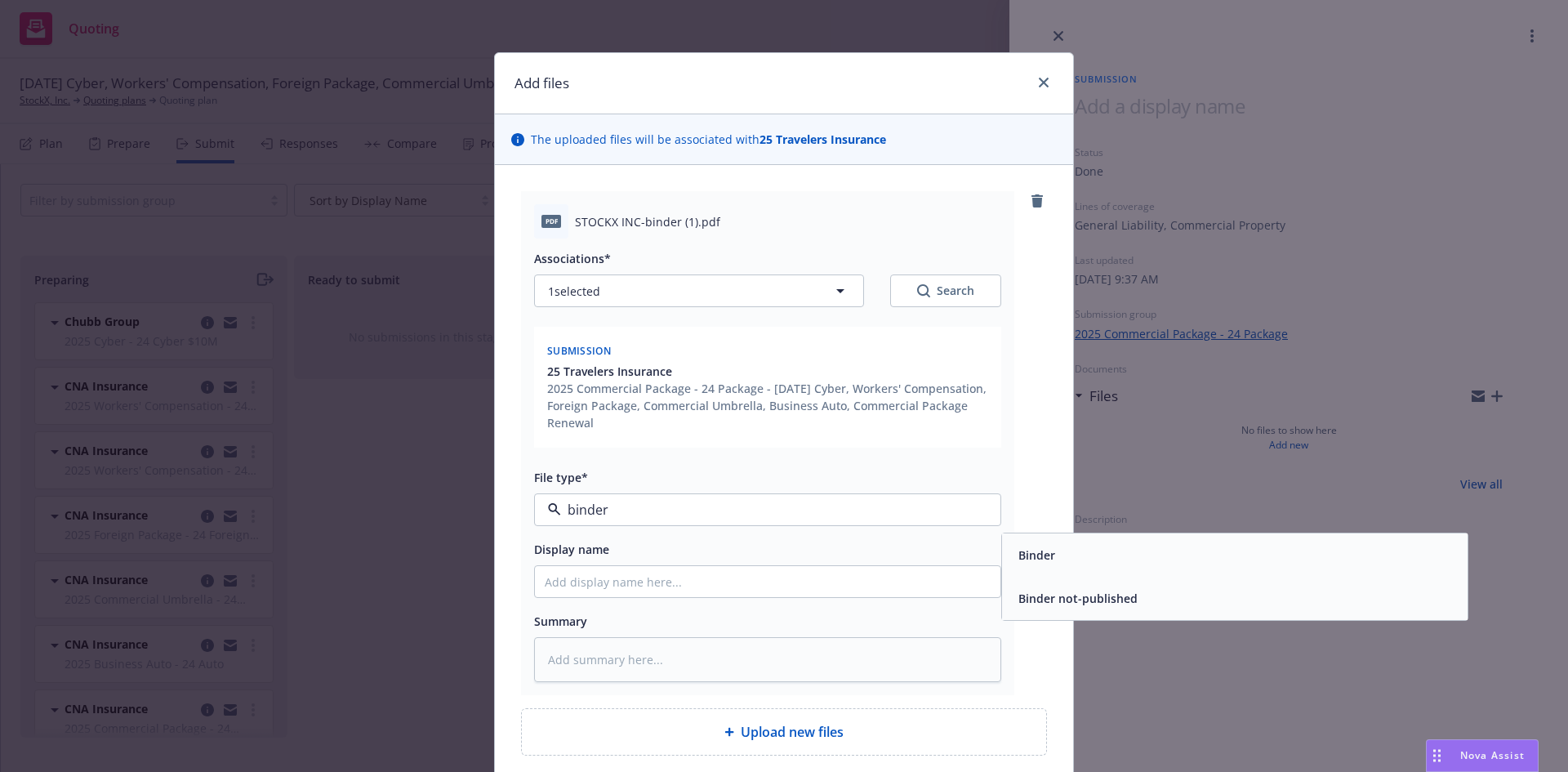
click at [1055, 561] on div "Binder" at bounding box center [1234, 555] width 446 height 23
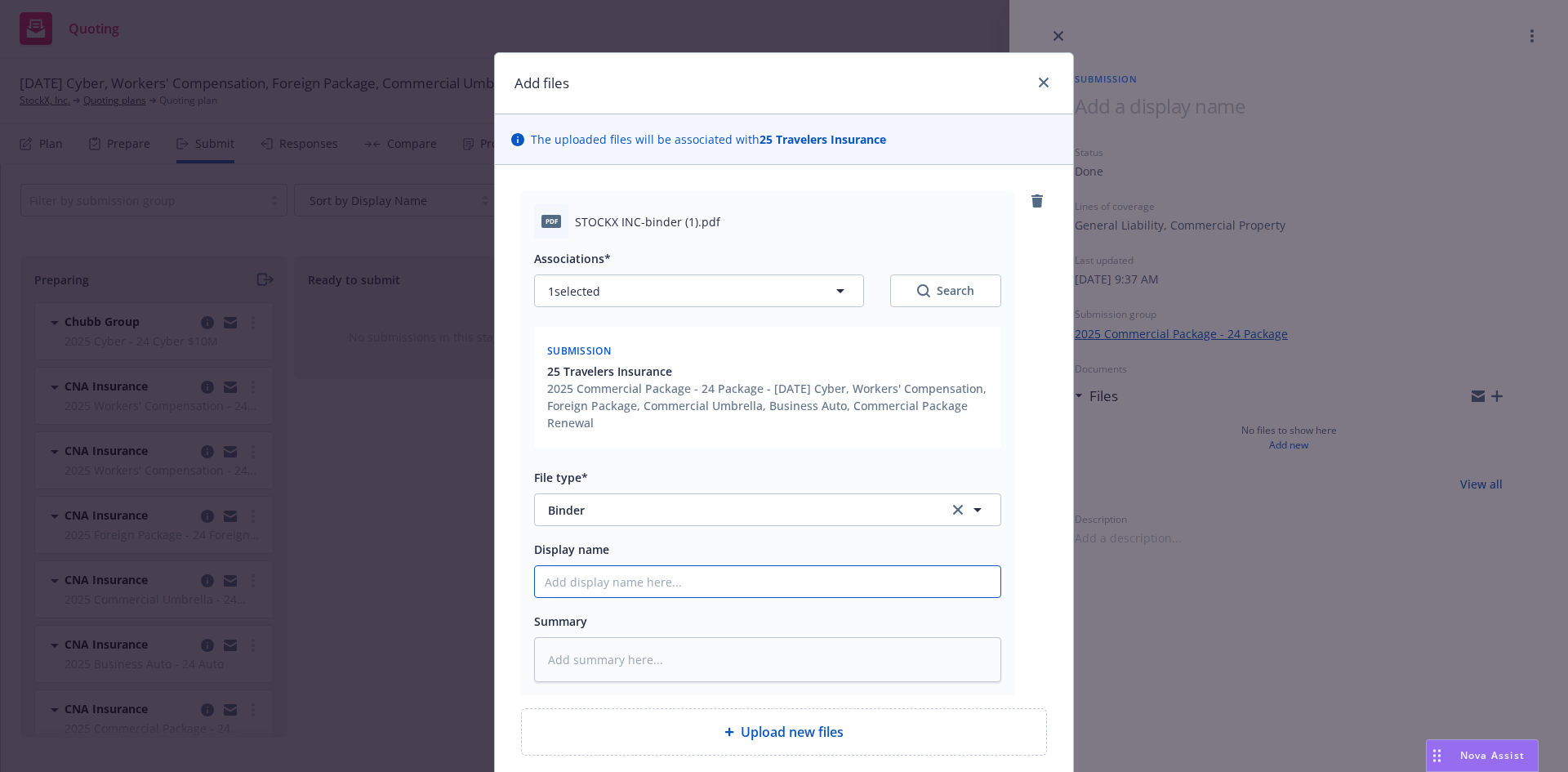
click at [587, 585] on input "Display name" at bounding box center [767, 581] width 465 height 31
type textarea "x"
type input "2"
type textarea "x"
type input "25*-"
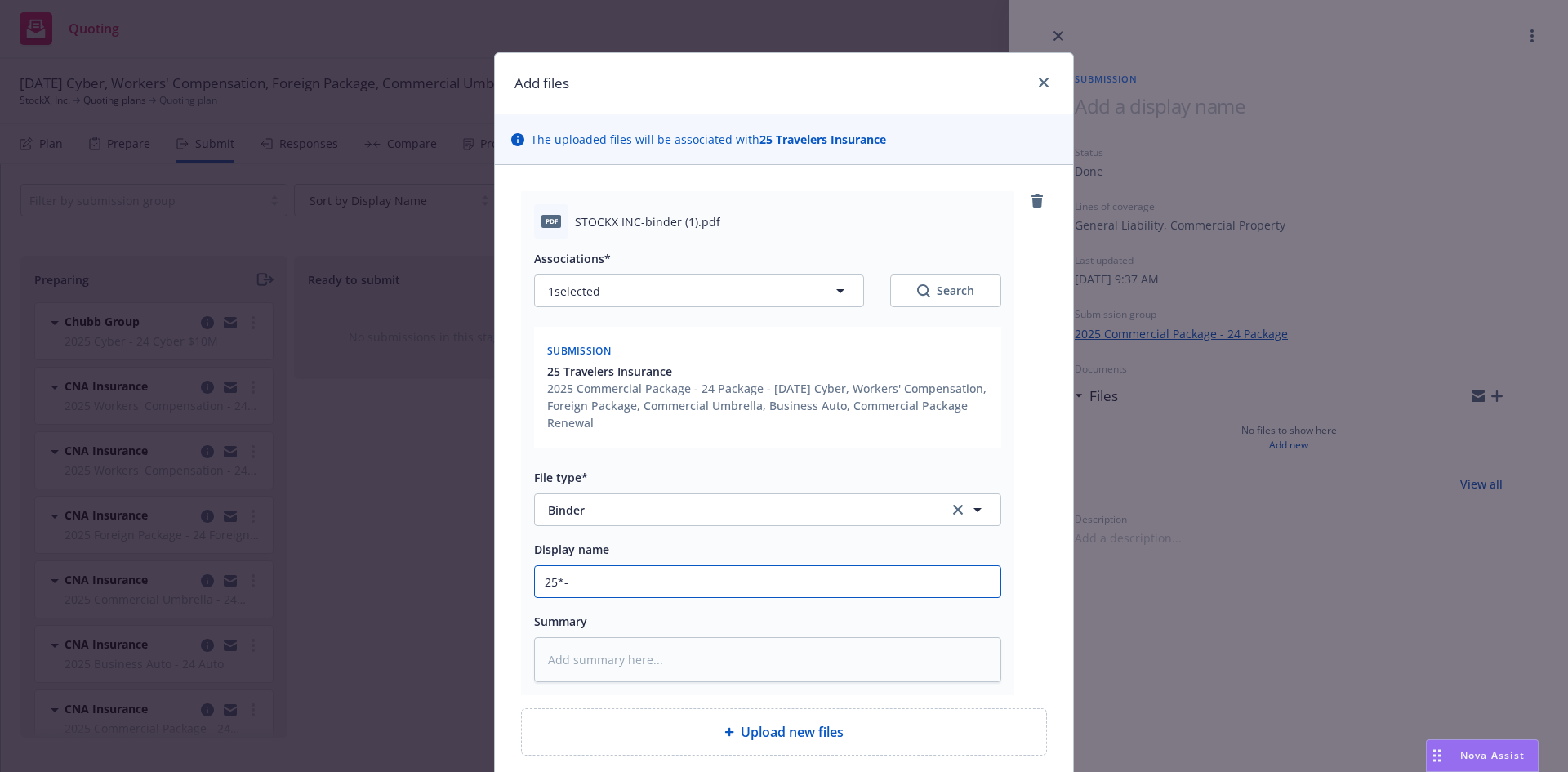
type textarea "x"
type input "25*-2"
type textarea "x"
type input "25*-26"
type textarea "x"
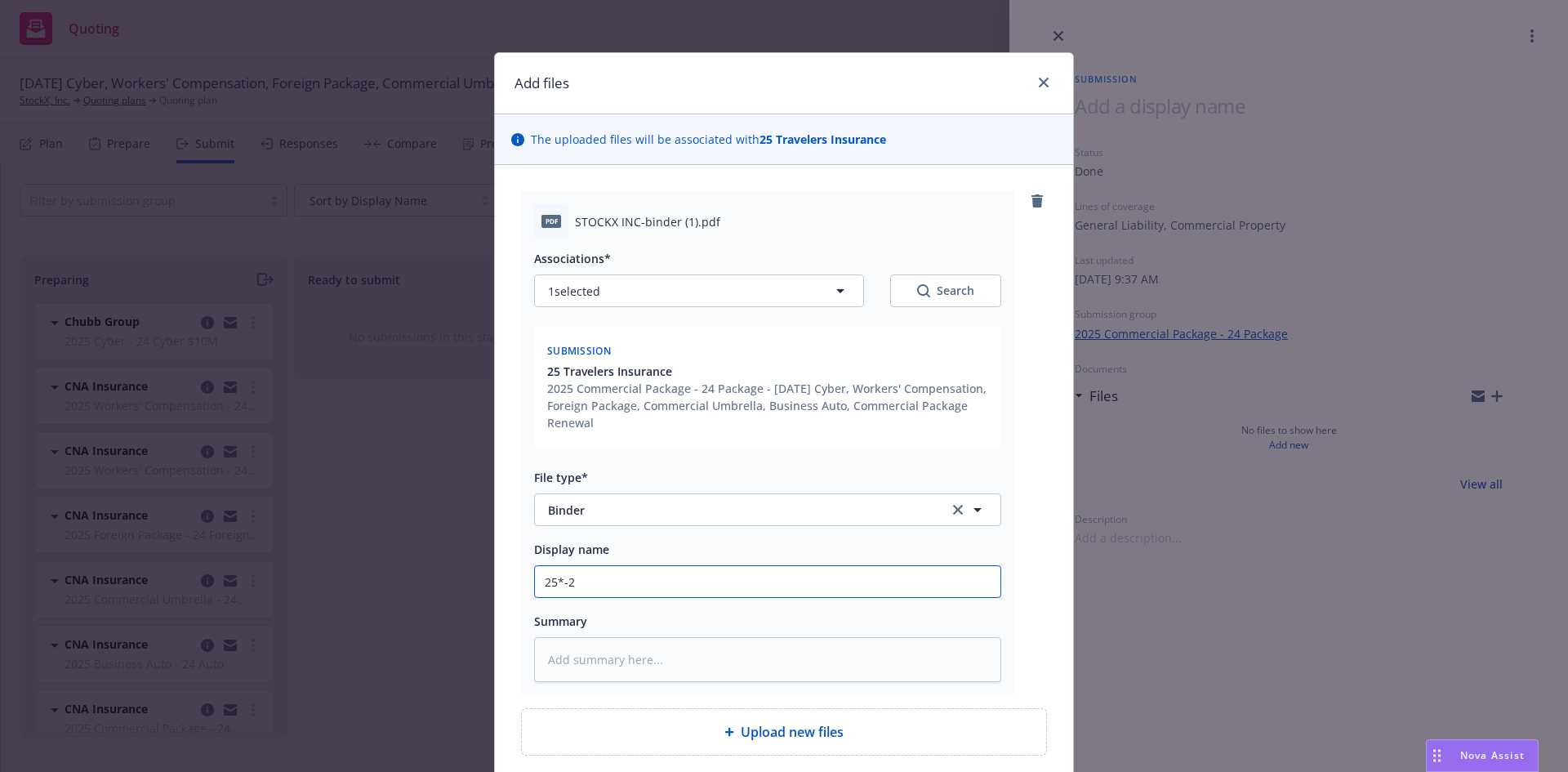
type input "25*-"
type textarea "x"
type input "25*"
type textarea "x"
type input "25"
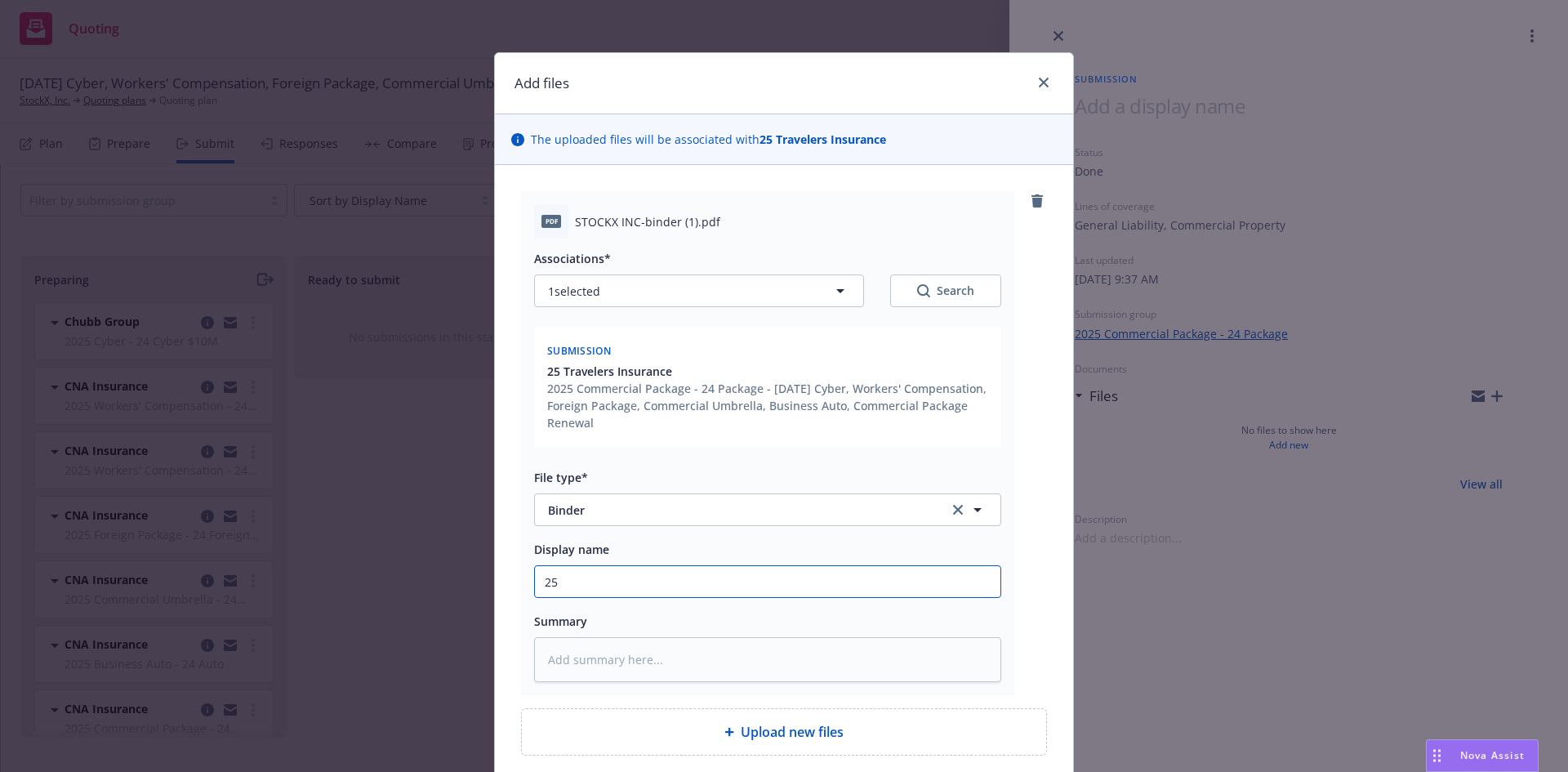
type textarea "x"
type input "25-"
type textarea "x"
type input "25-2"
type textarea "x"
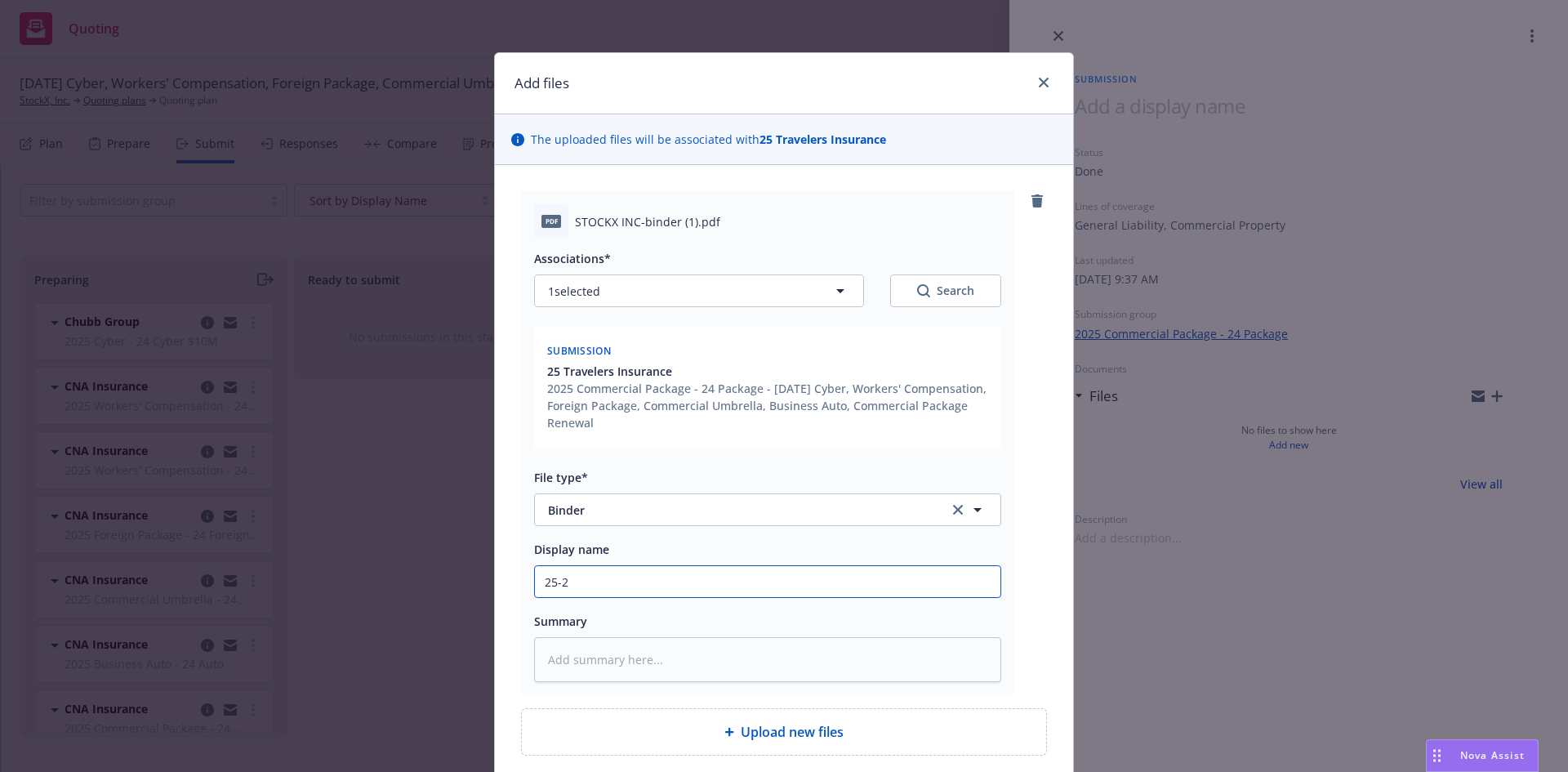
type input "25-26"
type textarea "x"
type input "25-26"
type textarea "x"
type input "25-26 T"
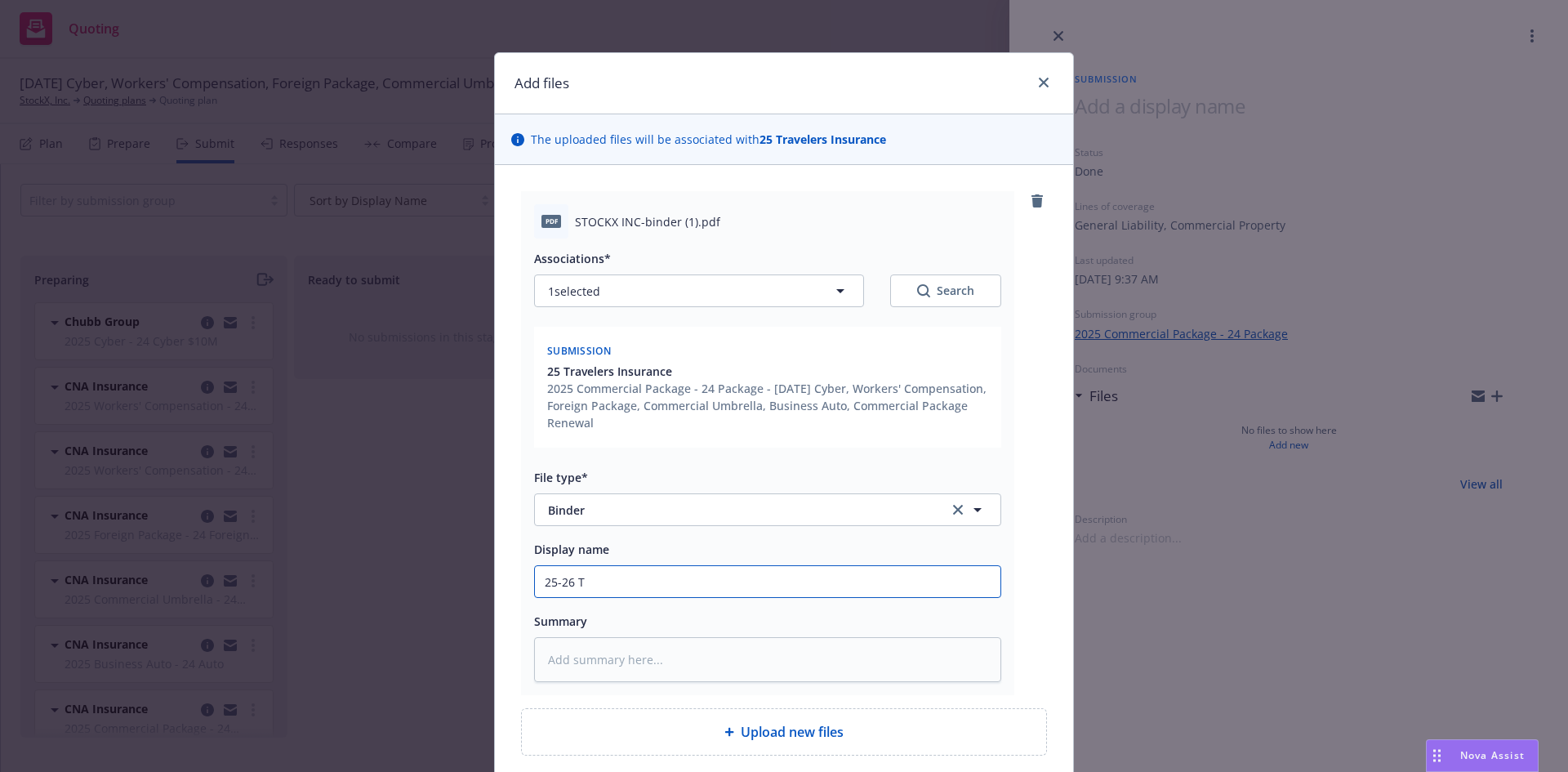
type textarea "x"
type input "25-26 Tr"
type textarea "x"
type input "25-26 Trav"
type textarea "x"
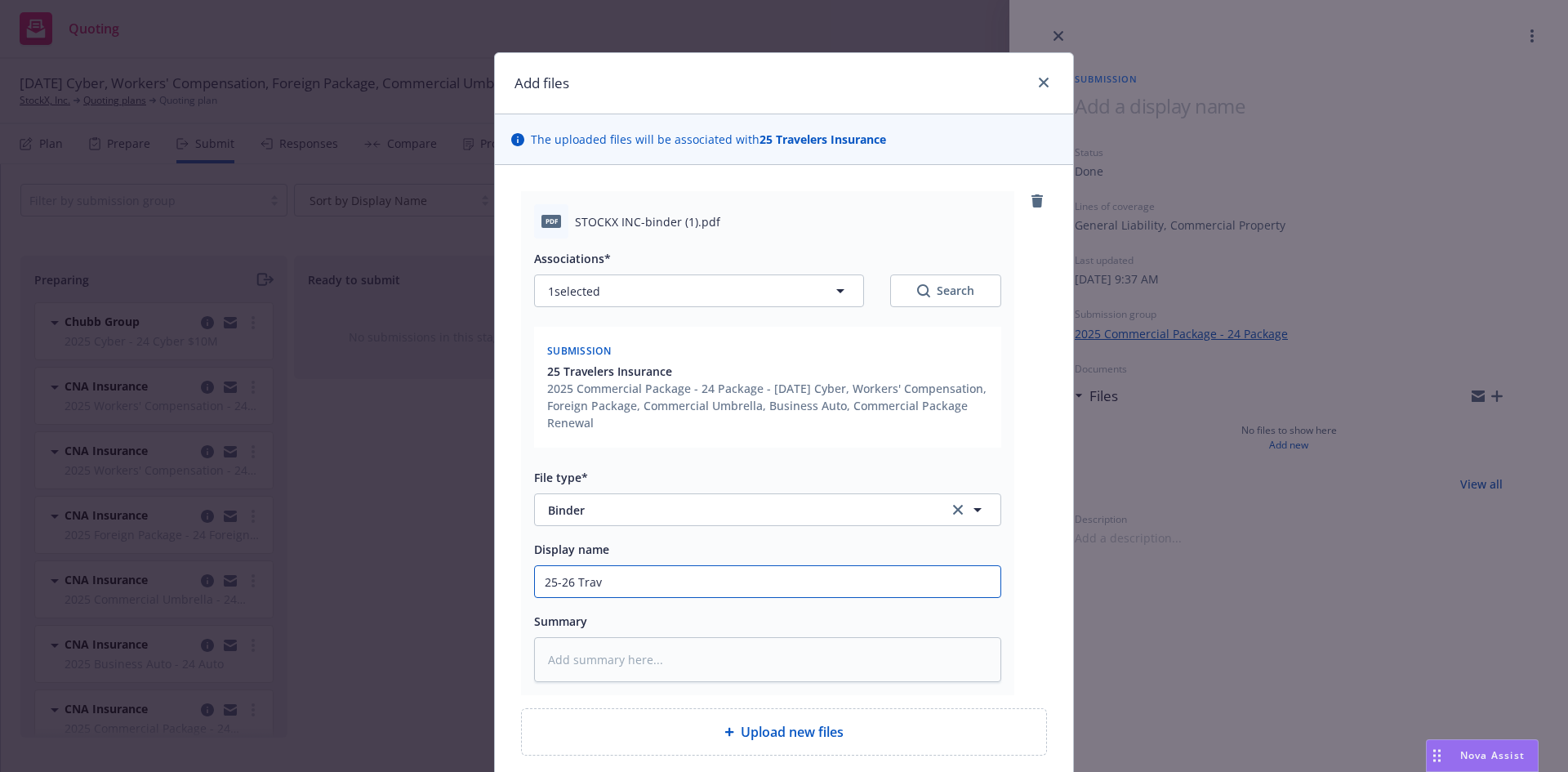
type input "25-26 Trave"
type textarea "x"
type input "25-26 Travel"
type textarea "x"
type input "25-26 Travele"
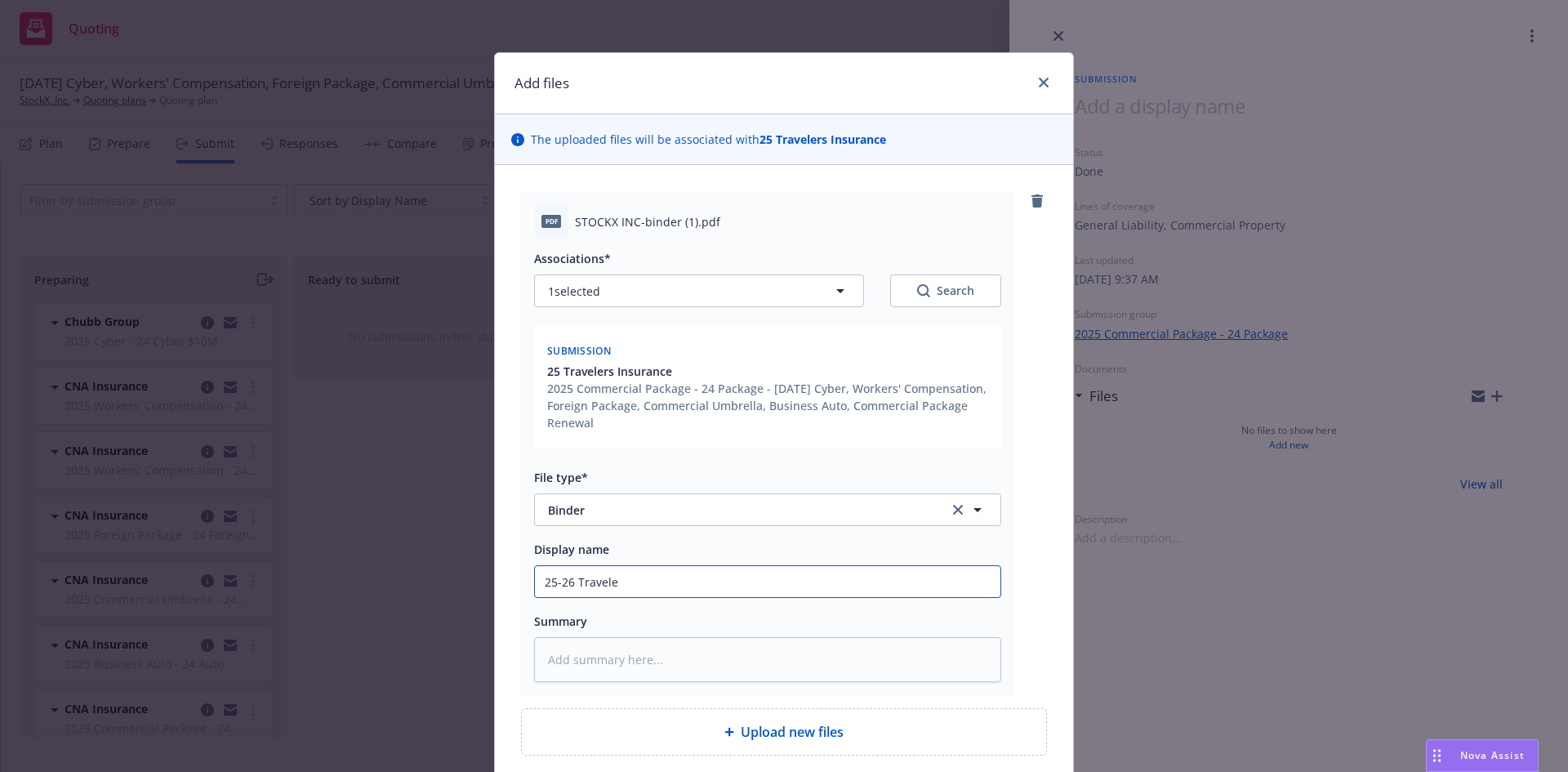
type textarea "x"
type input "25-26 Travelers"
type textarea "x"
type input "25-26 Travelers"
type textarea "x"
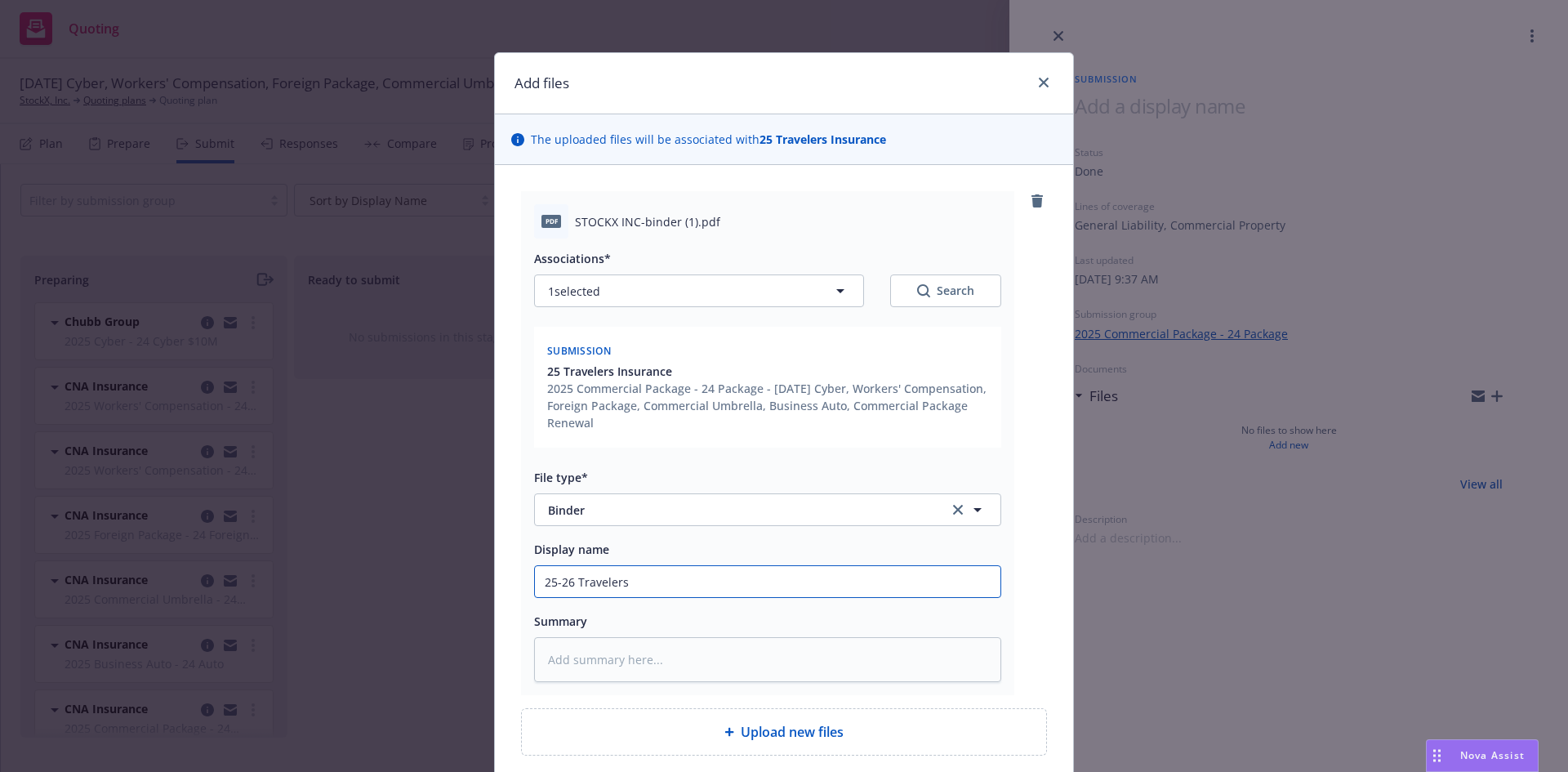
type input "25-26 Travelers P"
type textarea "x"
type input "25-26 Travelers P&"
type textarea "x"
type input "25-26 Travelers P&C"
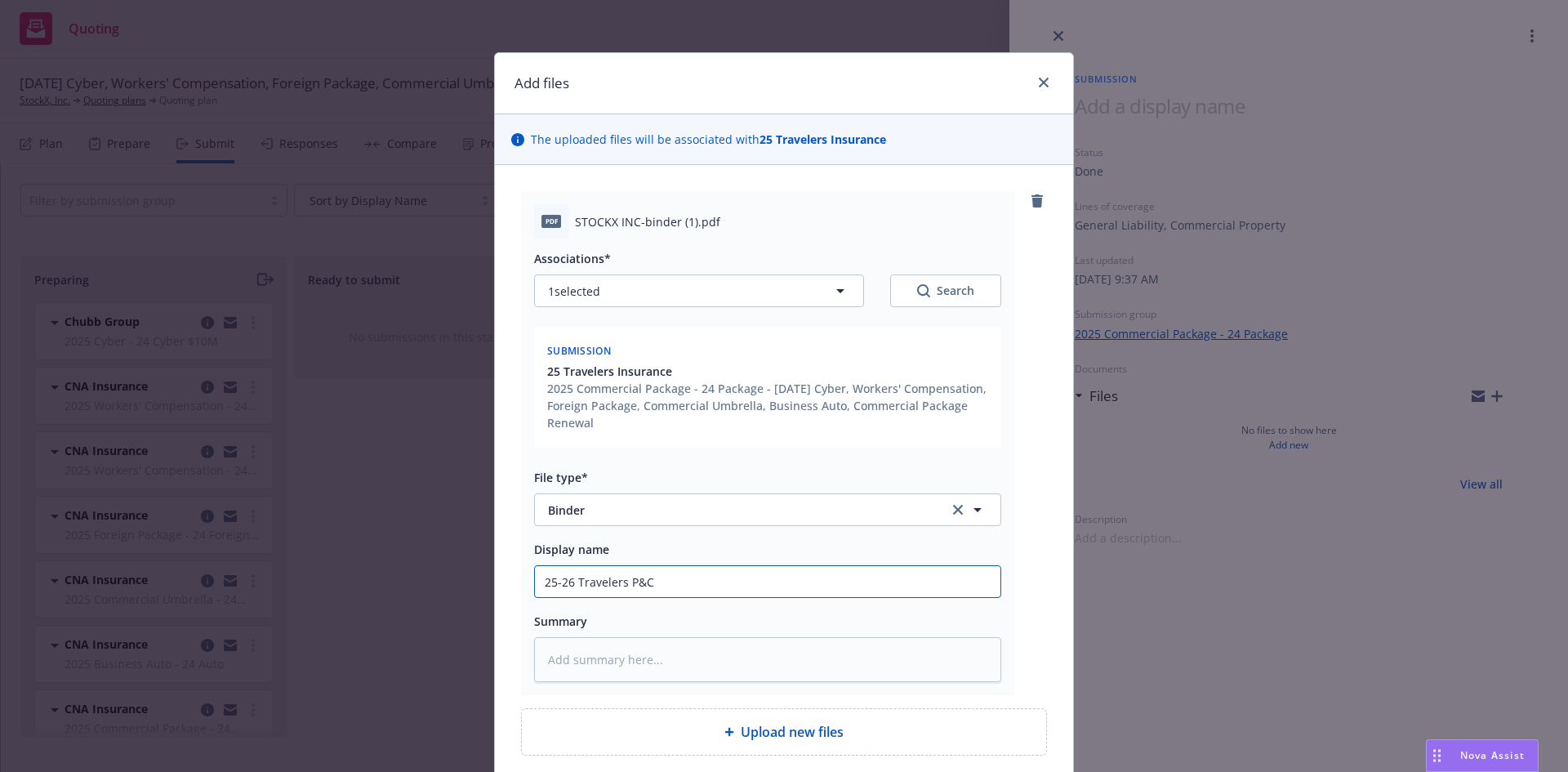
type textarea "x"
type input "25-26 Travelers P&C"
type textarea "x"
type input "25-26 Travelers P&C B"
type textarea "x"
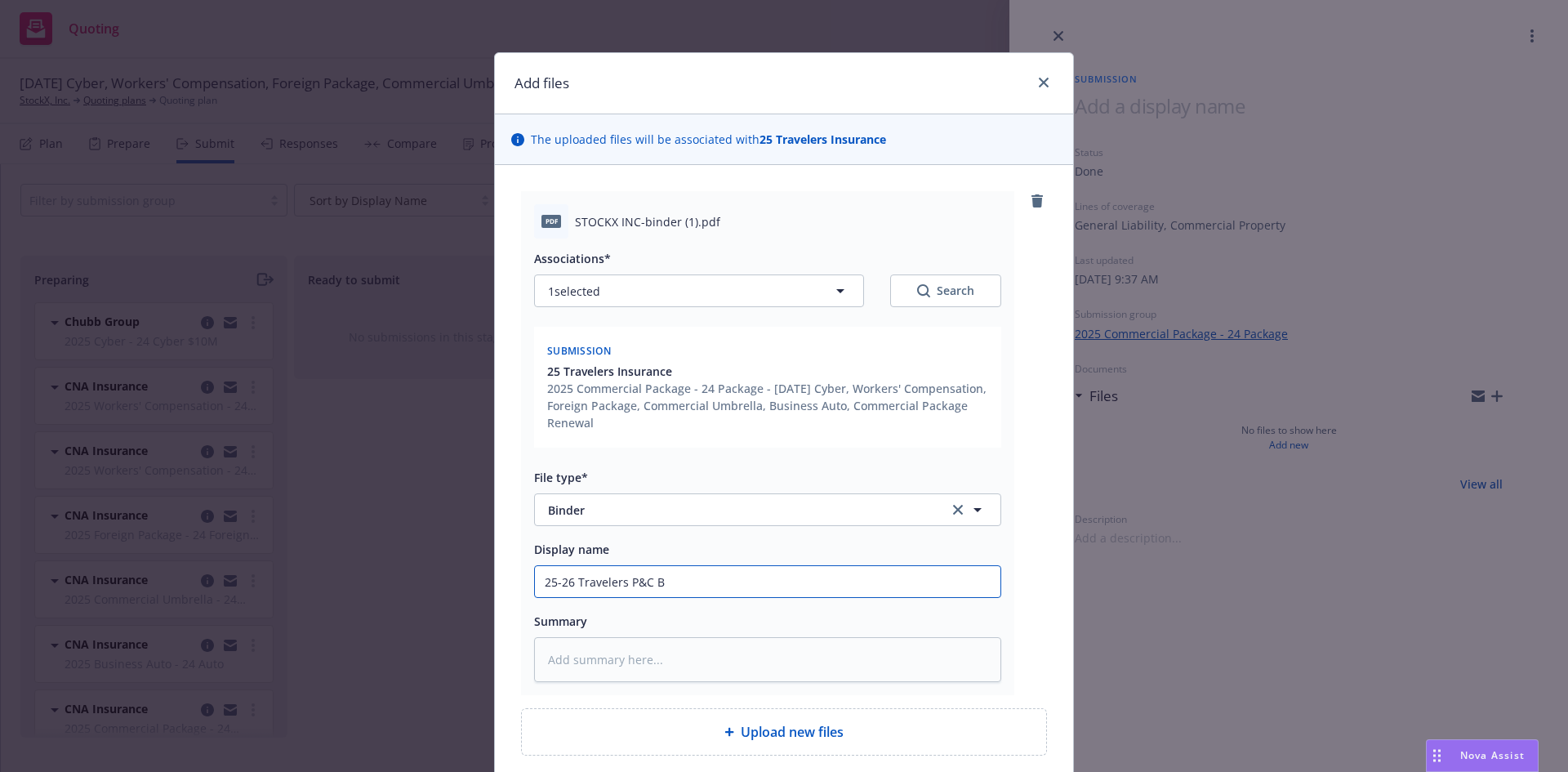
type input "25-26 Travelers P&C Bi"
type textarea "x"
type input "25-26 Travelers P&C Bin"
type textarea "x"
type input "25-26 Travelers P&C Bind"
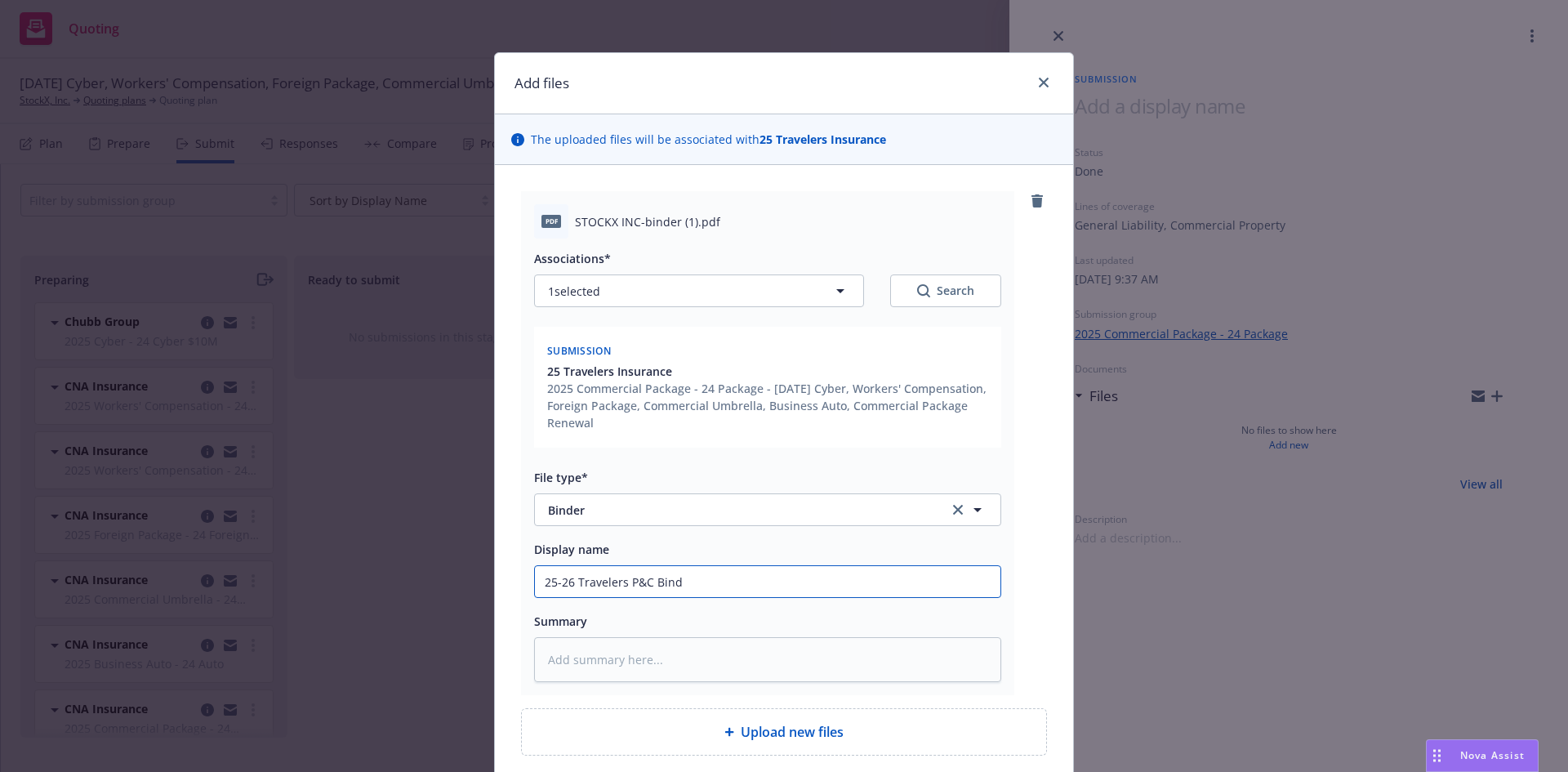
type textarea "x"
type input "25-26 Travelers P&C Binder"
type textarea "x"
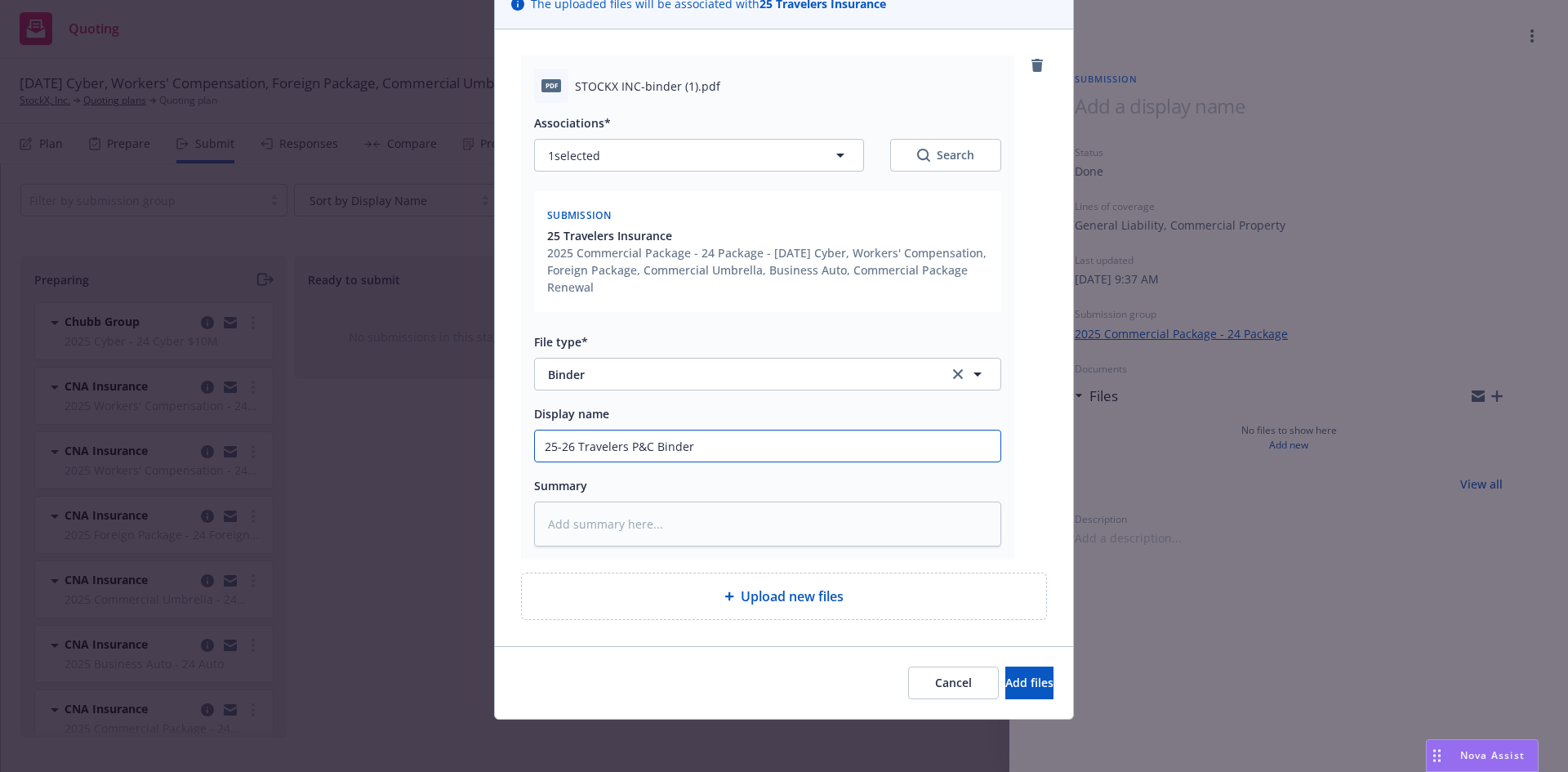
type input "25-26 Travelers P&C Binder"
type textarea "x"
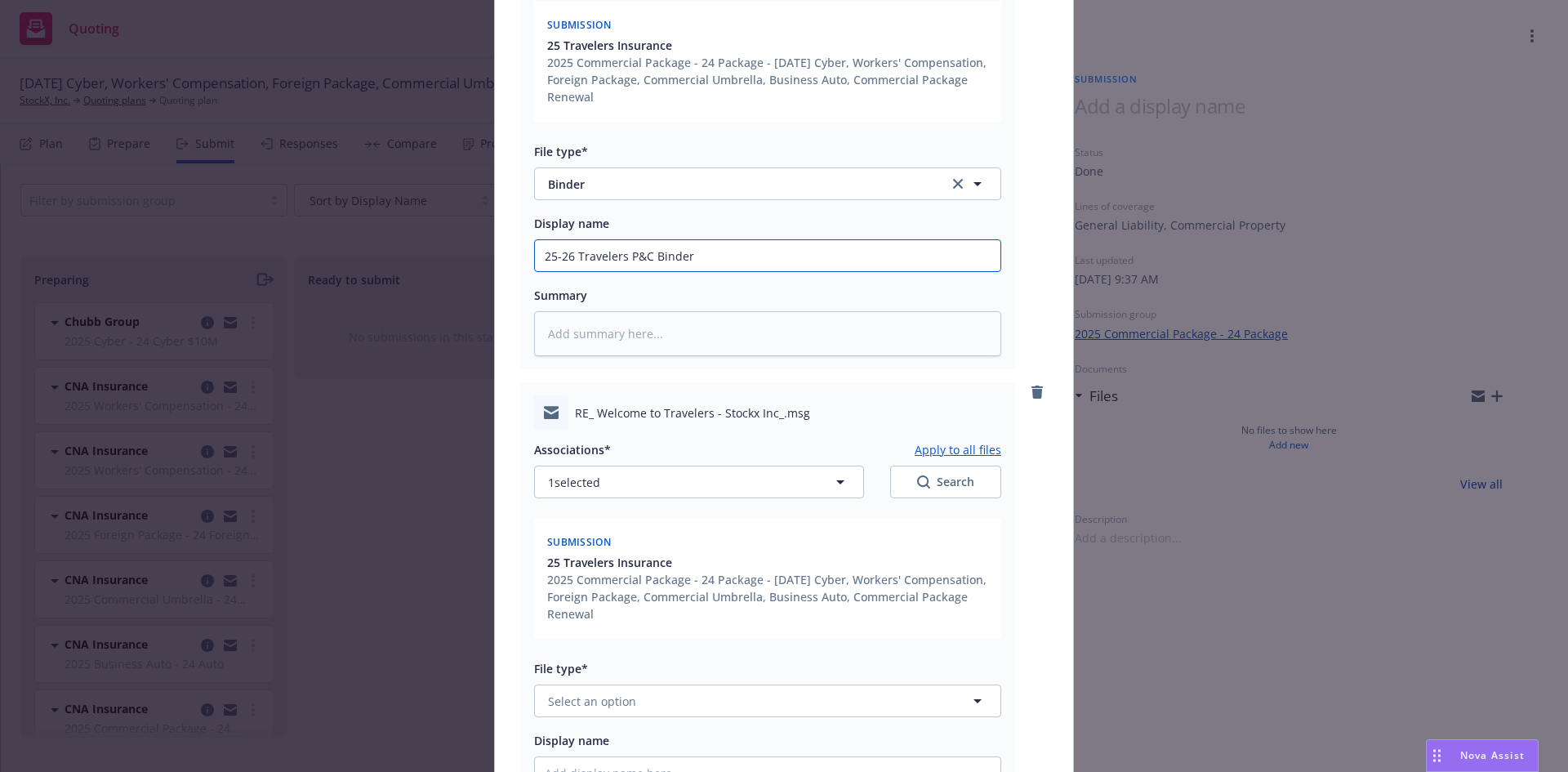
scroll to position [517, 0]
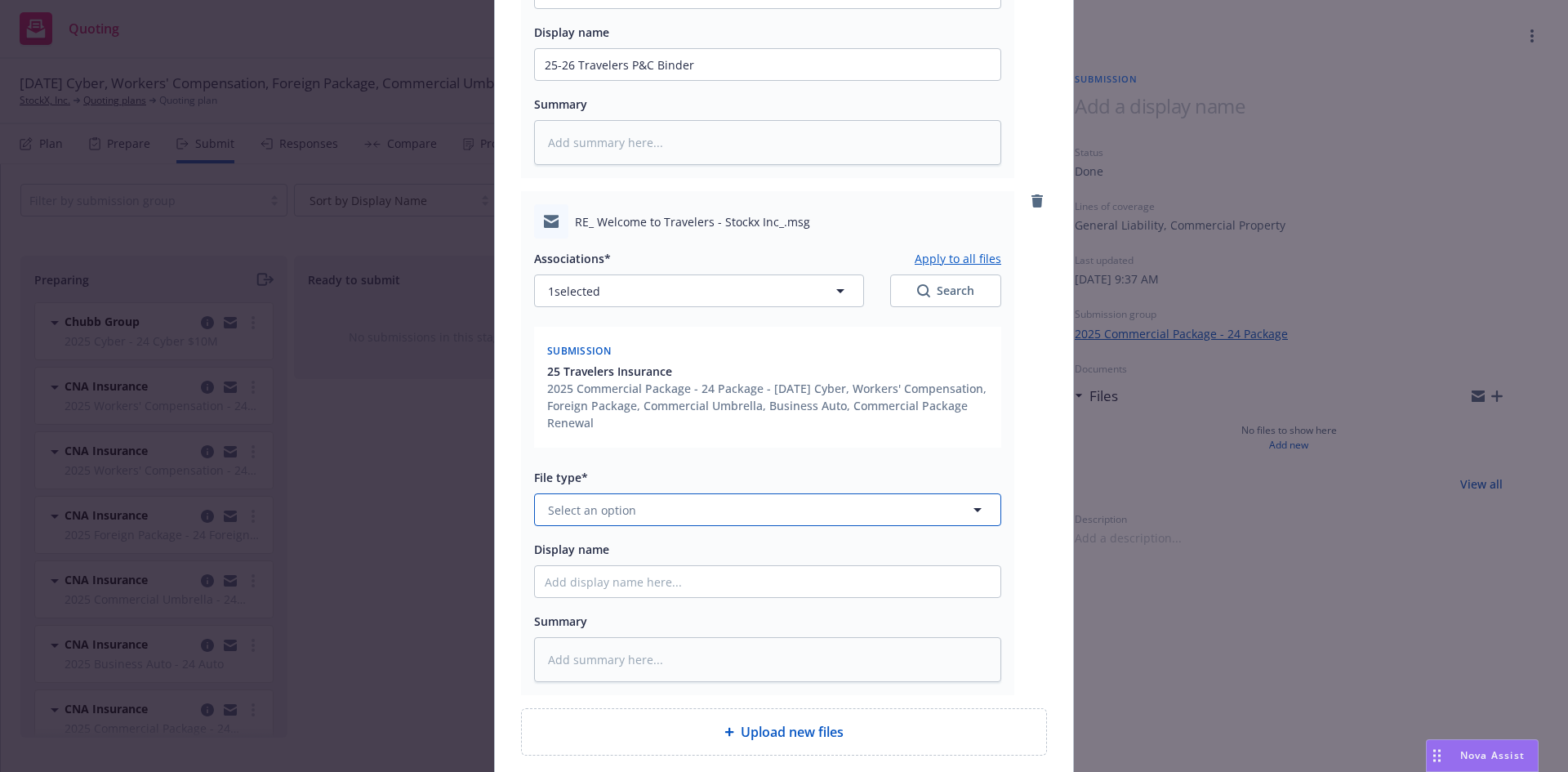
click at [639, 519] on button "Select an option" at bounding box center [767, 509] width 467 height 32
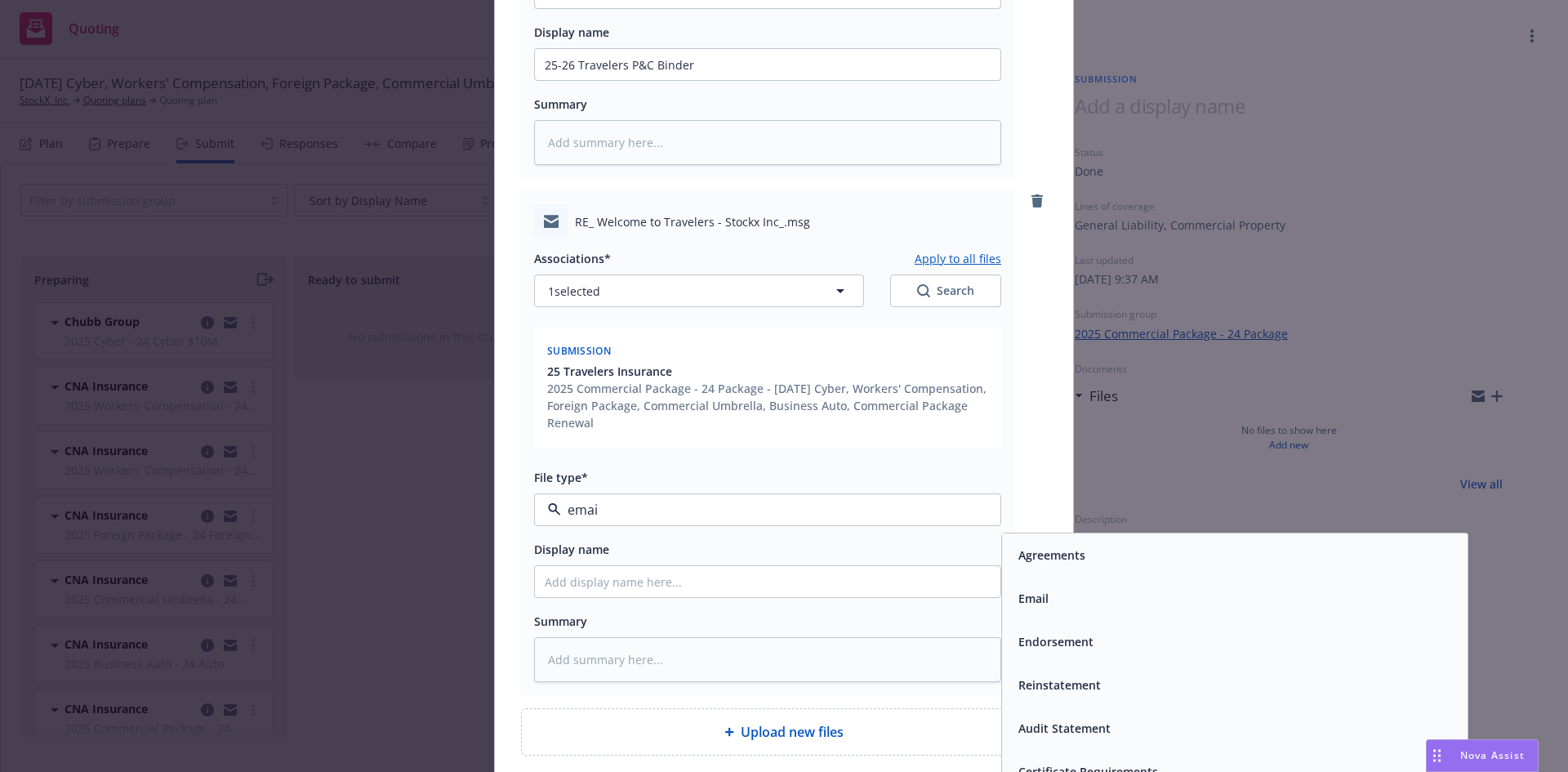
type input "email"
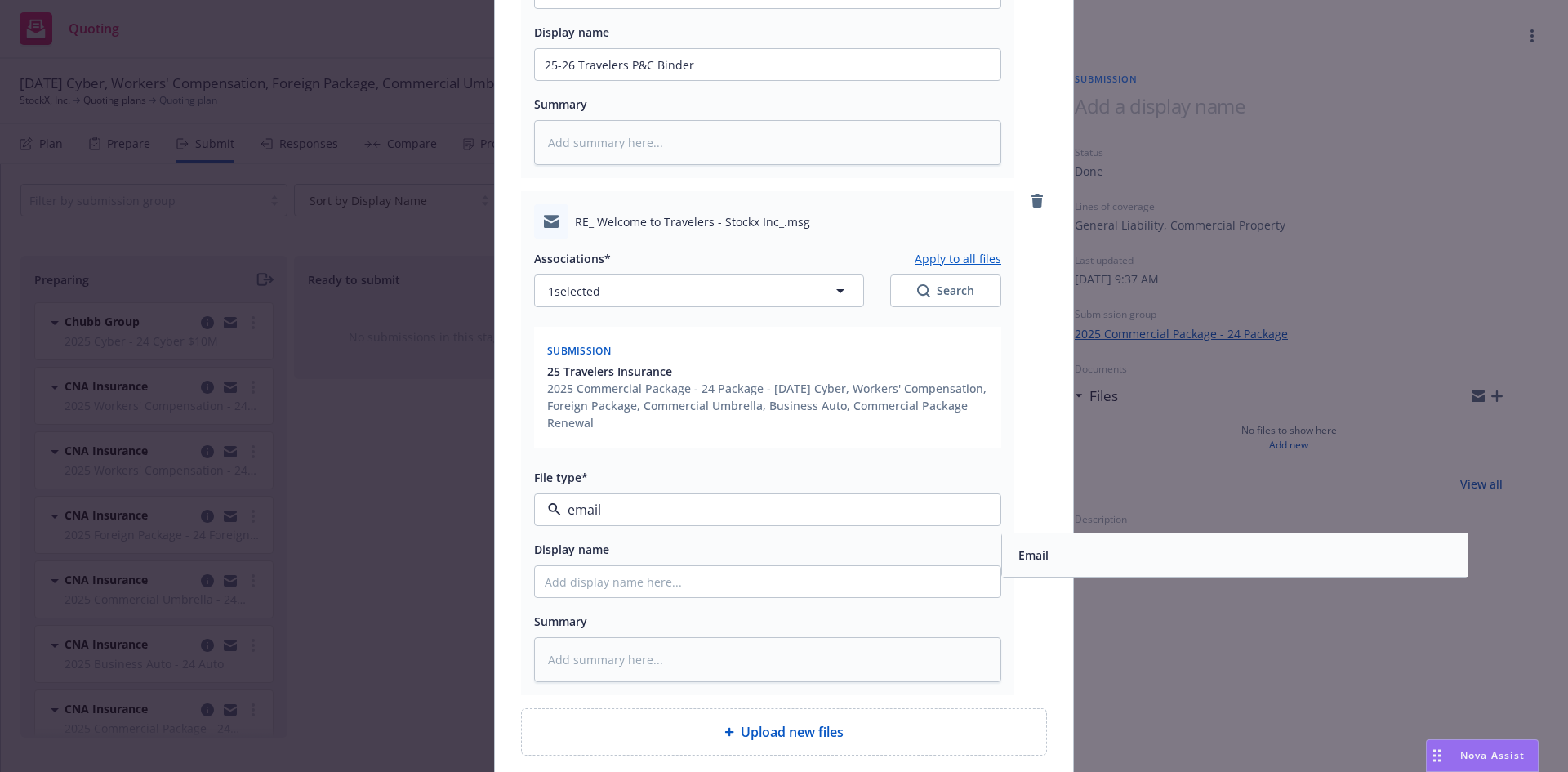
click at [1069, 562] on div "Email" at bounding box center [1234, 555] width 446 height 23
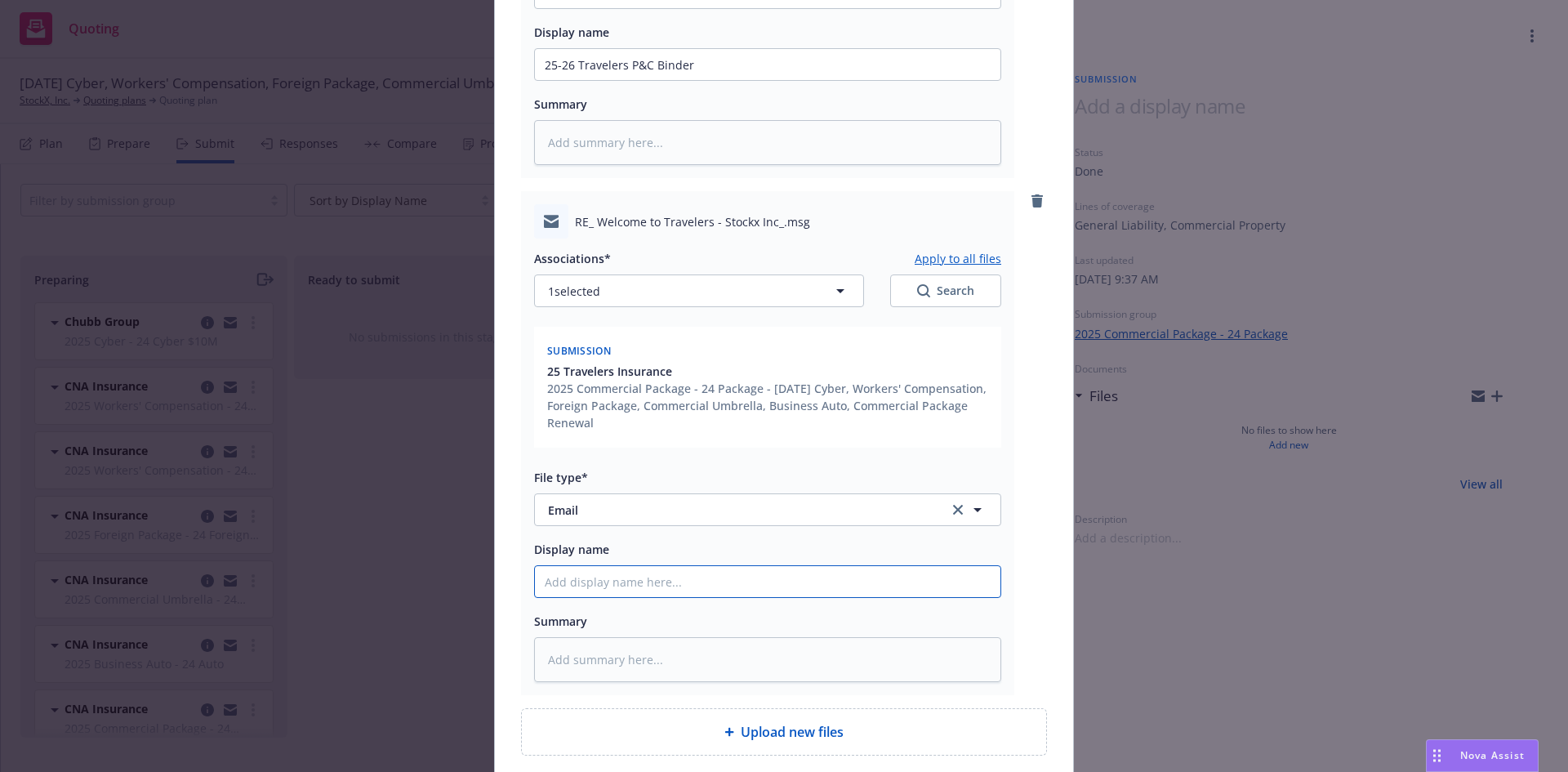
click at [619, 583] on input "Display name" at bounding box center [767, 581] width 465 height 31
type textarea "x"
type input "T"
type textarea "x"
type input "Tr"
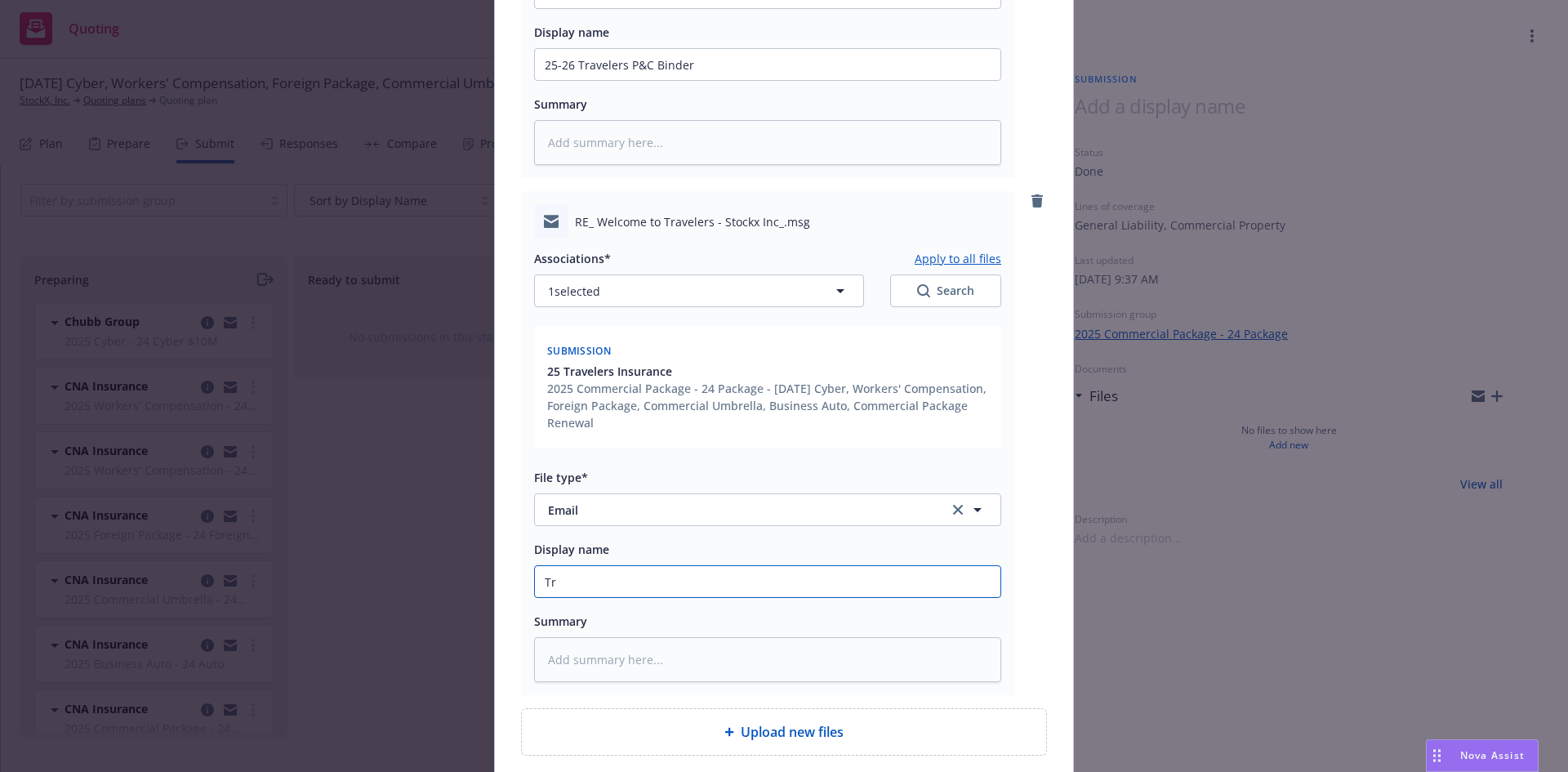
type textarea "x"
type input "Tra"
type textarea "x"
type input "Trav"
type textarea "x"
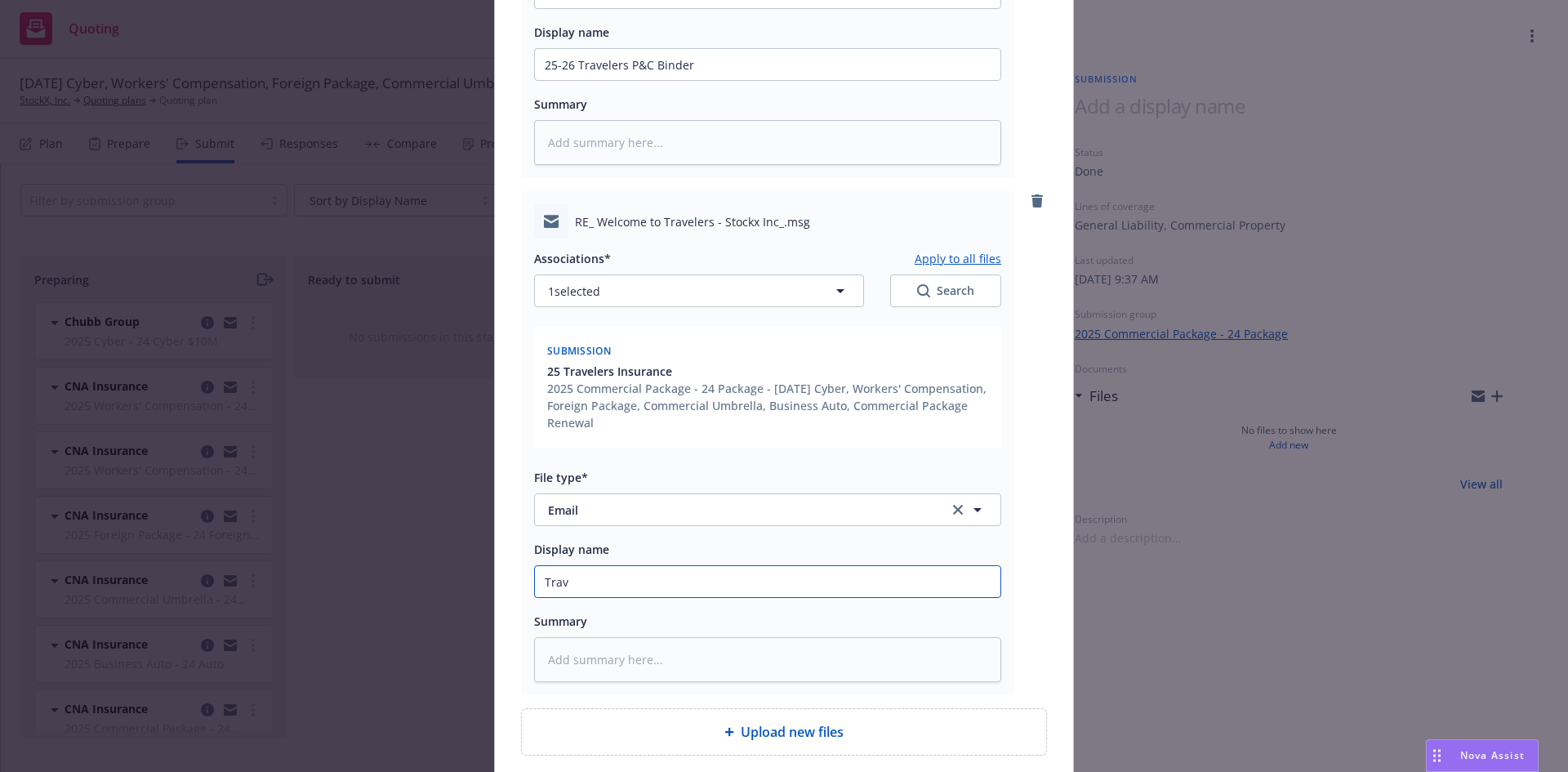
type input "Trave"
type textarea "x"
type input "Travele"
type textarea "x"
type input "Traveler"
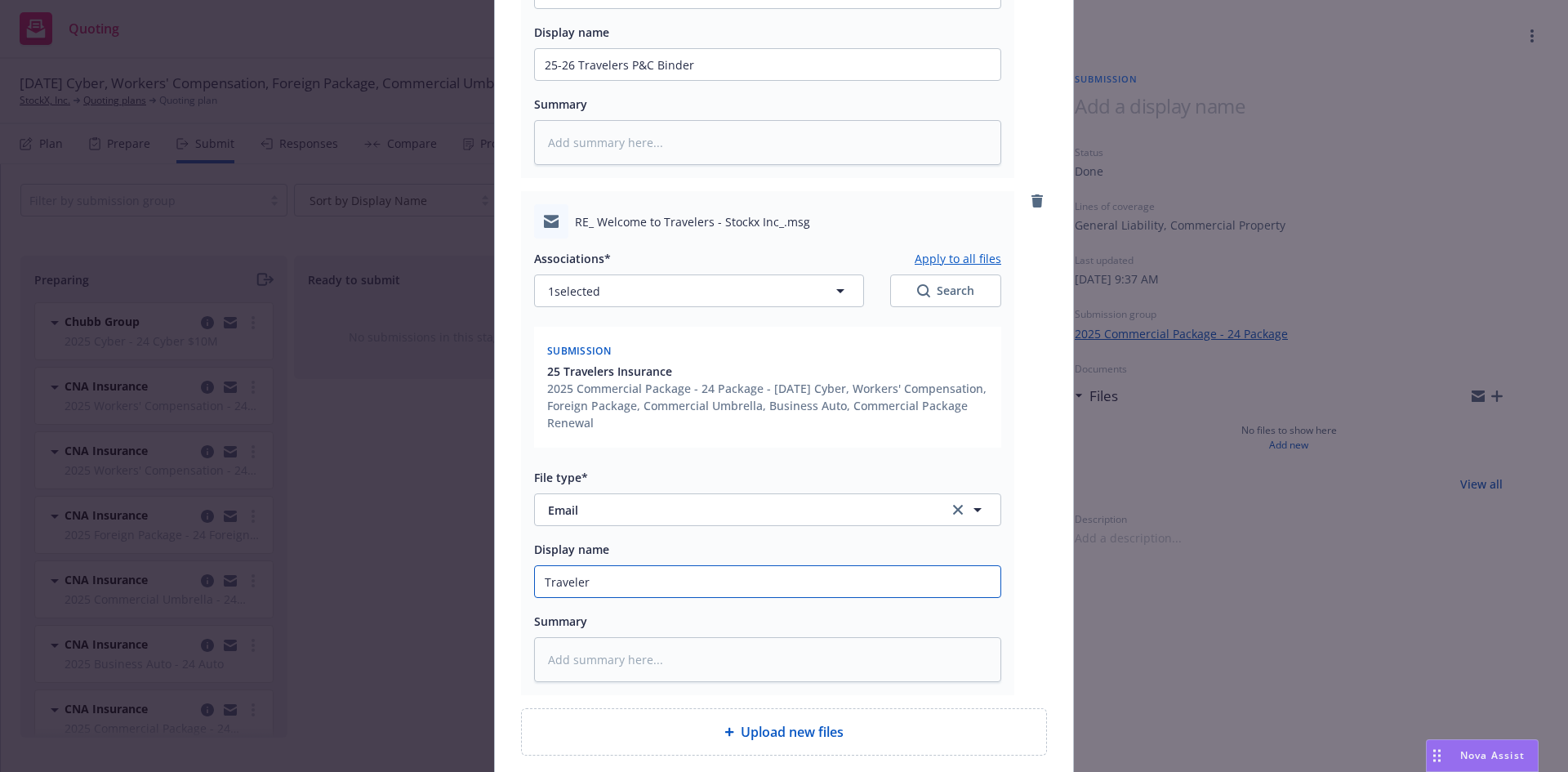
type textarea "x"
type input "Travelers"
type textarea "x"
type input "Travelers"
type textarea "x"
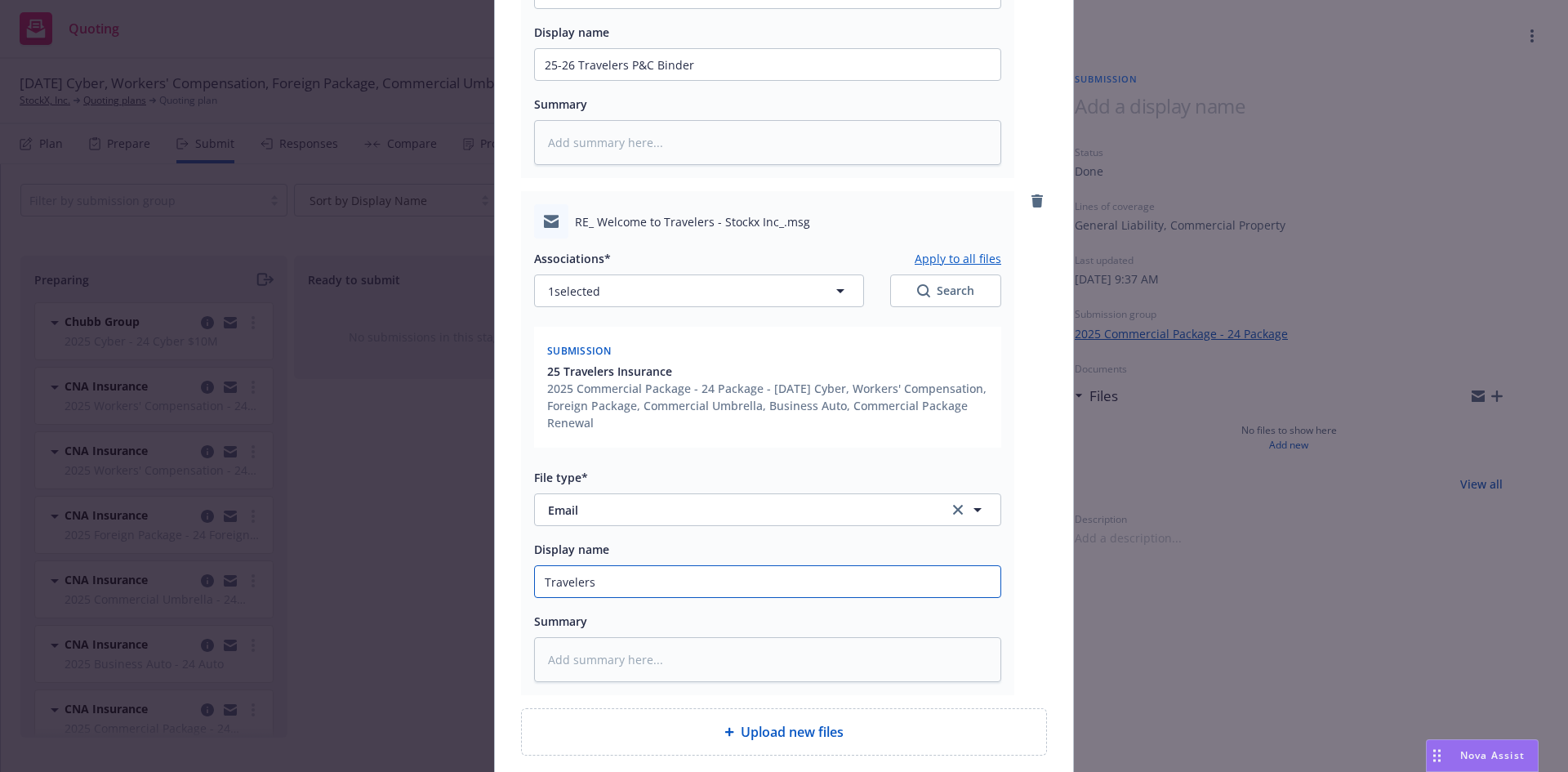
type input "Travelers P"
type textarea "x"
type input "Travelers P&"
type textarea "x"
type input "Travelers P&C"
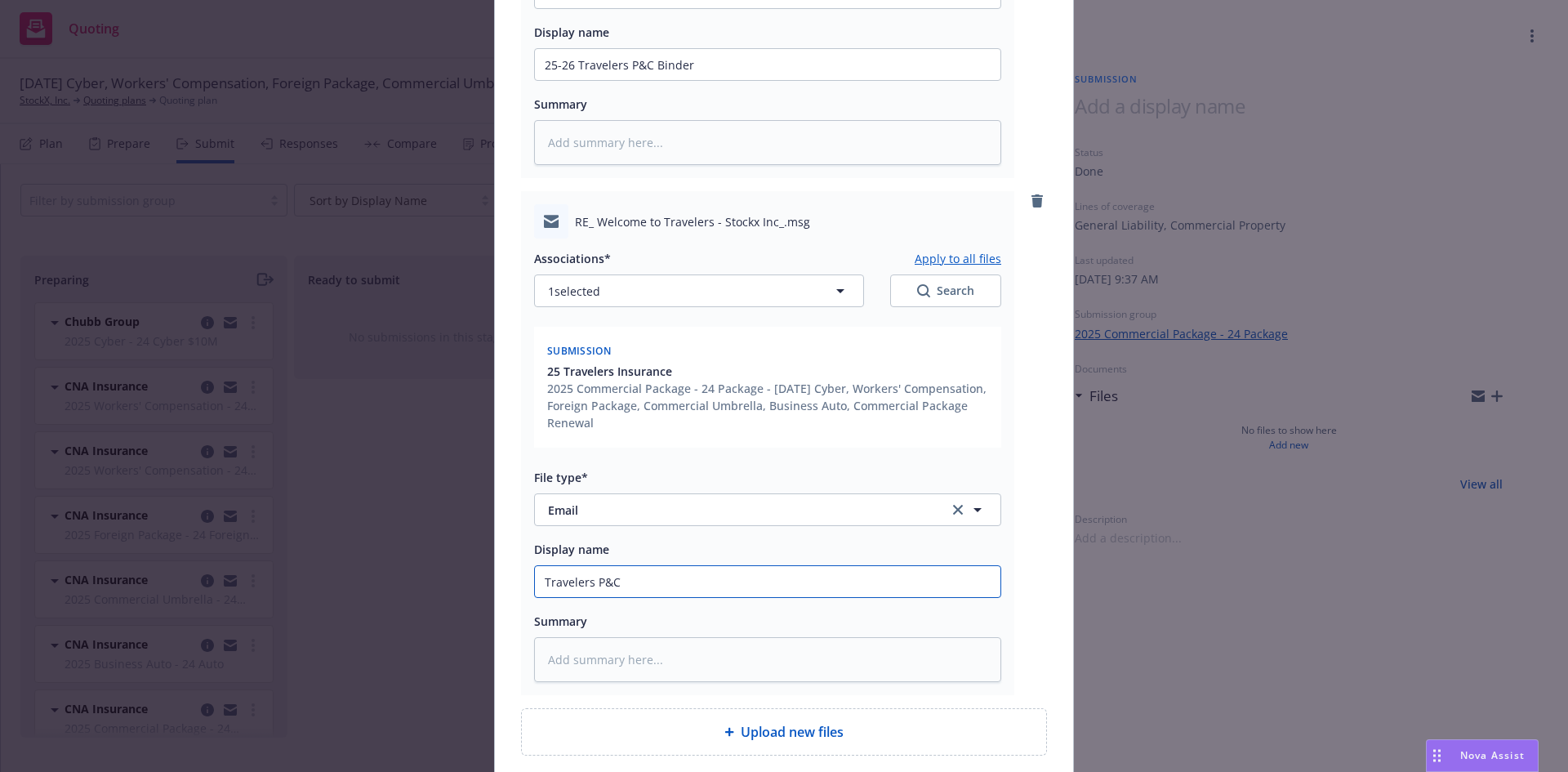
type textarea "x"
type input "Travelers P&C"
type textarea "x"
type input "Travelers P&C B"
type textarea "x"
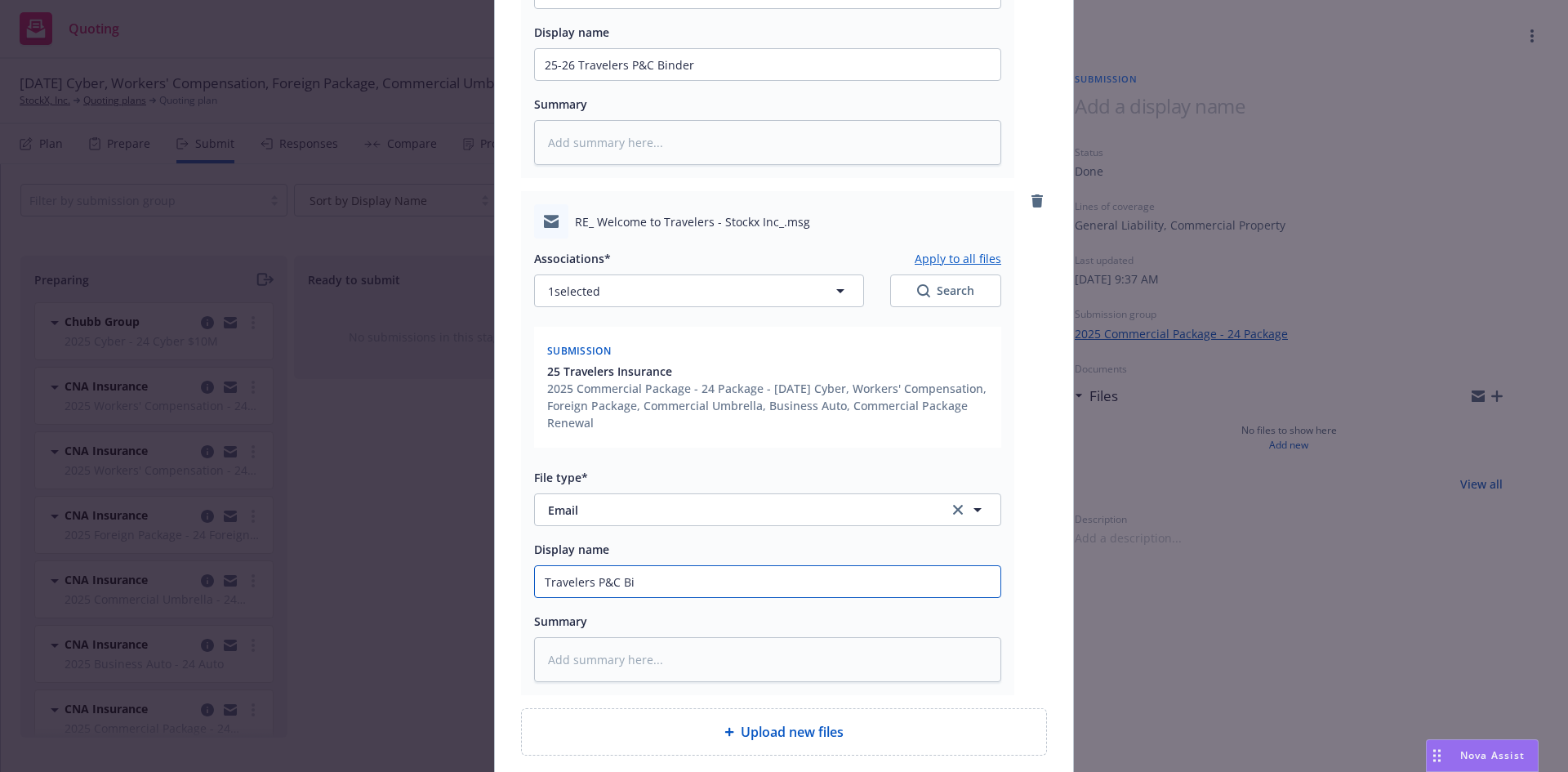
type input "Travelers P&C Bin"
type textarea "x"
type input "Travelers P&C Bind"
type textarea "x"
type input "Travelers P&C Binder"
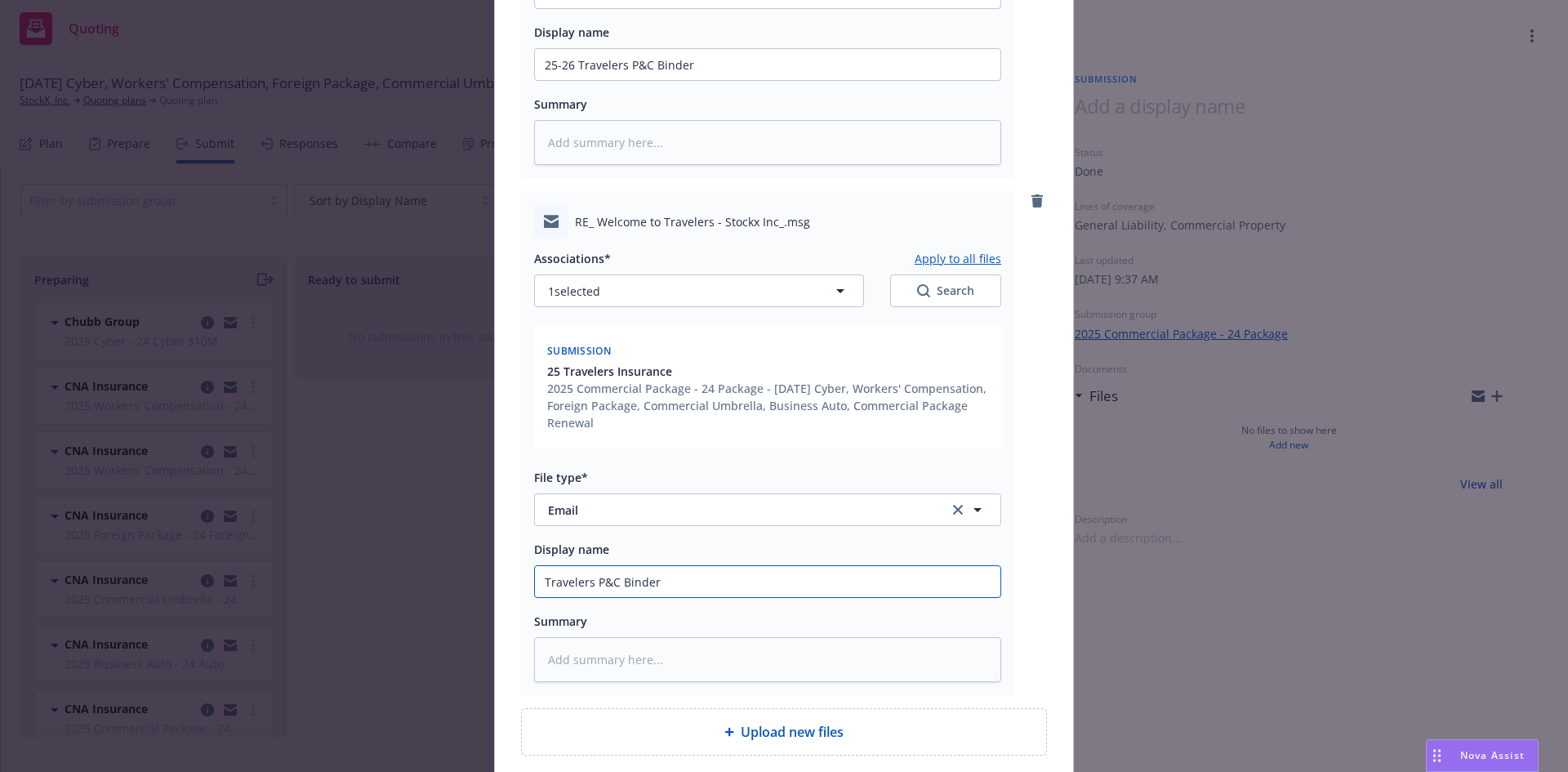
type textarea "x"
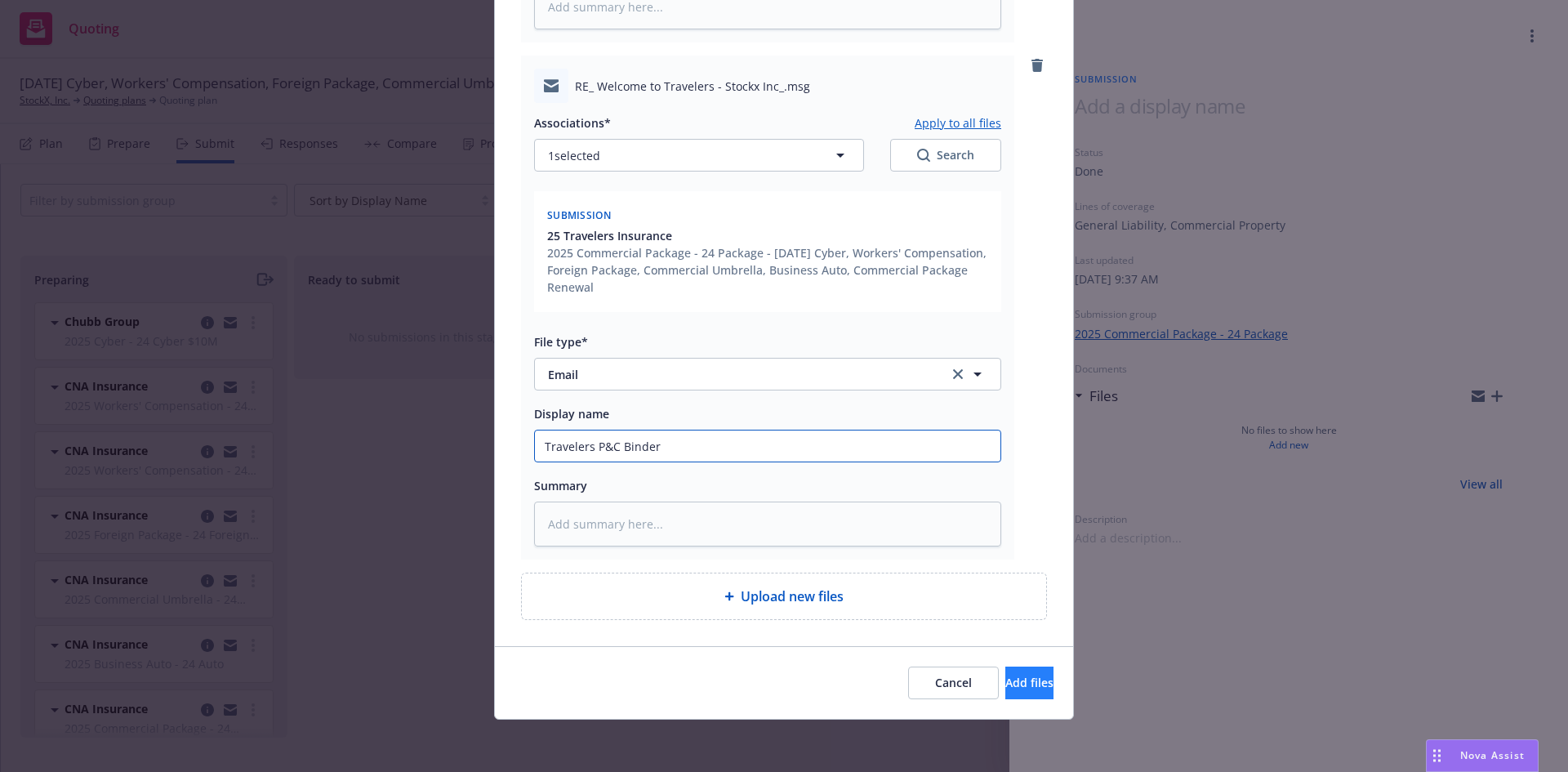
type input "Travelers P&C Binder"
click at [1005, 677] on span "Add files" at bounding box center [1029, 681] width 48 height 15
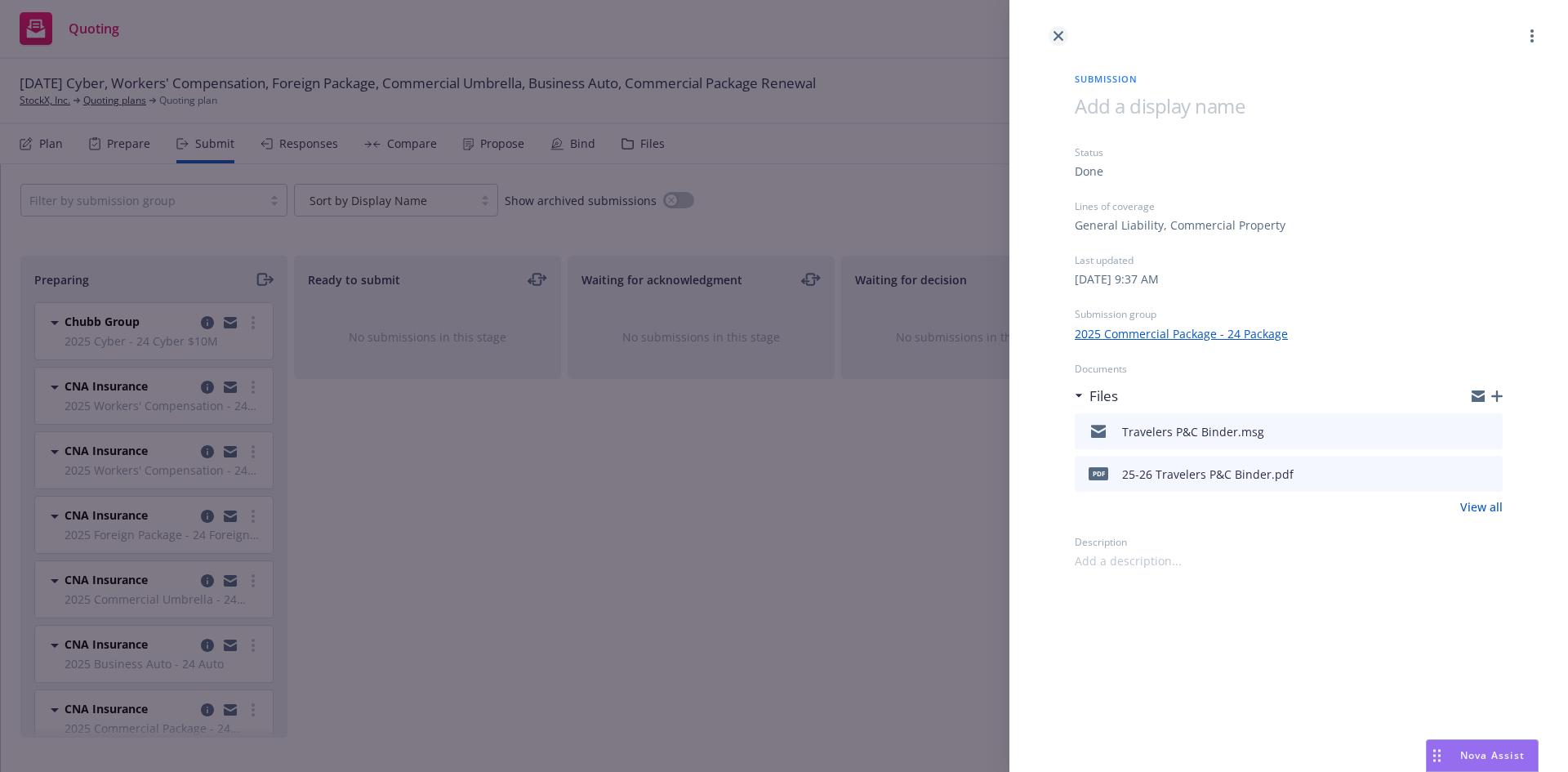
click at [1061, 32] on icon "close" at bounding box center [1058, 36] width 10 height 10
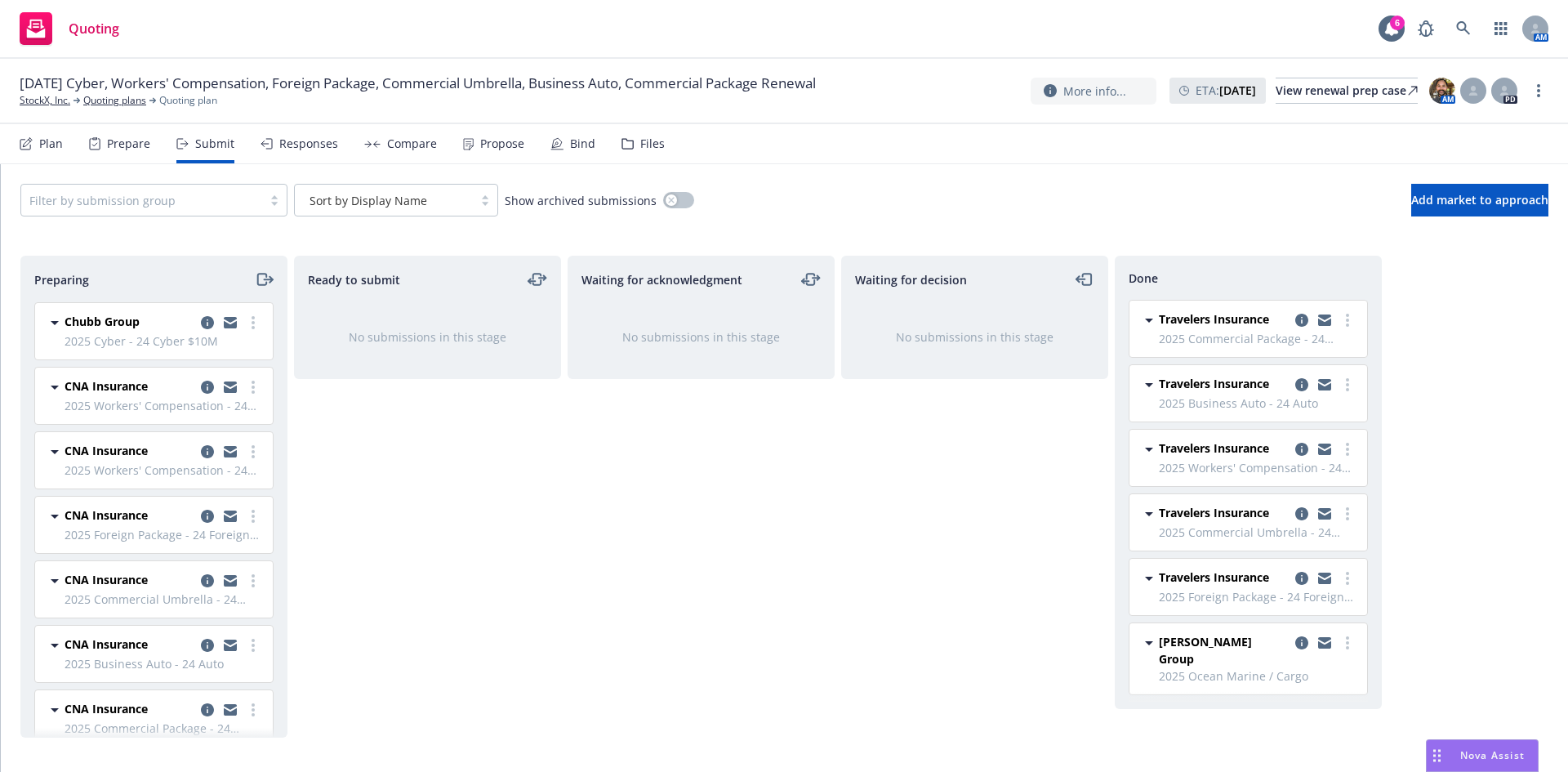
click at [1464, 755] on span "Nova Assist" at bounding box center [1493, 754] width 65 height 13
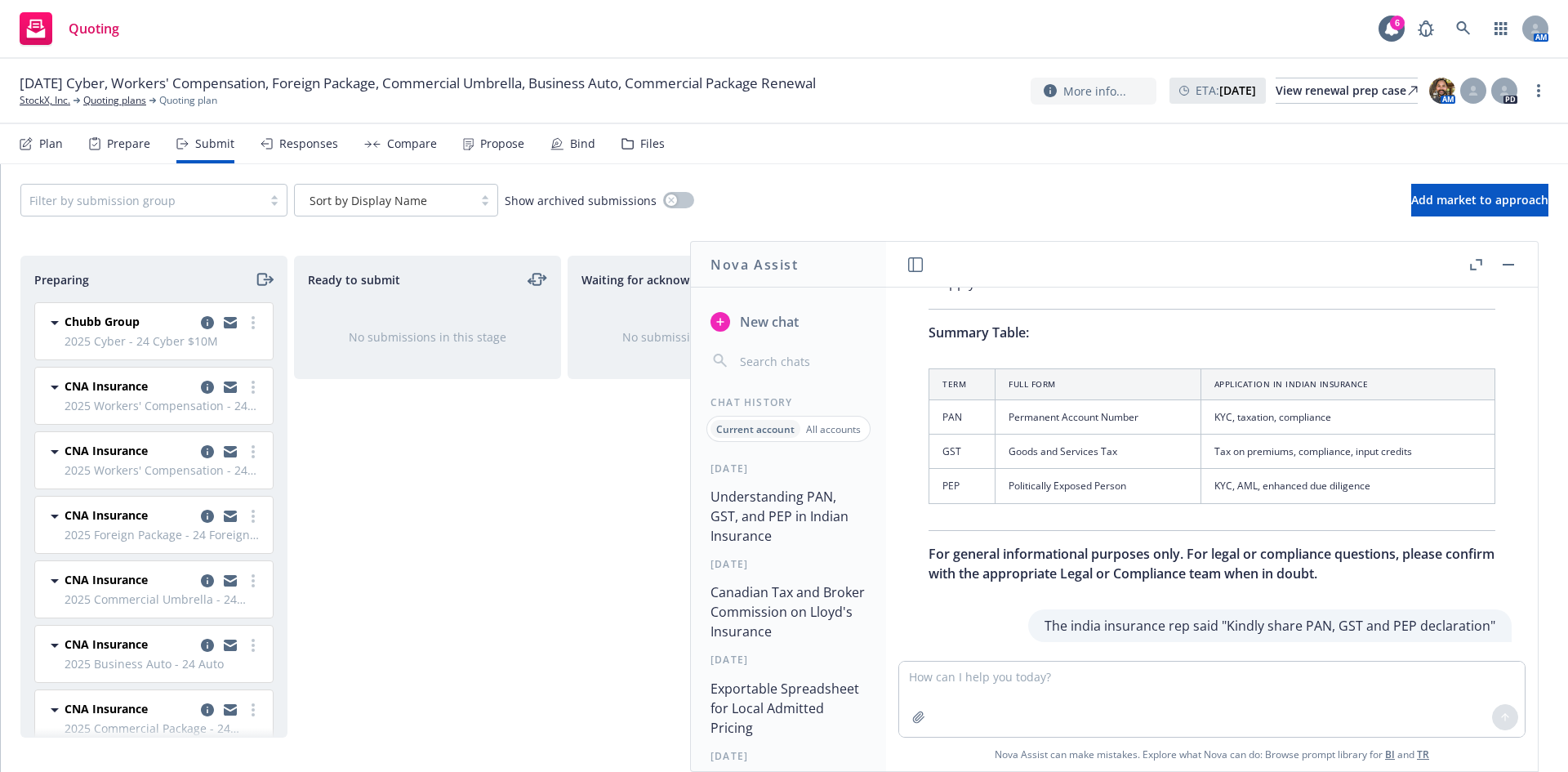
scroll to position [787, 0]
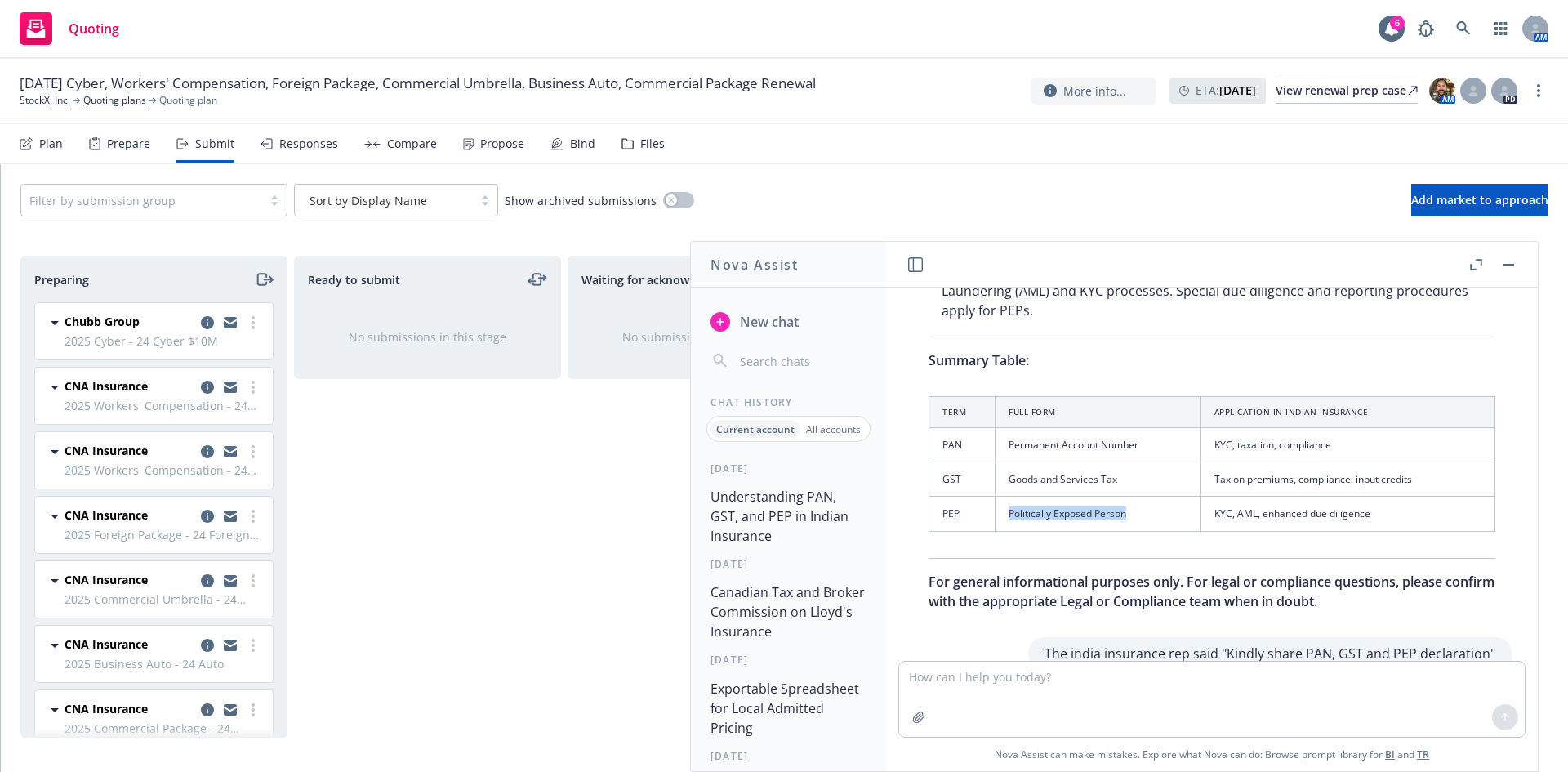
drag, startPoint x: 1007, startPoint y: 513, endPoint x: 1132, endPoint y: 517, distance: 125.1
click at [1132, 517] on td "Politically Exposed Person" at bounding box center [1098, 514] width 206 height 34
copy td "Politically Exposed Person"
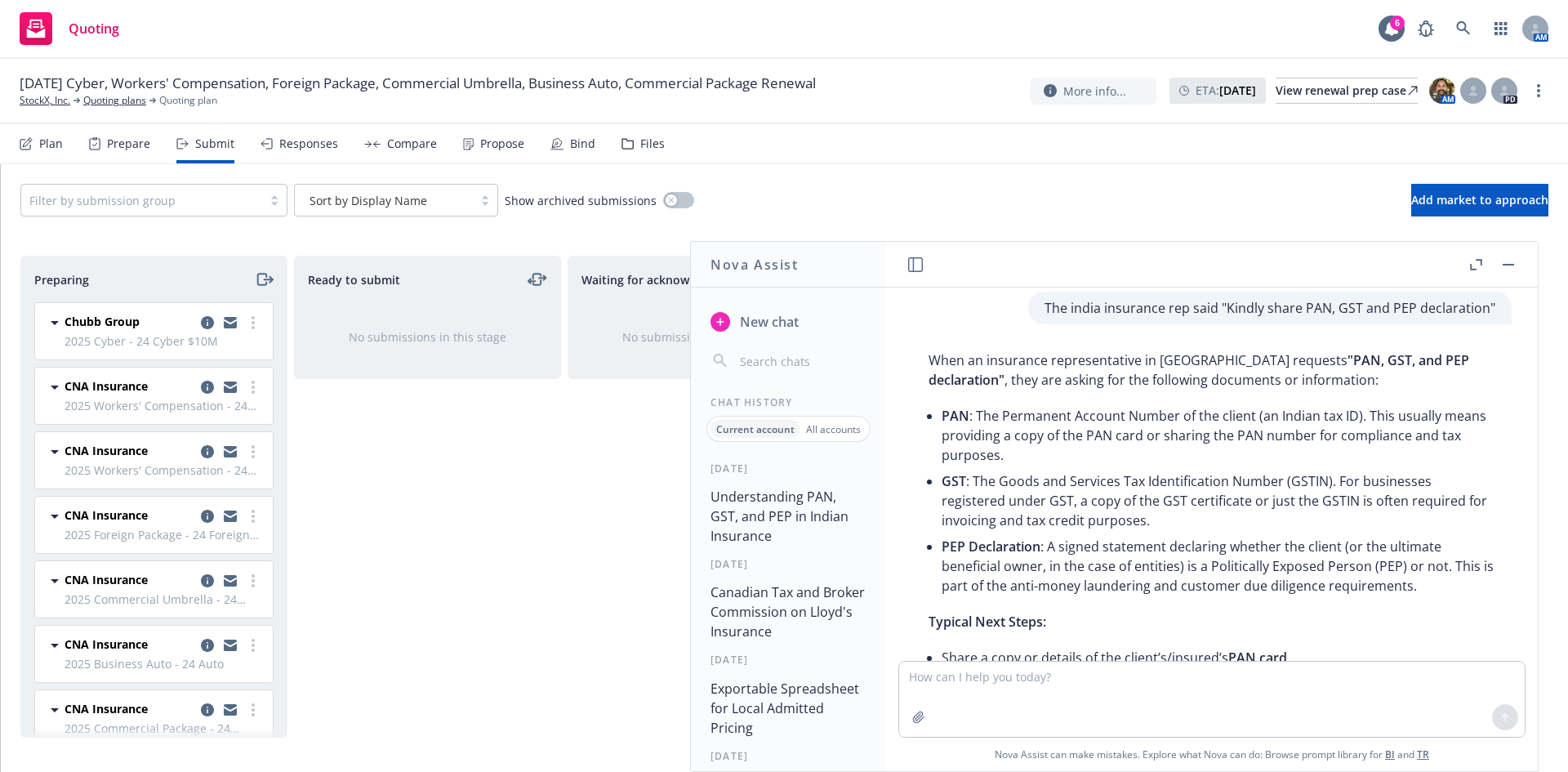
scroll to position [1168, 0]
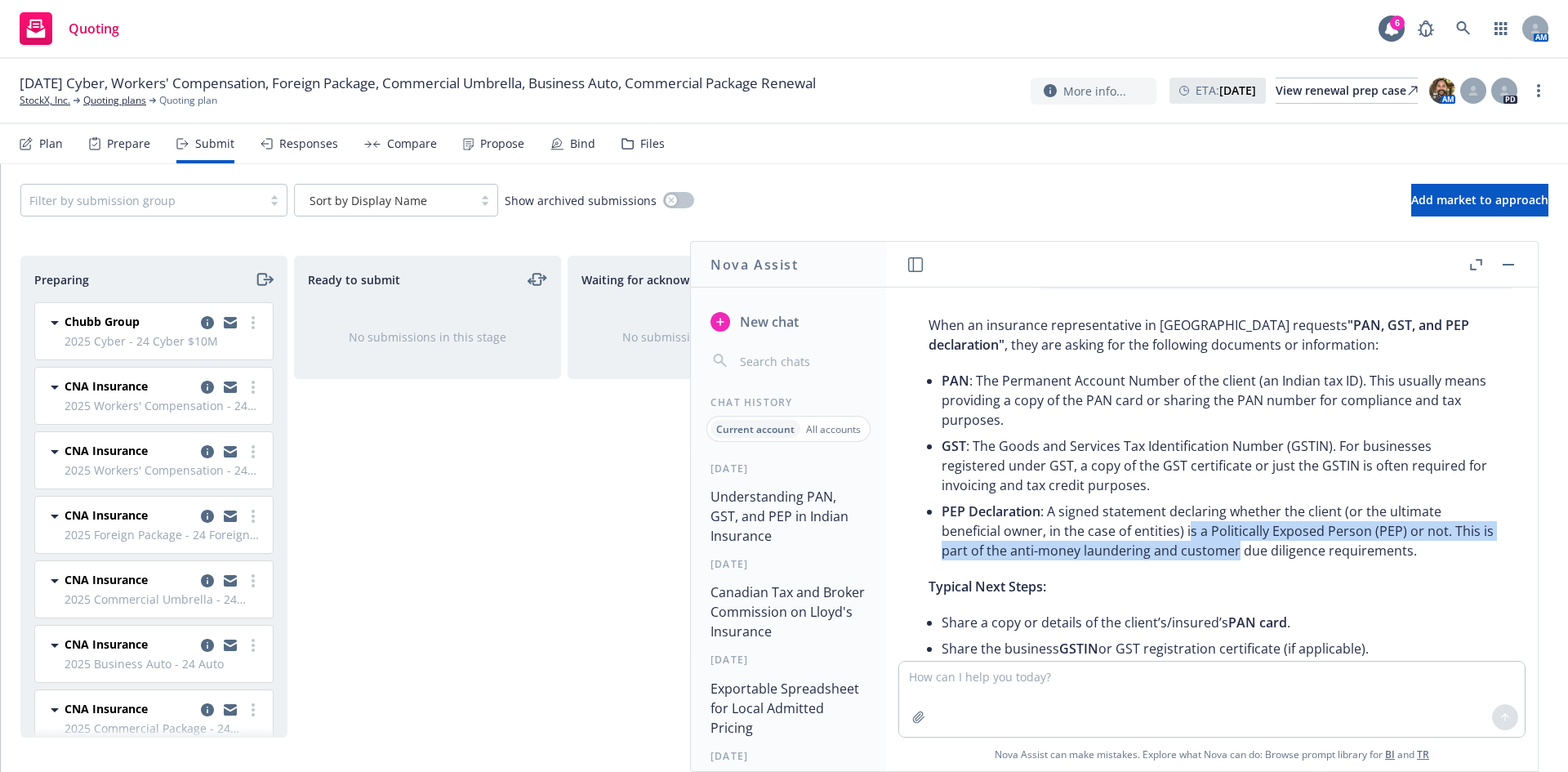
drag, startPoint x: 1277, startPoint y: 555, endPoint x: 1187, endPoint y: 536, distance: 92.0
click at [1187, 536] on p "PEP Declaration : A signed statement declaring whether the client (or the ultim…" at bounding box center [1218, 531] width 554 height 59
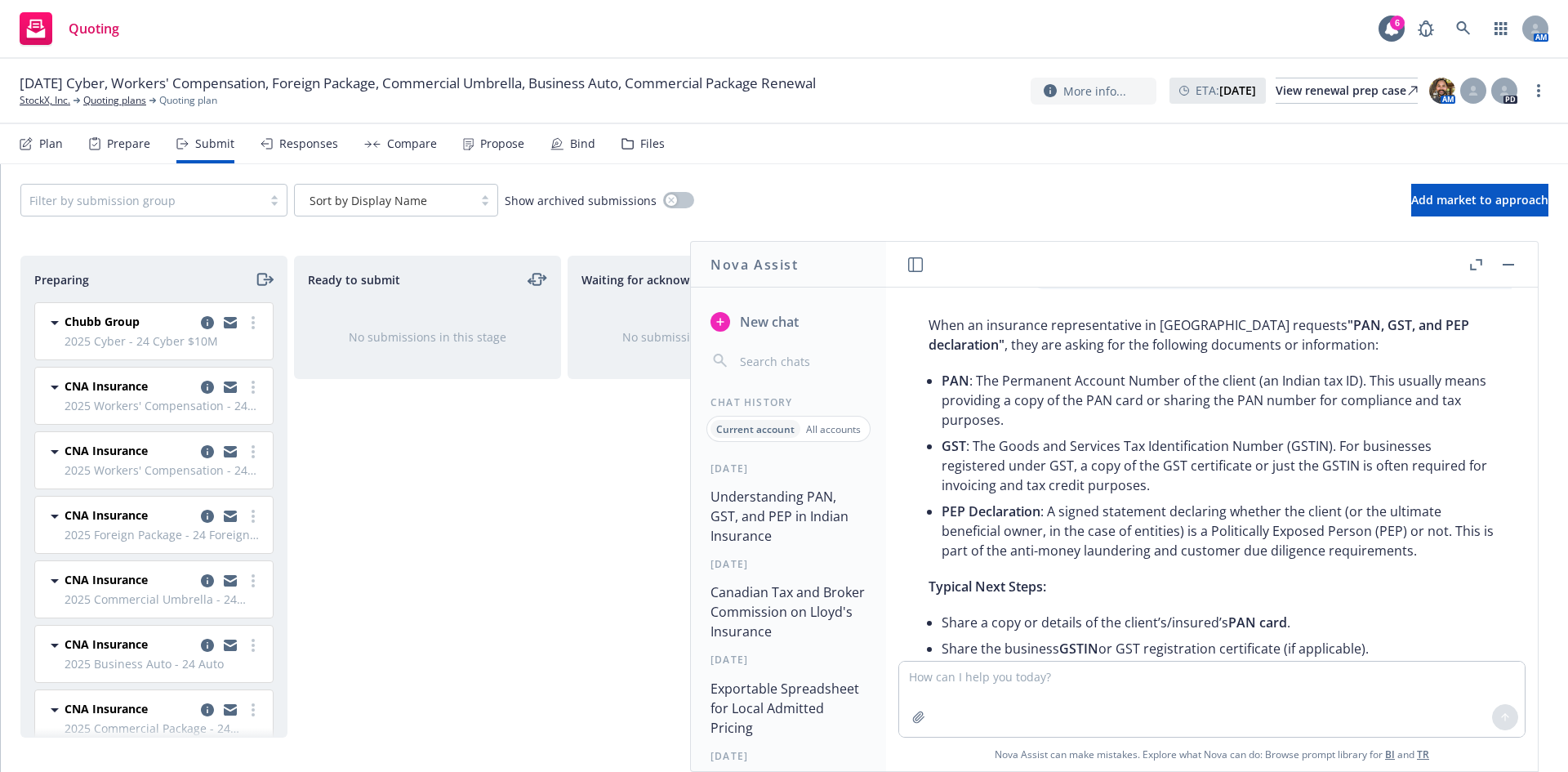
click at [1185, 536] on p "PEP Declaration : A signed statement declaring whether the client (or the ultim…" at bounding box center [1218, 531] width 554 height 59
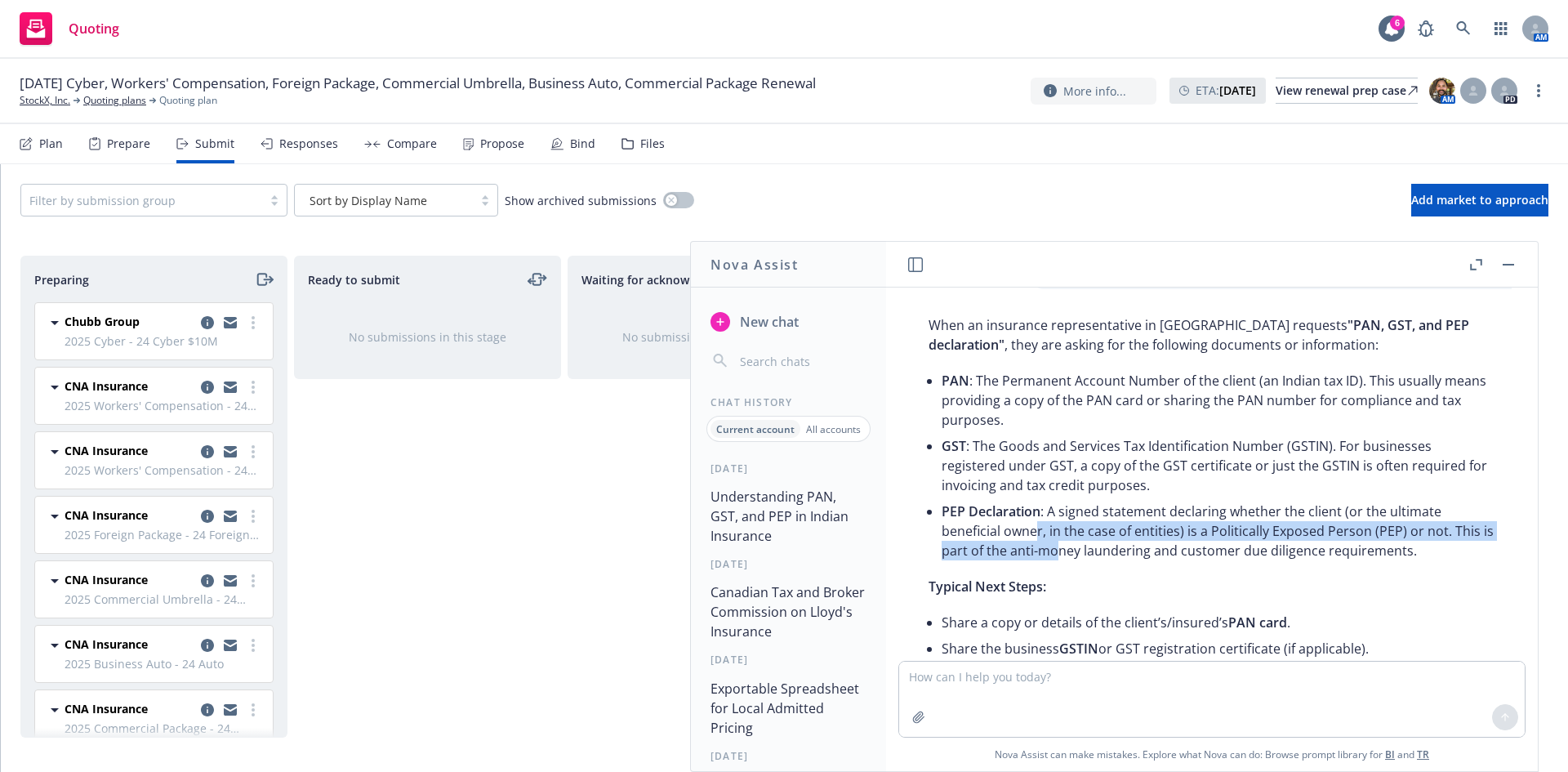
drag, startPoint x: 1037, startPoint y: 537, endPoint x: 1103, endPoint y: 549, distance: 67.1
click at [1103, 549] on p "PEP Declaration : A signed statement declaring whether the client (or the ultim…" at bounding box center [1218, 531] width 554 height 59
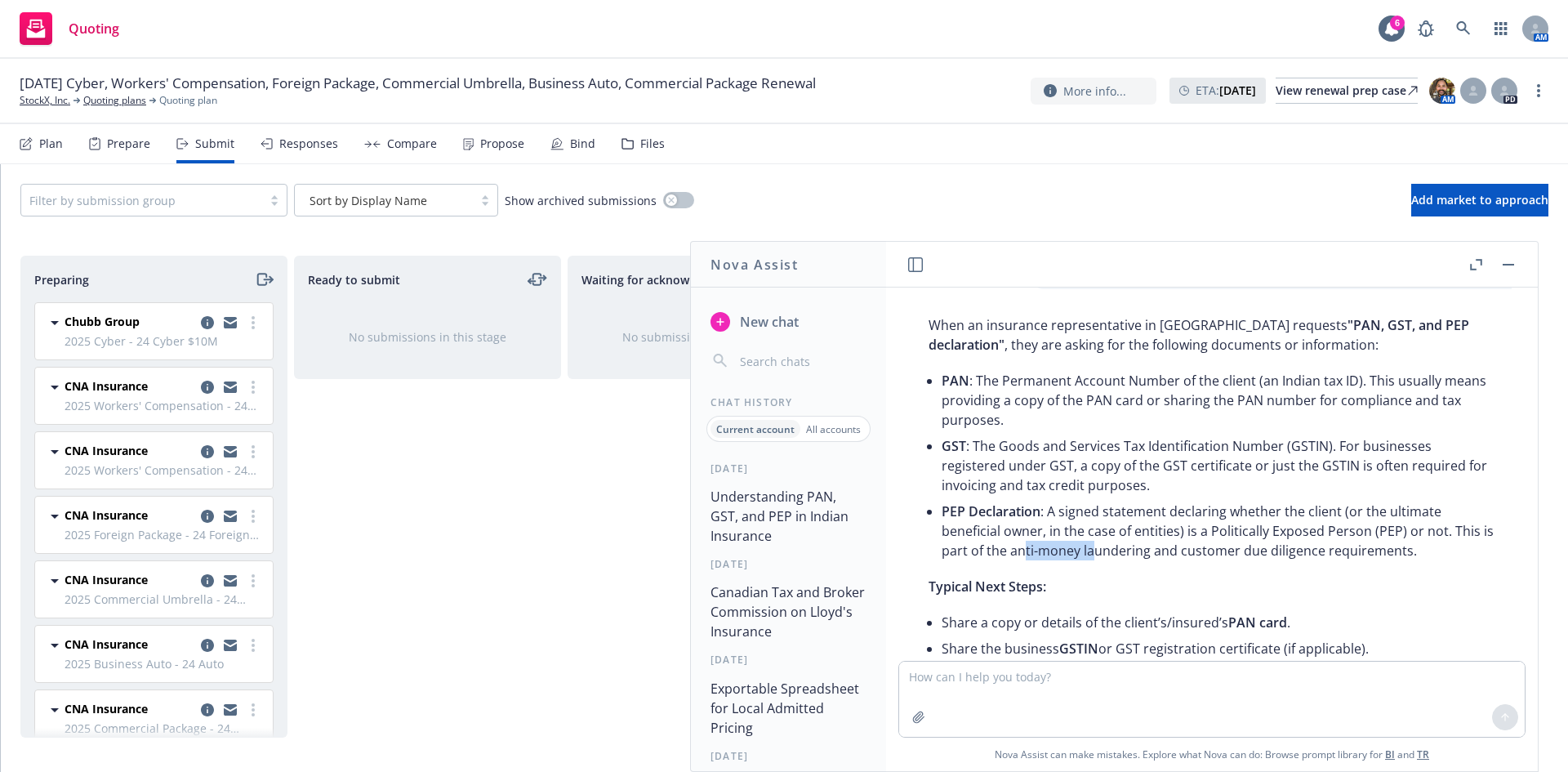
drag, startPoint x: 1131, startPoint y: 555, endPoint x: 1036, endPoint y: 551, distance: 95.1
click at [1036, 551] on p "PEP Declaration : A signed statement declaring whether the client (or the ultim…" at bounding box center [1218, 531] width 554 height 59
click at [1035, 551] on p "PEP Declaration : A signed statement declaring whether the client (or the ultim…" at bounding box center [1218, 531] width 554 height 59
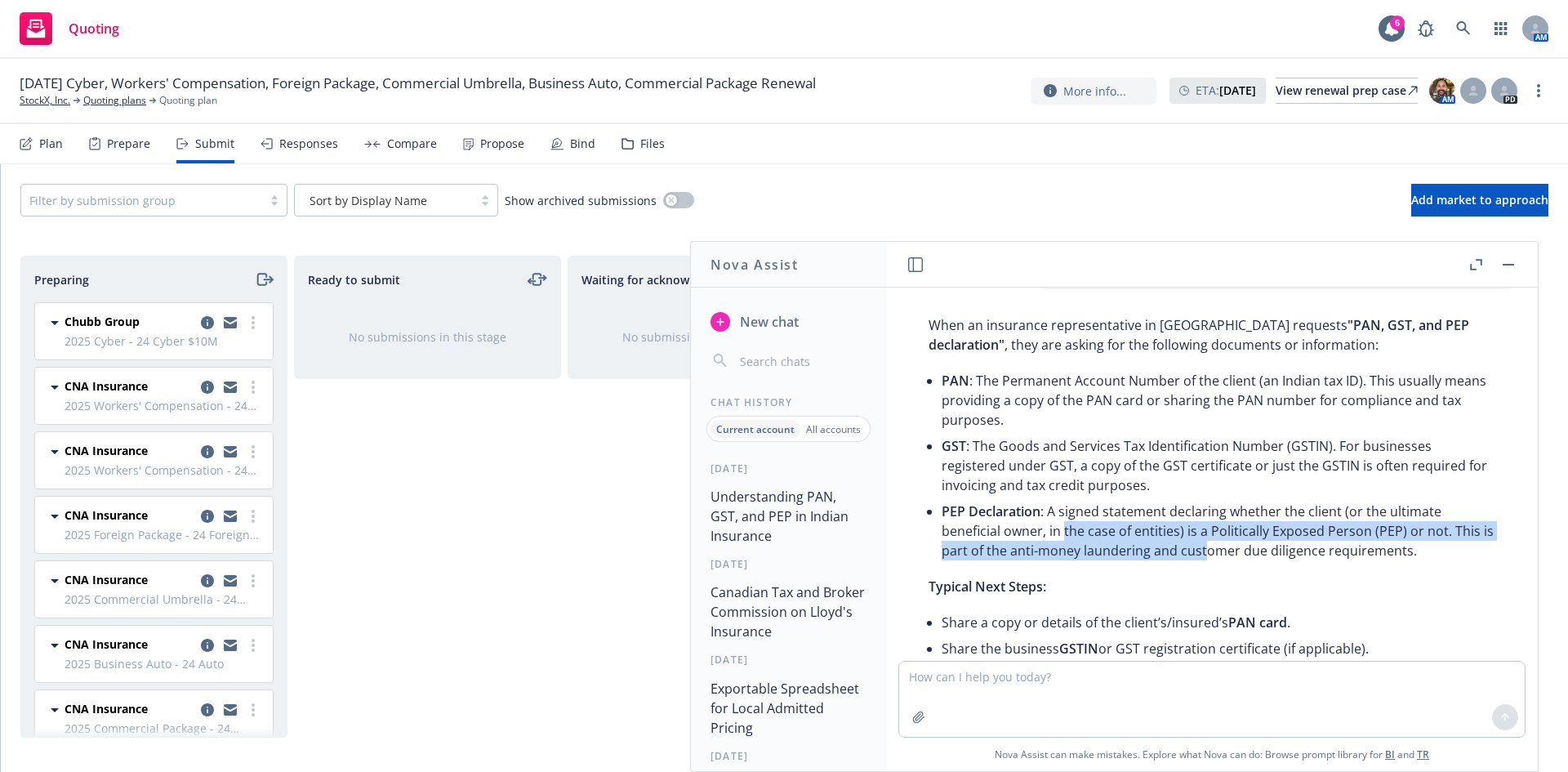
drag, startPoint x: 1063, startPoint y: 527, endPoint x: 1249, endPoint y: 565, distance: 189.8
click at [1249, 565] on div "When an insurance representative in [GEOGRAPHIC_DATA] requests "PAN, GST, and P…" at bounding box center [1211, 560] width 600 height 504
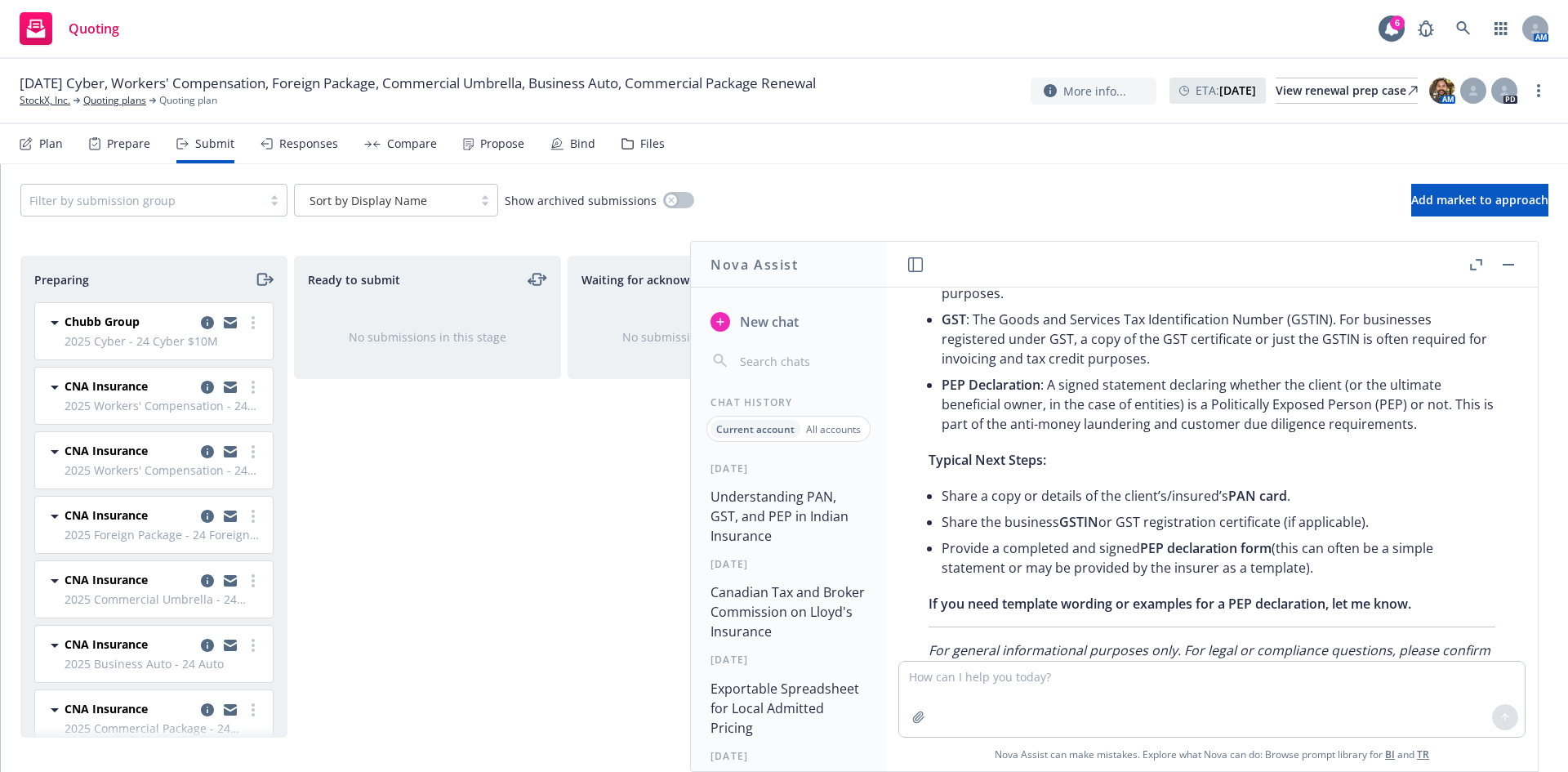
scroll to position [1359, 0]
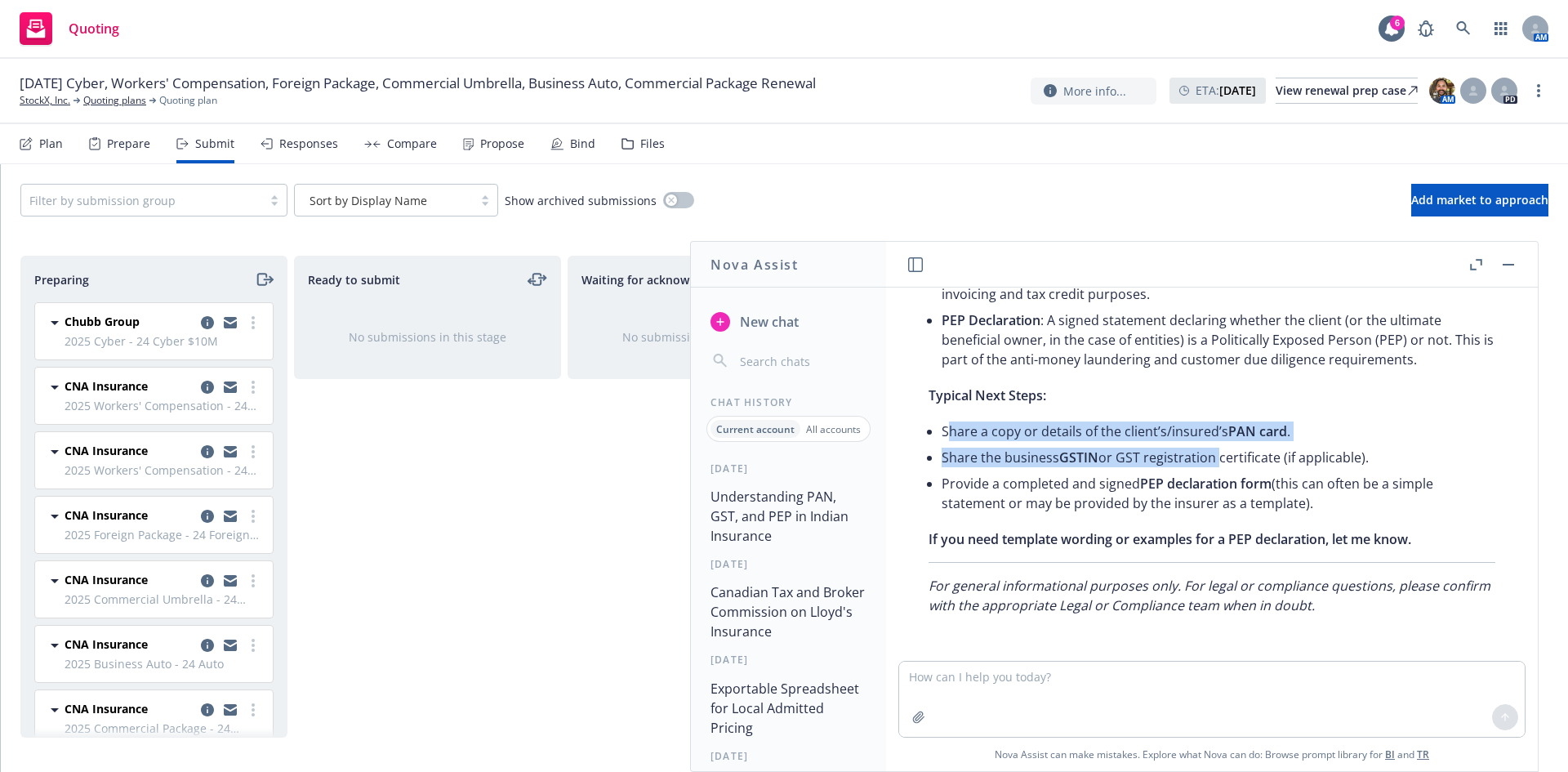
drag, startPoint x: 947, startPoint y: 435, endPoint x: 1218, endPoint y: 463, distance: 272.4
click at [1218, 463] on ul "Share a copy or details of the client’s/insured’s PAN card . Share the business…" at bounding box center [1218, 466] width 554 height 98
click at [1218, 463] on li "Share the business GSTIN or GST registration certificate (if applicable)." at bounding box center [1218, 457] width 554 height 26
drag, startPoint x: 1200, startPoint y: 469, endPoint x: 1056, endPoint y: 444, distance: 146.2
click at [1057, 445] on li "Share the business GSTIN or GST registration certificate (if applicable)." at bounding box center [1218, 457] width 554 height 26
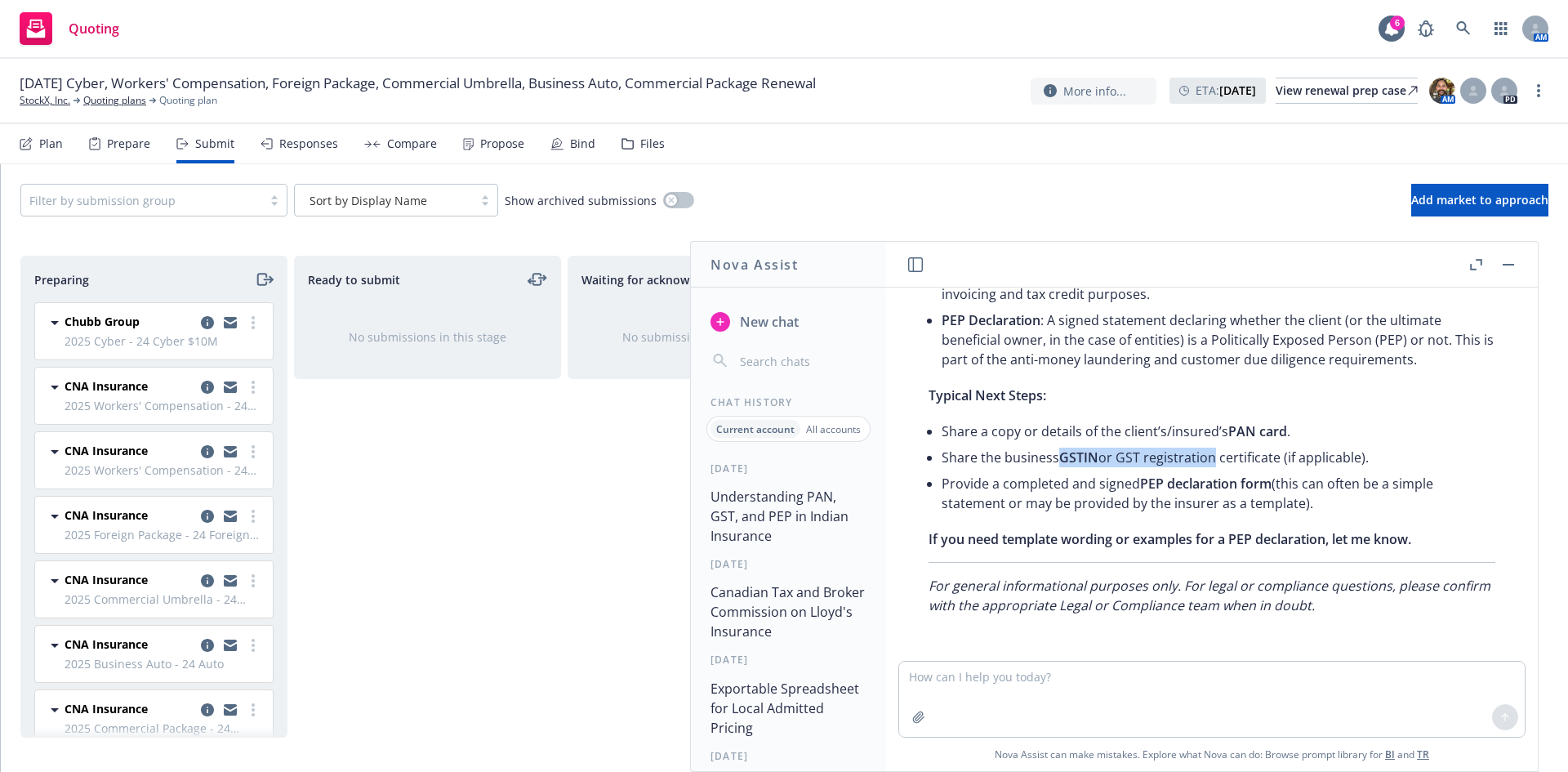
click at [1055, 443] on ul "Share a copy or details of the client’s/insured’s PAN card . Share the business…" at bounding box center [1218, 466] width 554 height 98
drag, startPoint x: 516, startPoint y: 542, endPoint x: 508, endPoint y: 534, distance: 11.3
click at [517, 542] on div "Ready to submit No submissions in this stage" at bounding box center [428, 496] width 267 height 481
click at [1510, 264] on icon "button" at bounding box center [1508, 265] width 12 height 2
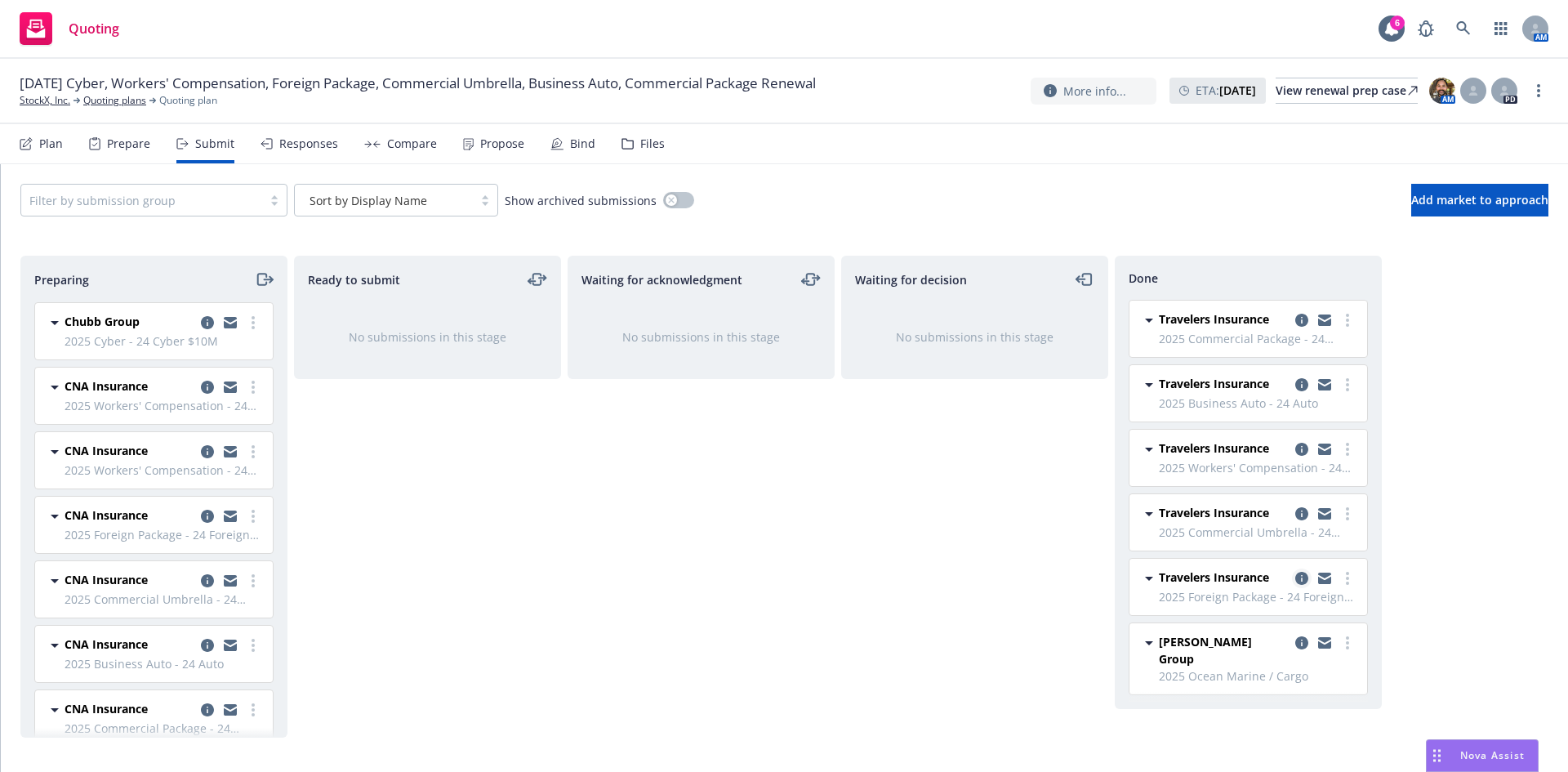
click at [1308, 583] on link "copy logging email" at bounding box center [1302, 578] width 20 height 20
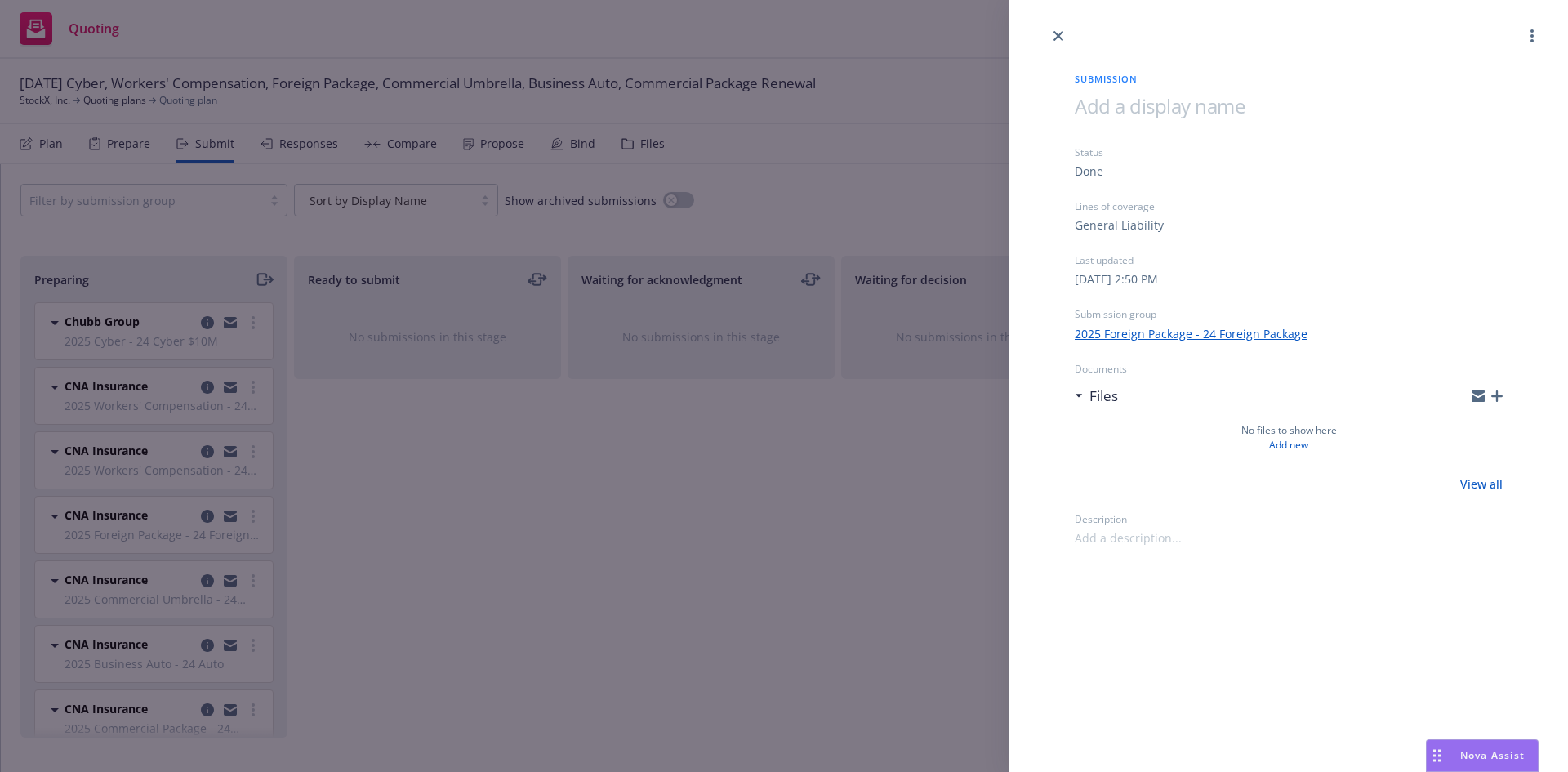
click at [1494, 393] on icon "button" at bounding box center [1496, 395] width 12 height 12
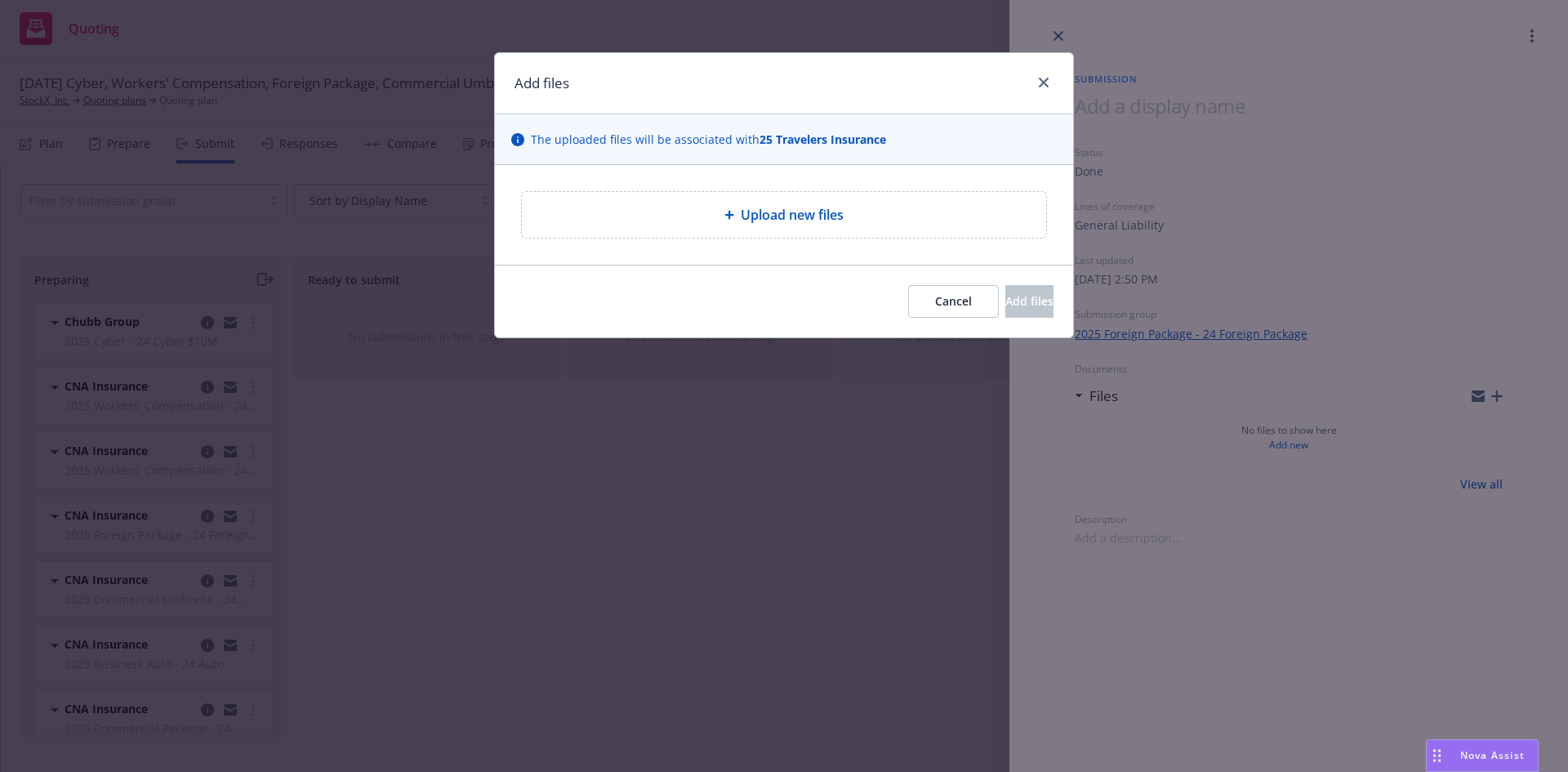
click at [775, 218] on span "Upload new files" at bounding box center [792, 215] width 103 height 20
type textarea "x"
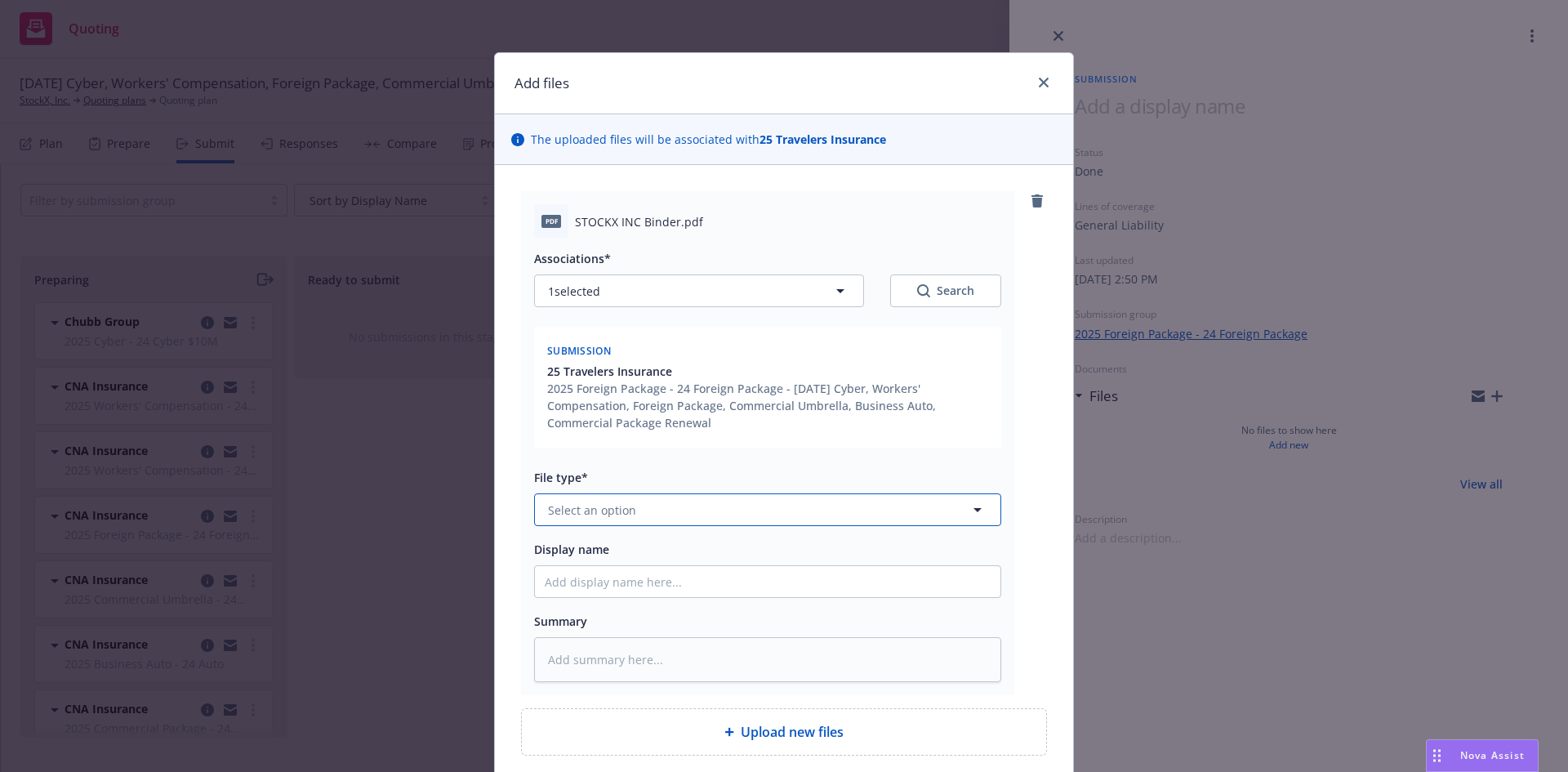
click at [630, 516] on button "Select an option" at bounding box center [767, 509] width 467 height 32
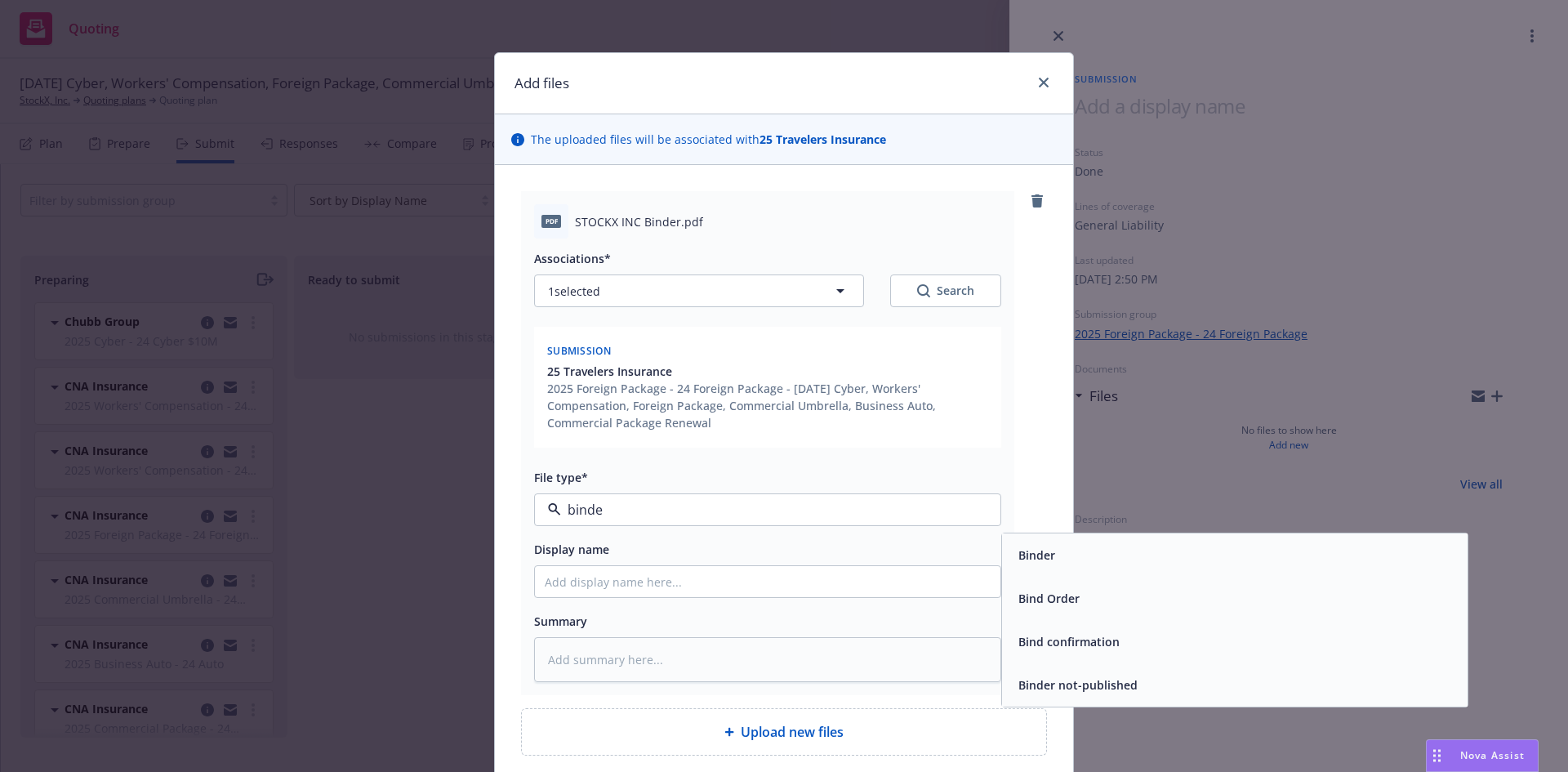
type input "binder"
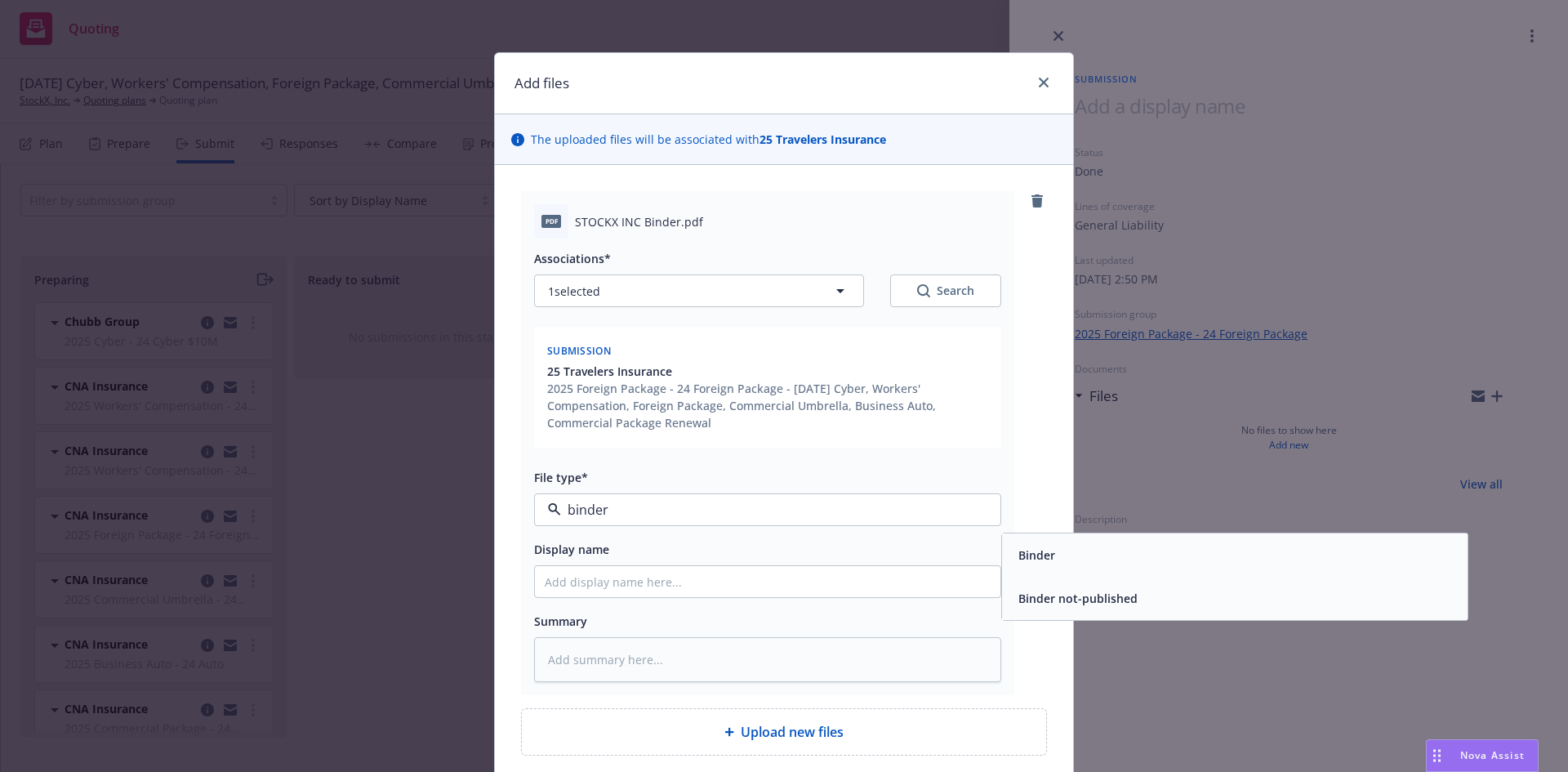
click at [1025, 550] on span "Binder" at bounding box center [1036, 554] width 37 height 17
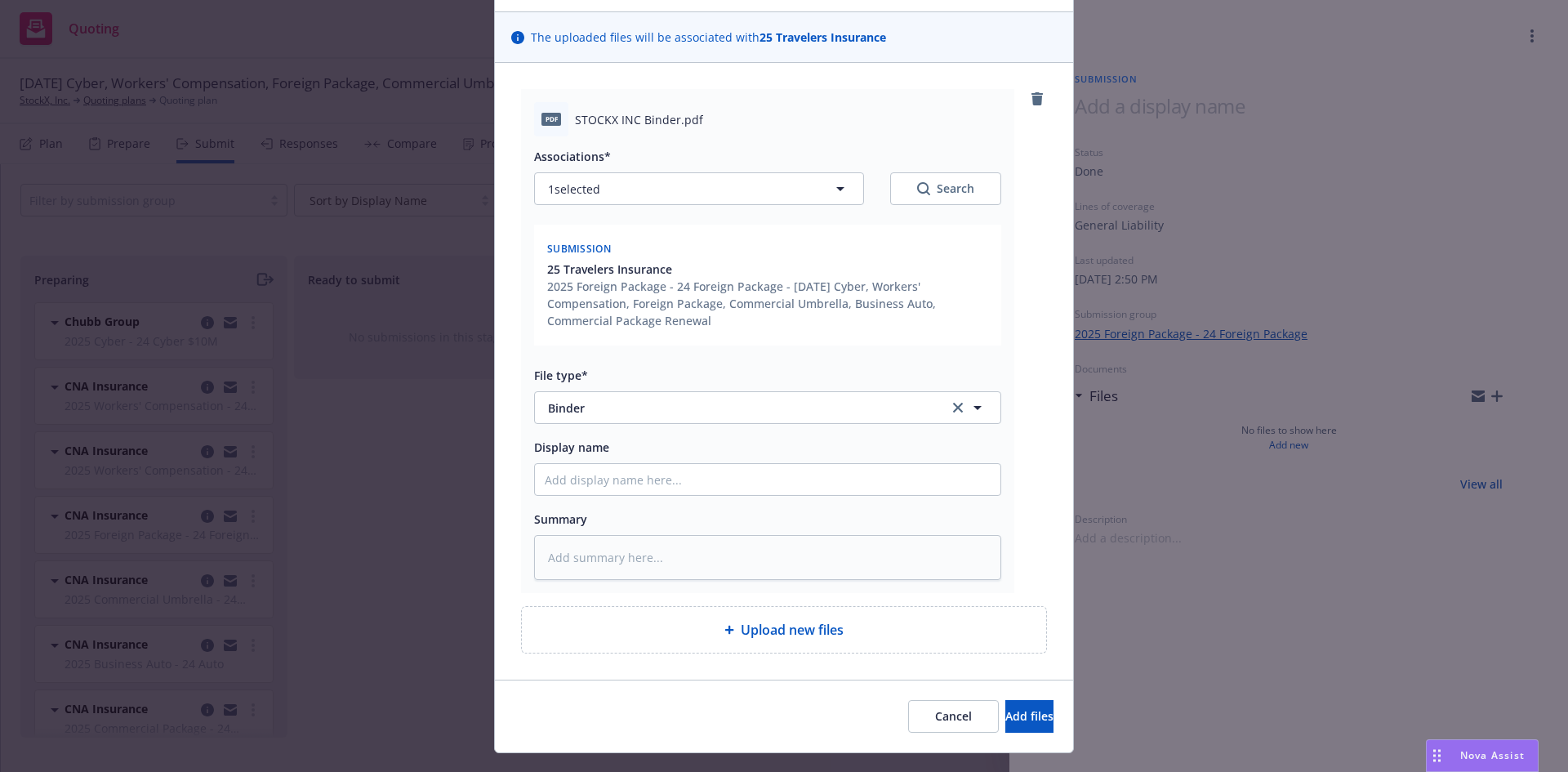
scroll to position [135, 0]
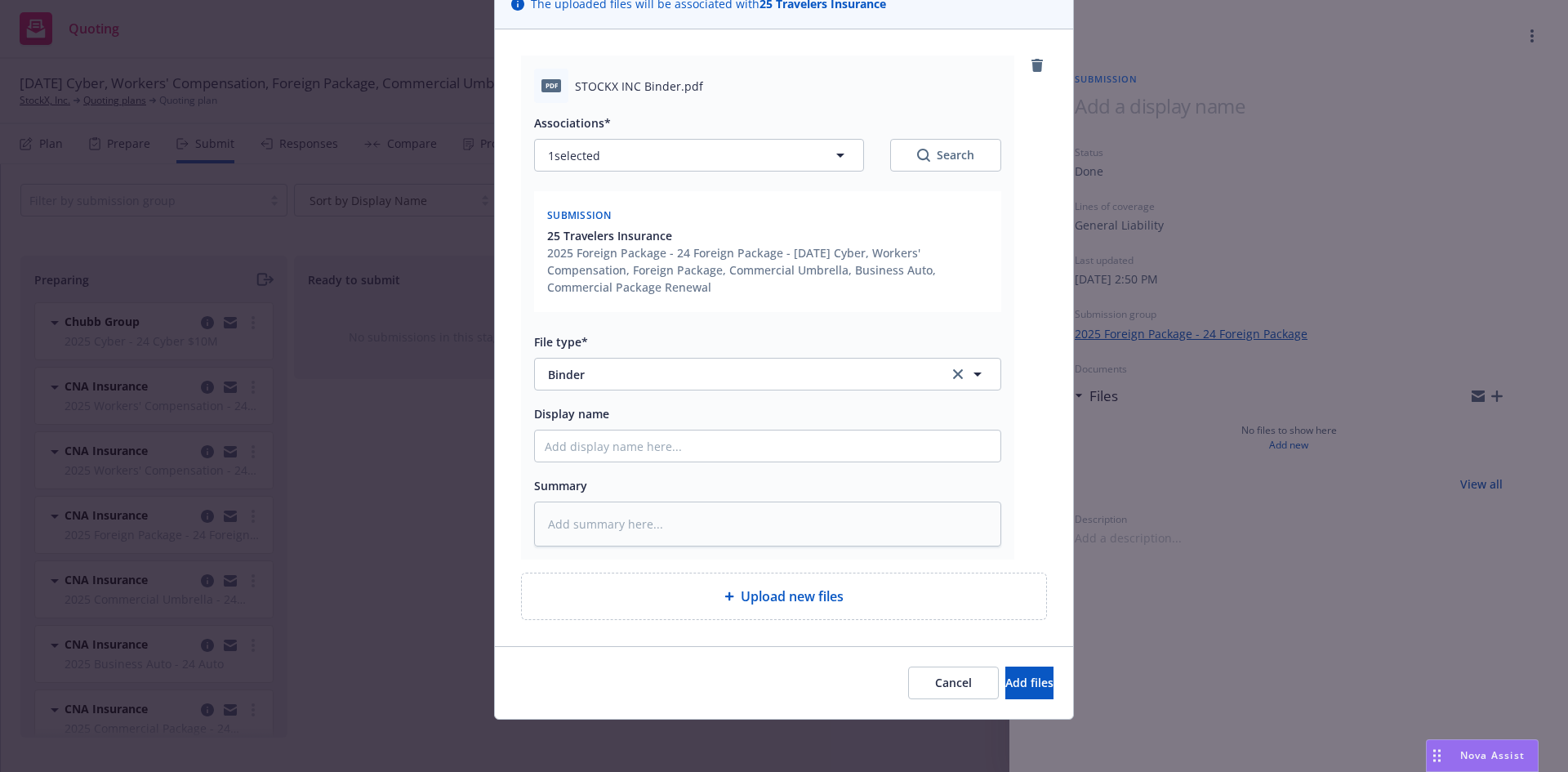
type textarea "x"
click at [637, 371] on button "Select an option" at bounding box center [767, 374] width 467 height 32
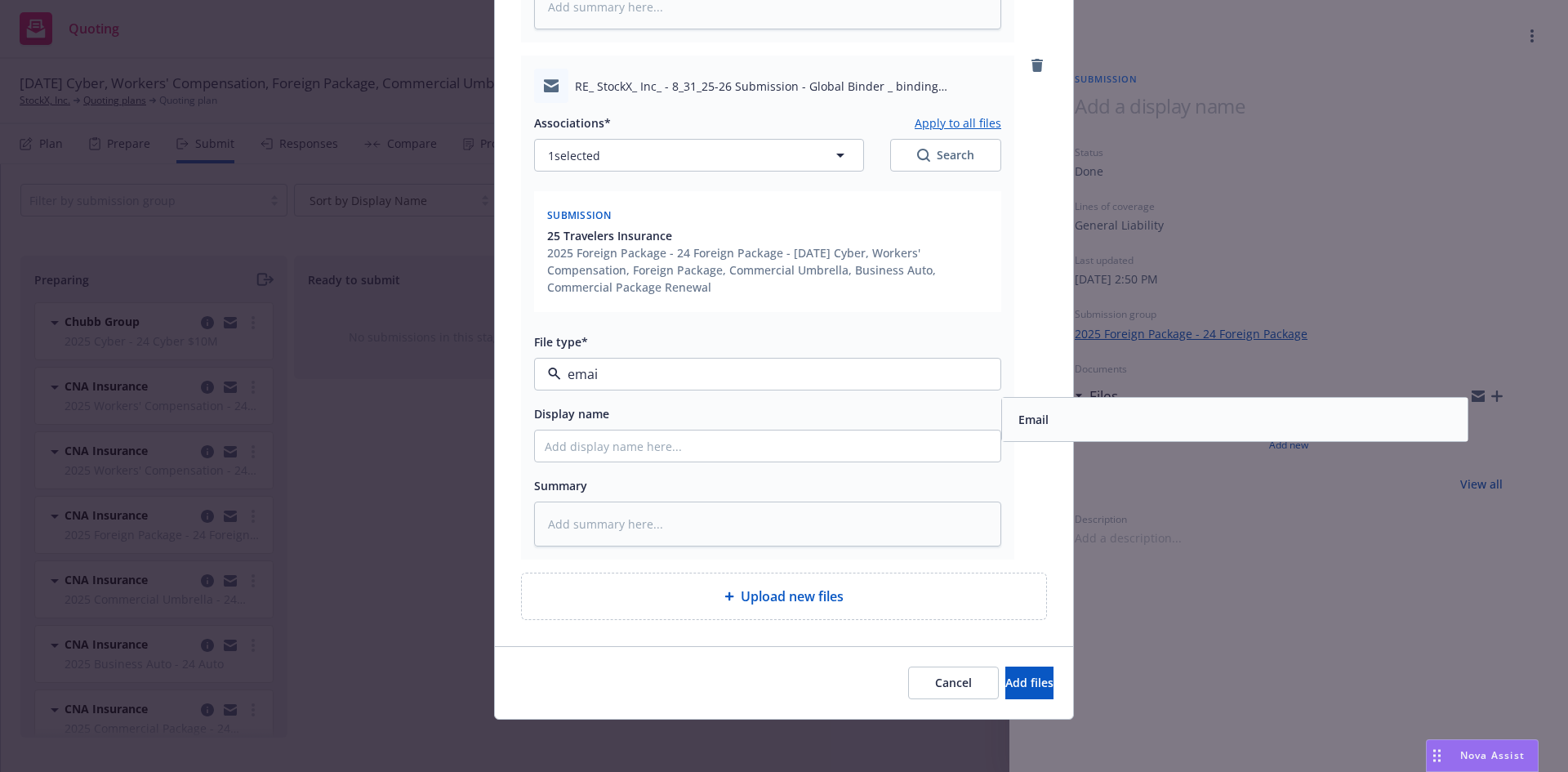
type input "email"
click at [1061, 420] on div "Email" at bounding box center [1234, 420] width 446 height 23
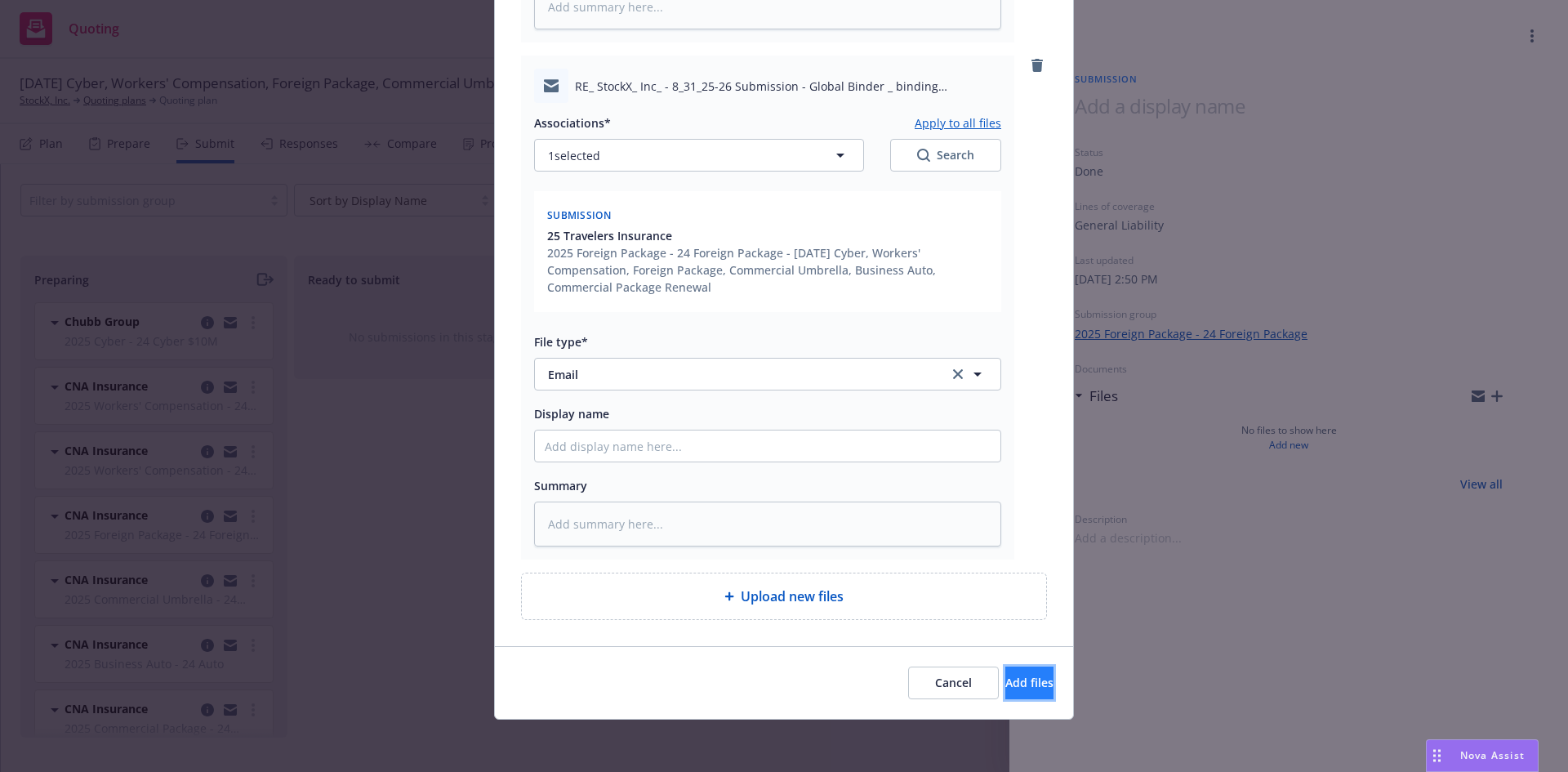
click at [1008, 687] on span "Add files" at bounding box center [1029, 681] width 48 height 15
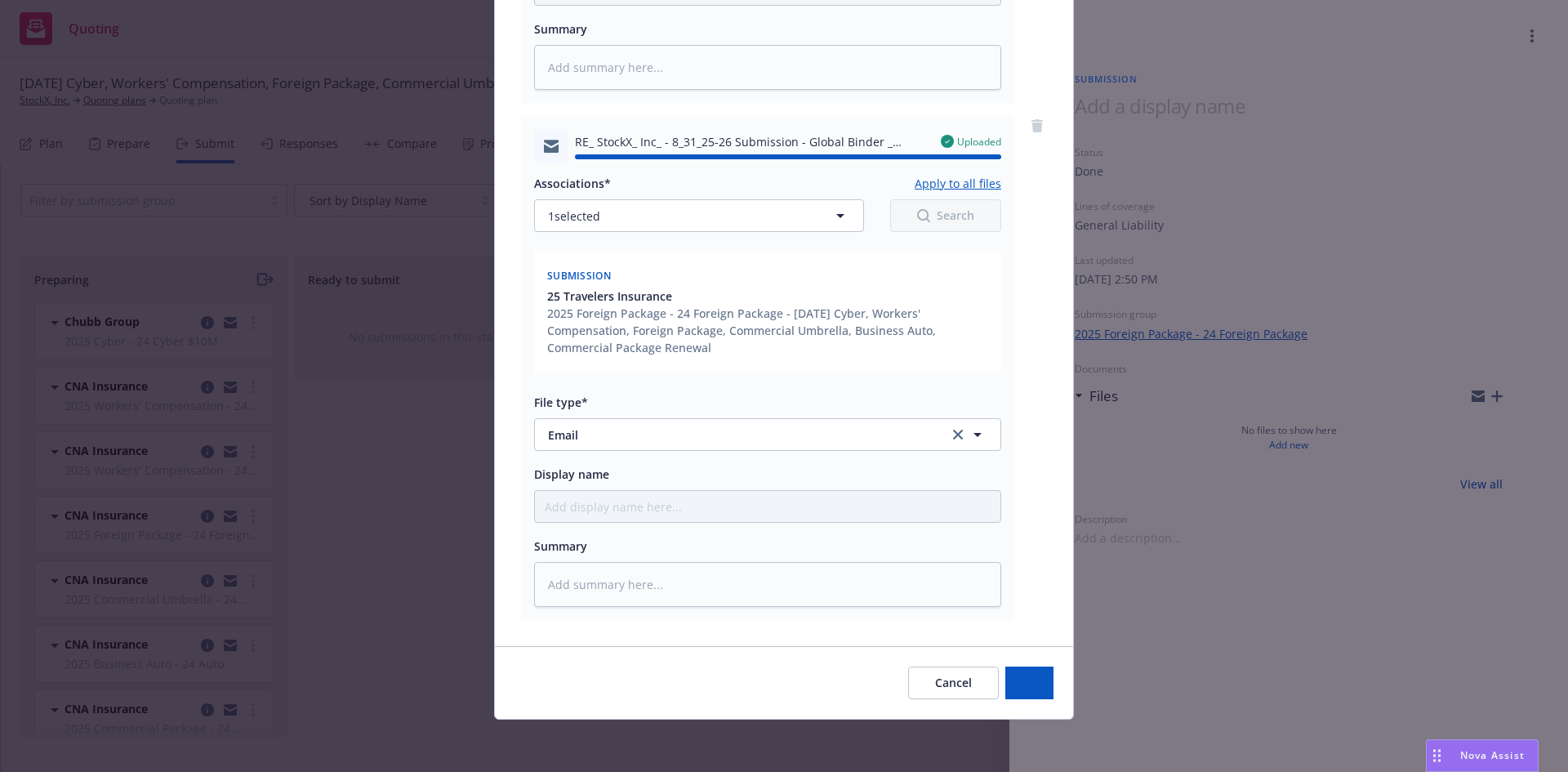
type textarea "x"
